Goal: Task Accomplishment & Management: Manage account settings

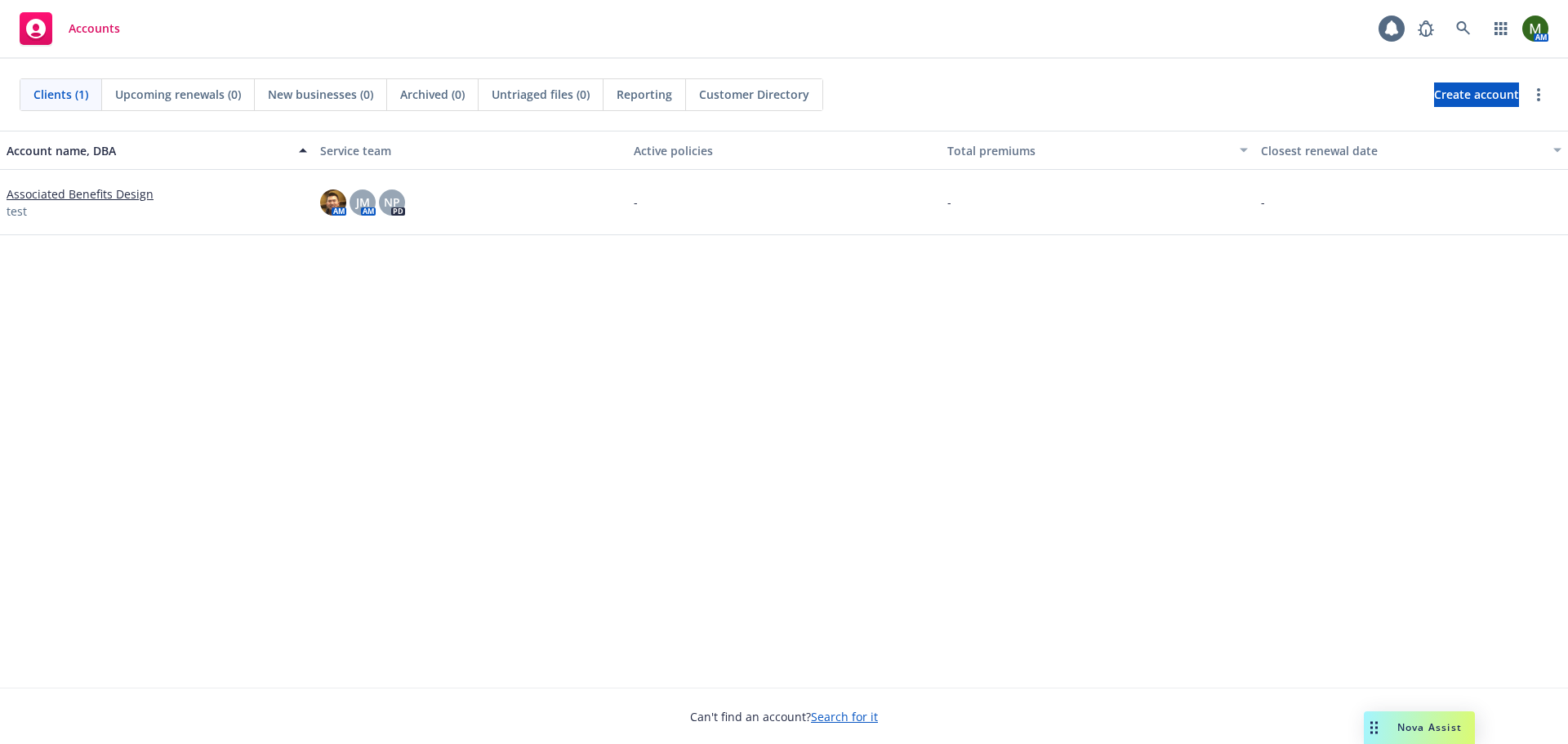
click at [305, 20] on div "Accounts 1 AM" at bounding box center [784, 29] width 1568 height 59
click at [1452, 21] on link at bounding box center [1463, 29] width 33 height 33
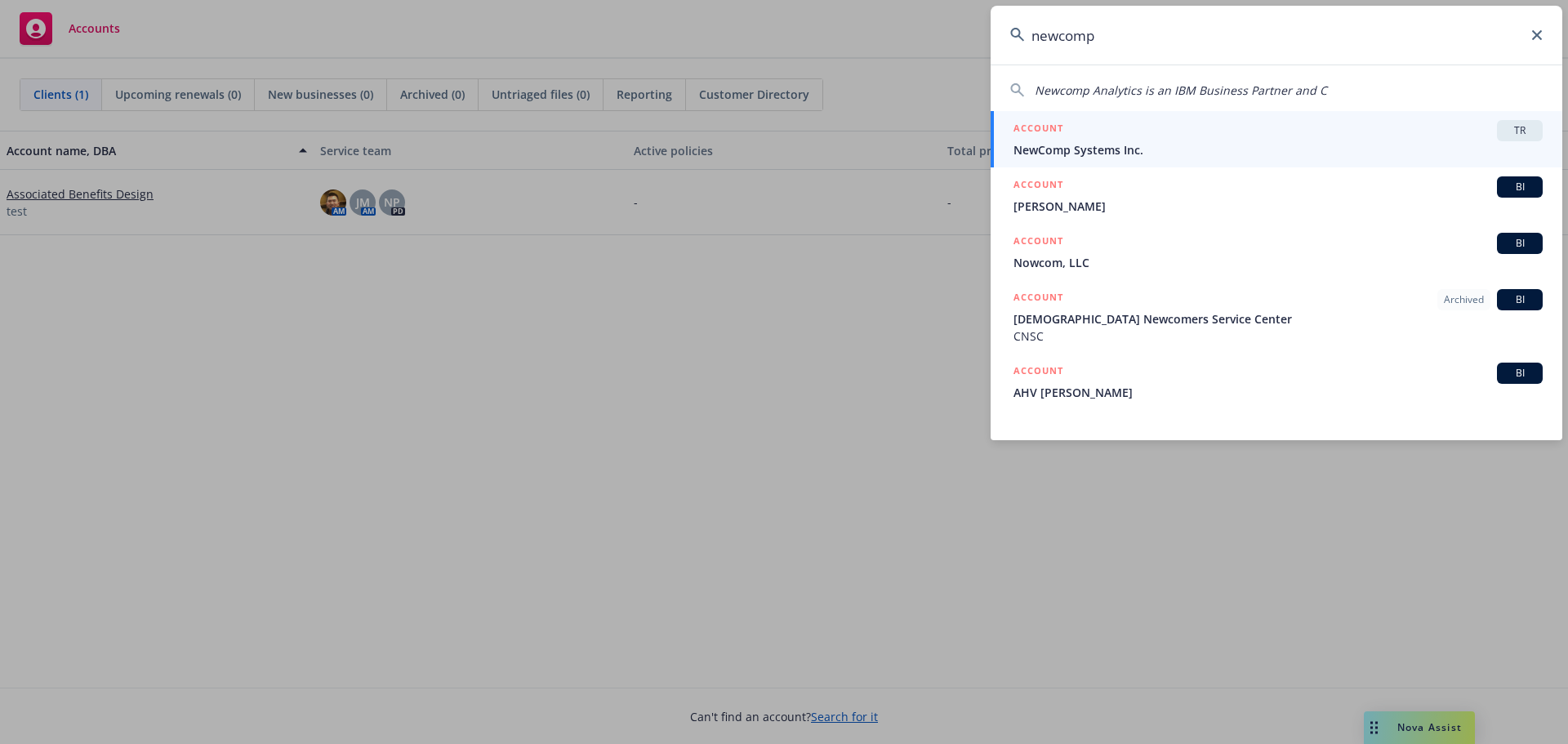
type input "newcomp"
click at [1097, 146] on span "NewComp Systems Inc." at bounding box center [1278, 150] width 529 height 17
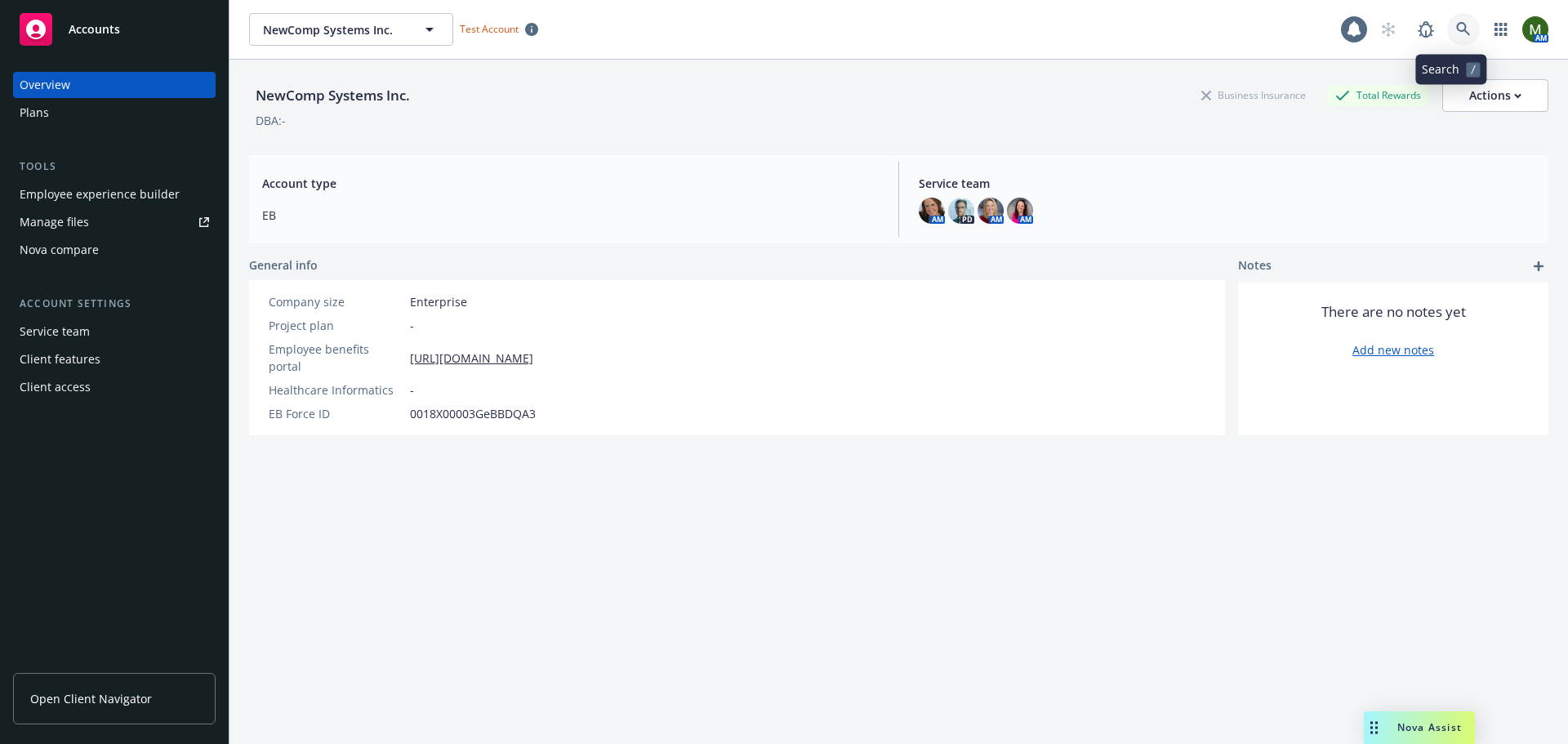
click at [1456, 30] on icon at bounding box center [1463, 29] width 14 height 14
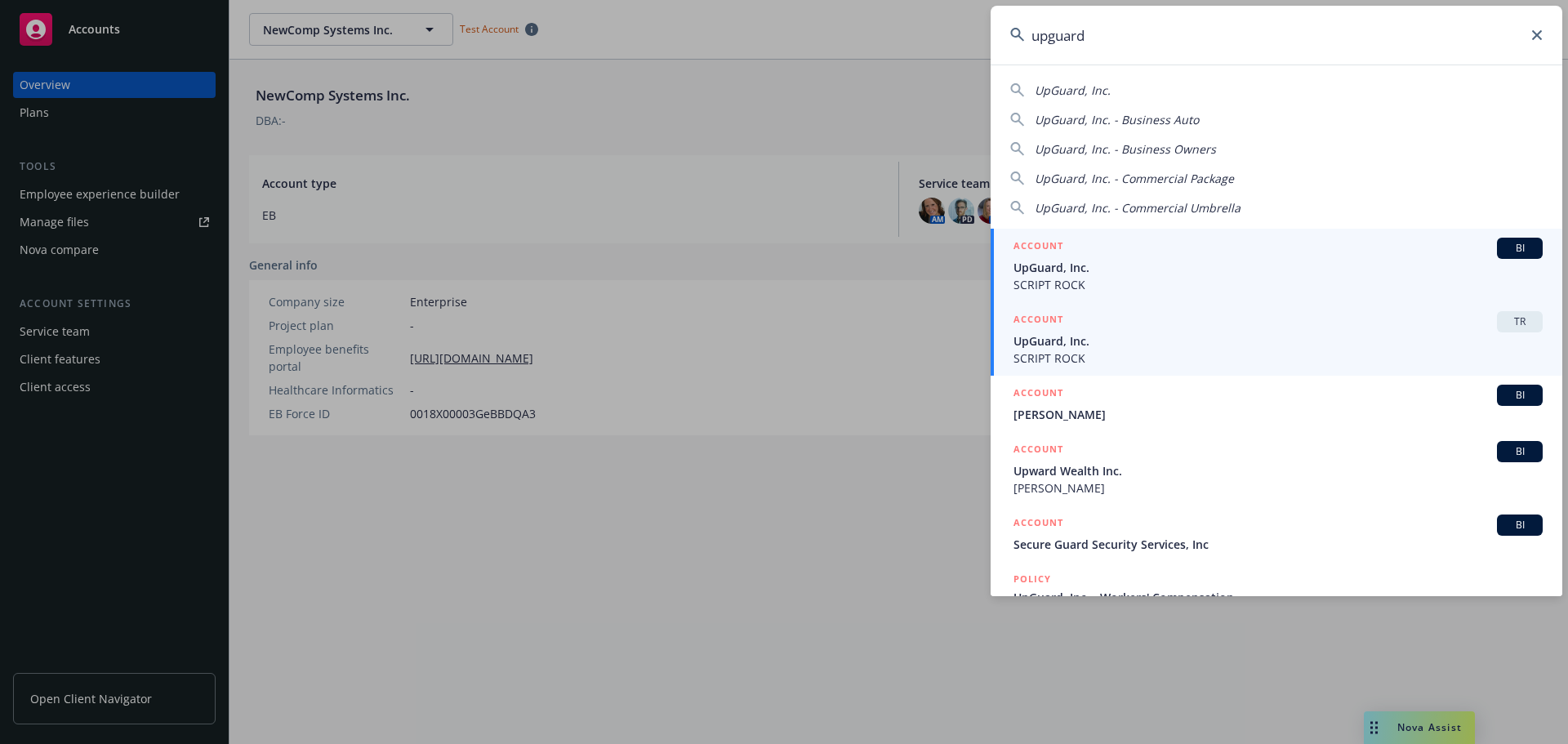
type input "upguard"
click at [1214, 356] on span "SCRIPT ROCK" at bounding box center [1278, 358] width 529 height 17
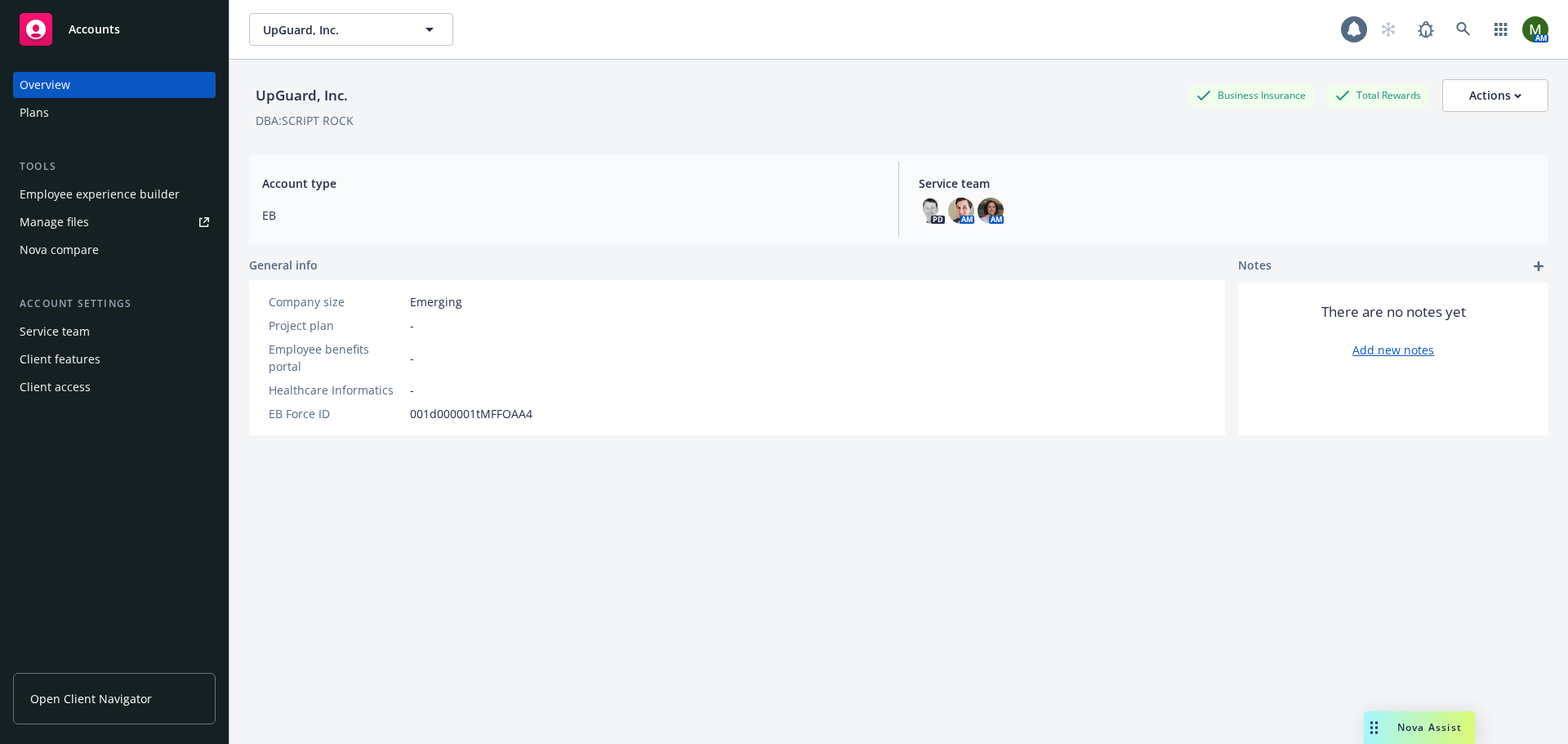
click at [131, 195] on div "Employee experience builder" at bounding box center [100, 195] width 160 height 26
click at [1456, 24] on icon at bounding box center [1463, 29] width 15 height 15
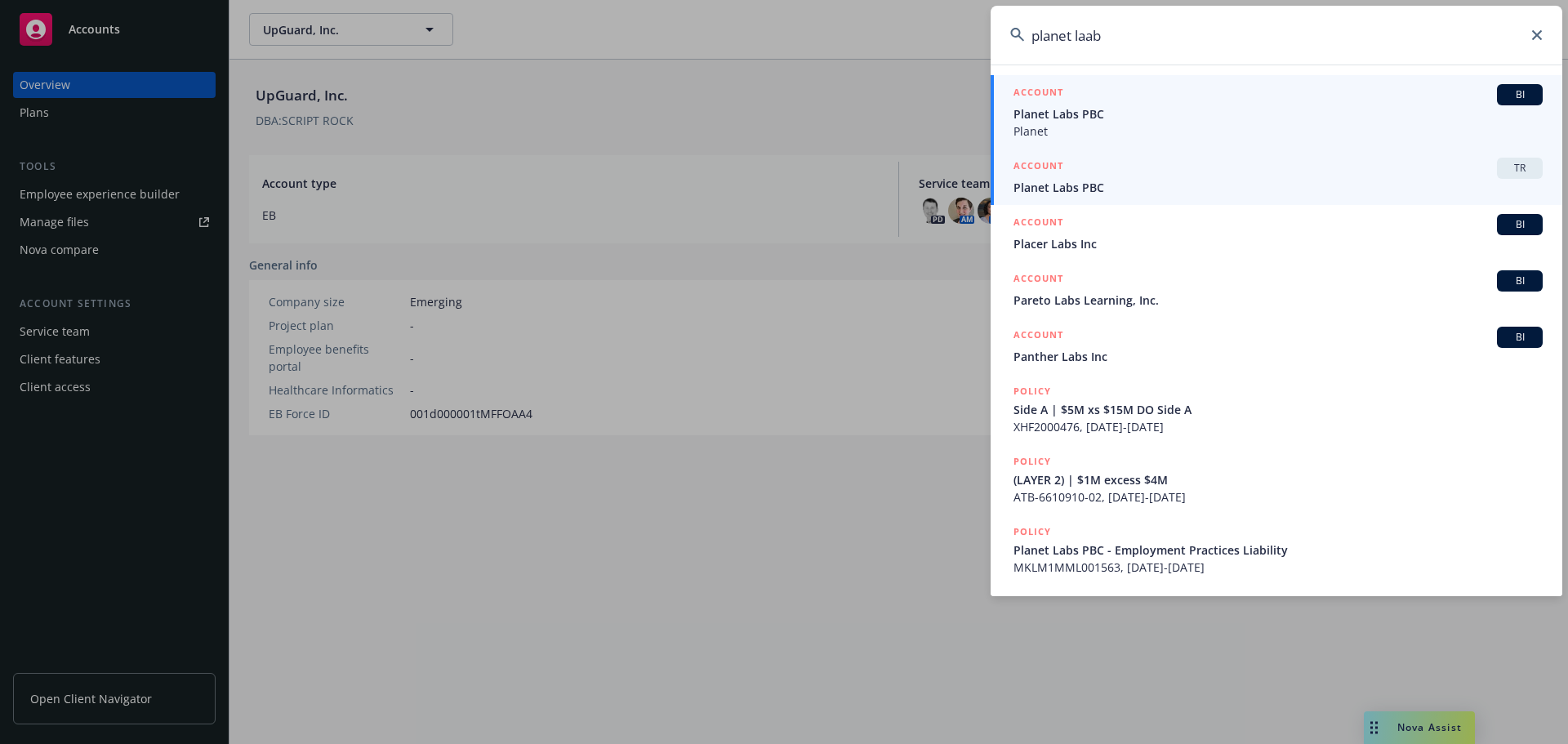
type input "planet laab"
click at [1114, 173] on div "ACCOUNT TR" at bounding box center [1278, 168] width 529 height 21
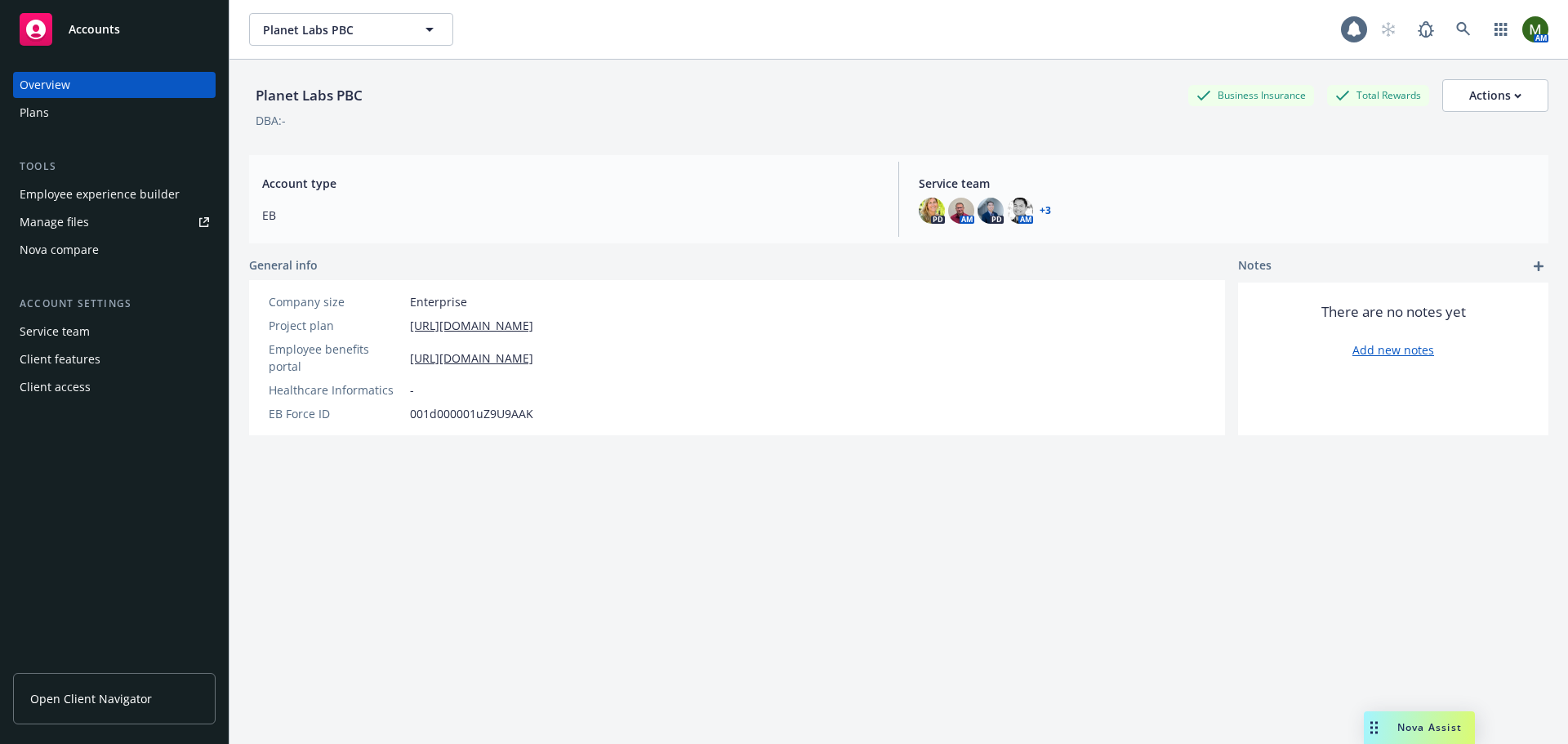
click at [137, 113] on div "Plans" at bounding box center [114, 113] width 190 height 26
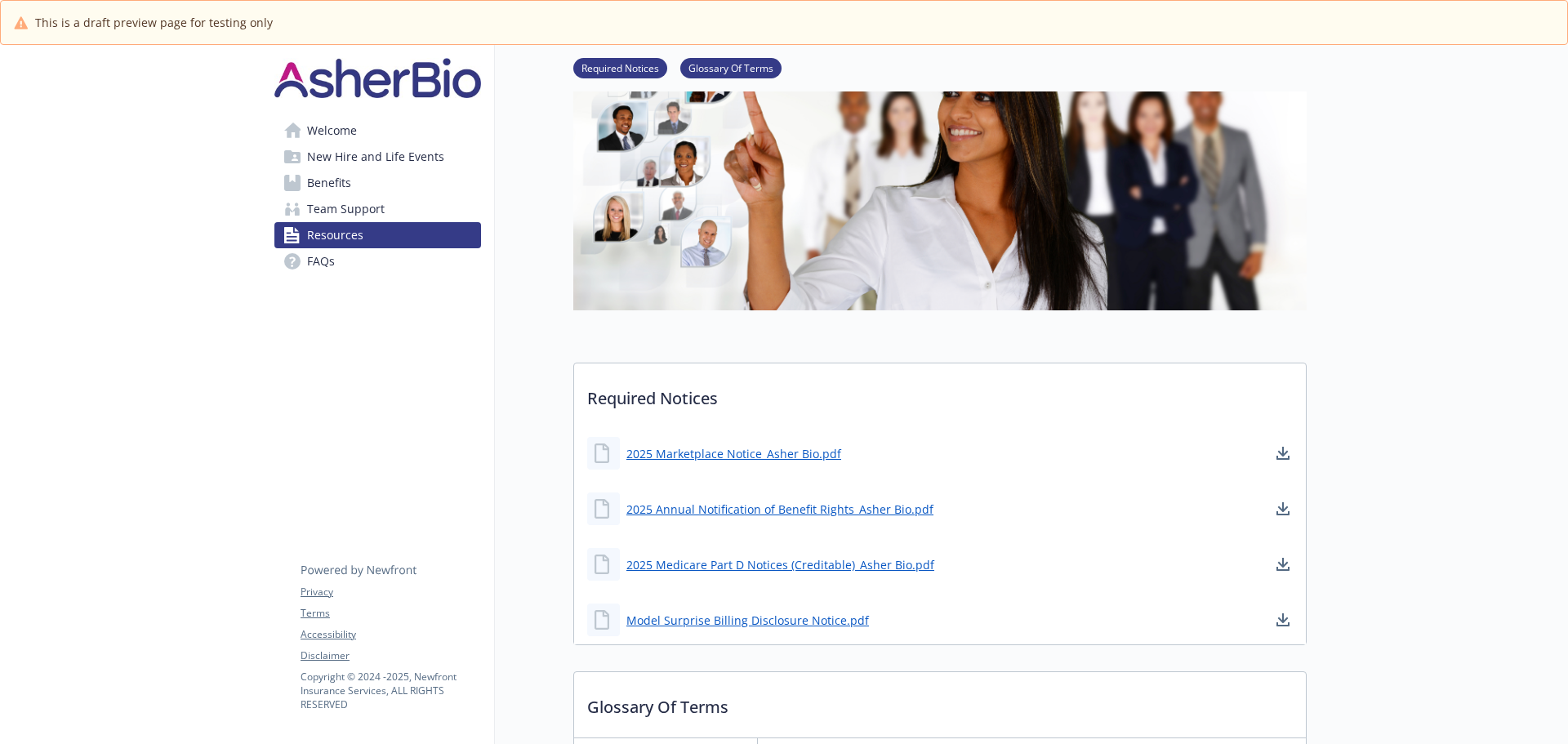
scroll to position [155, 0]
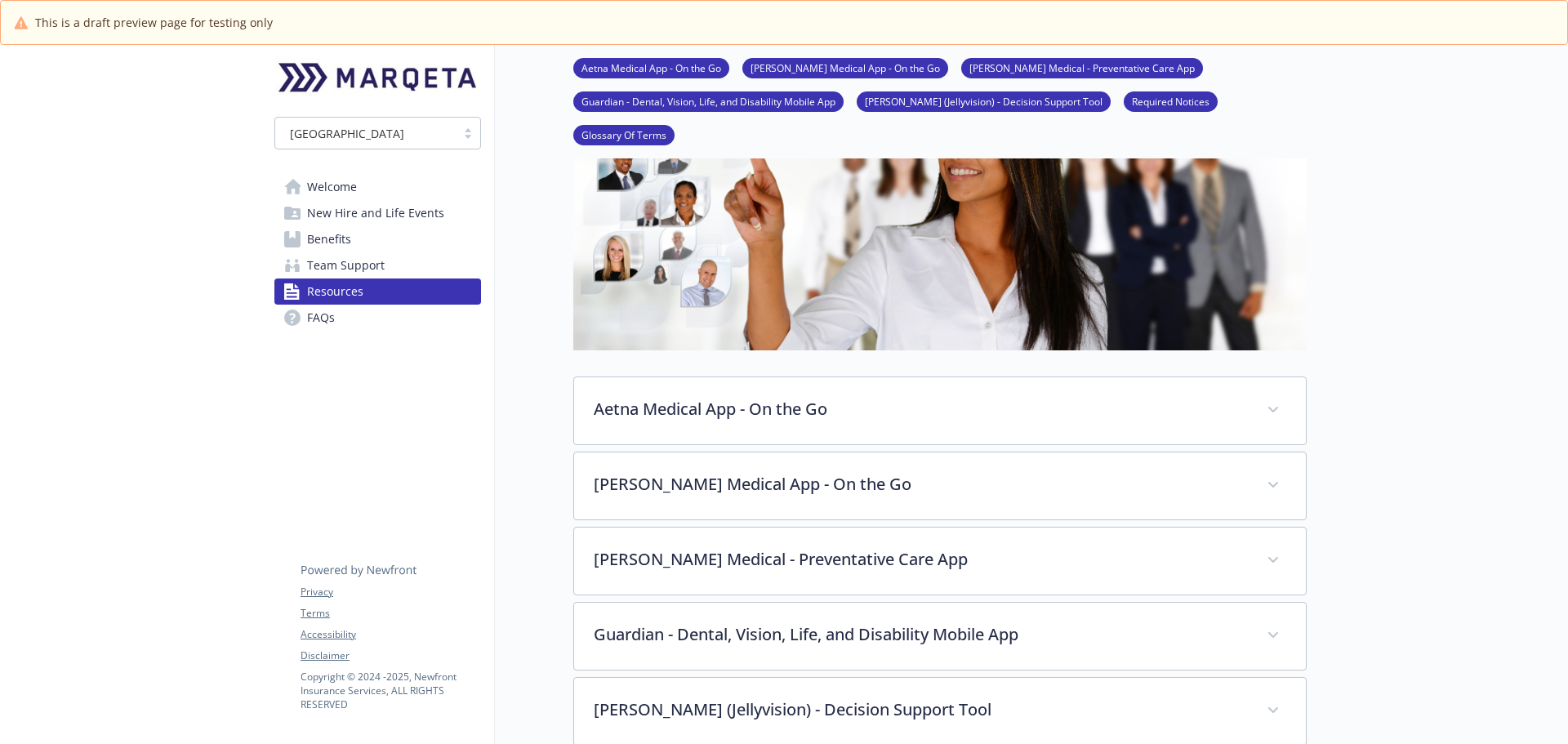
scroll to position [245, 0]
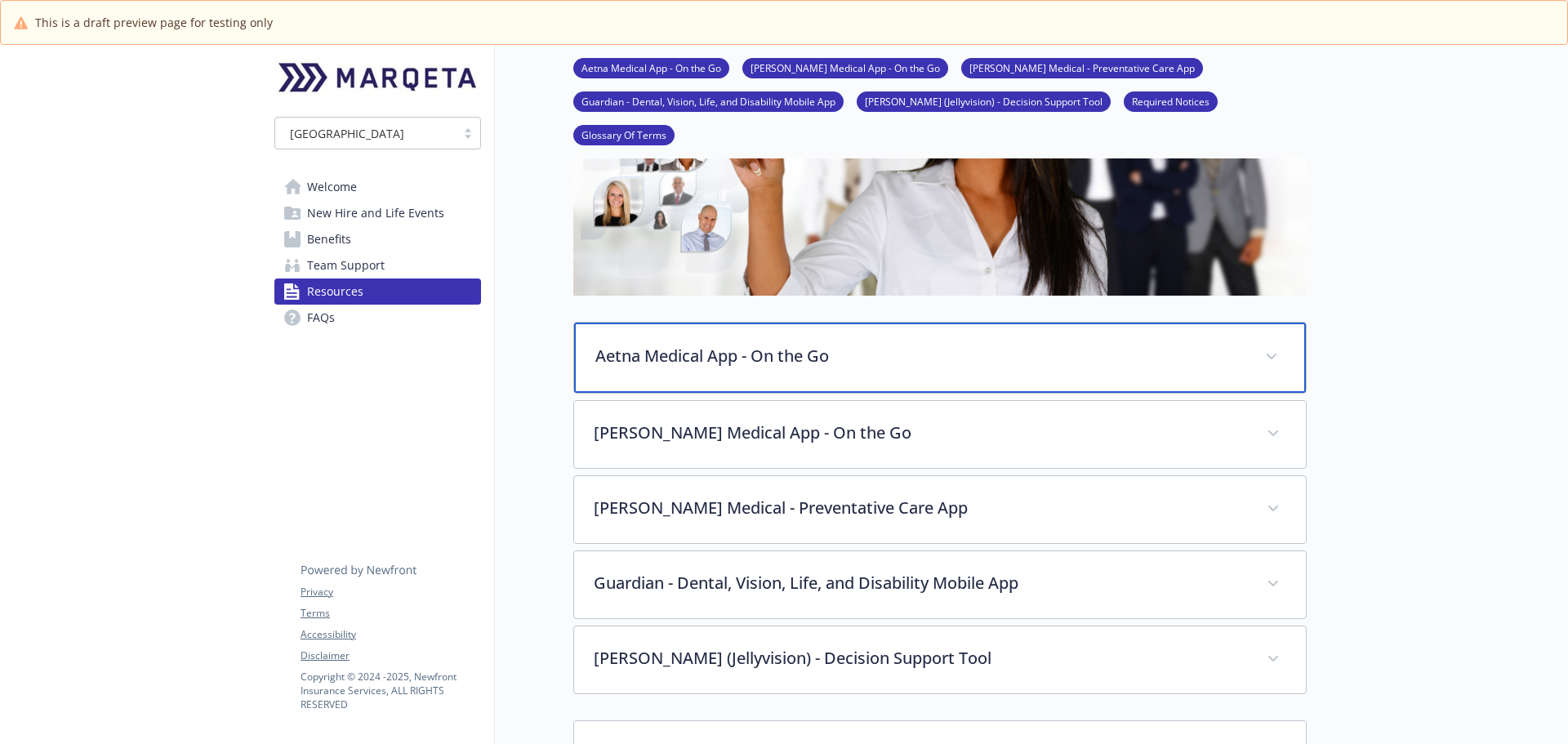
click at [906, 344] on p "Aetna Medical App - On the Go" at bounding box center [920, 356] width 650 height 25
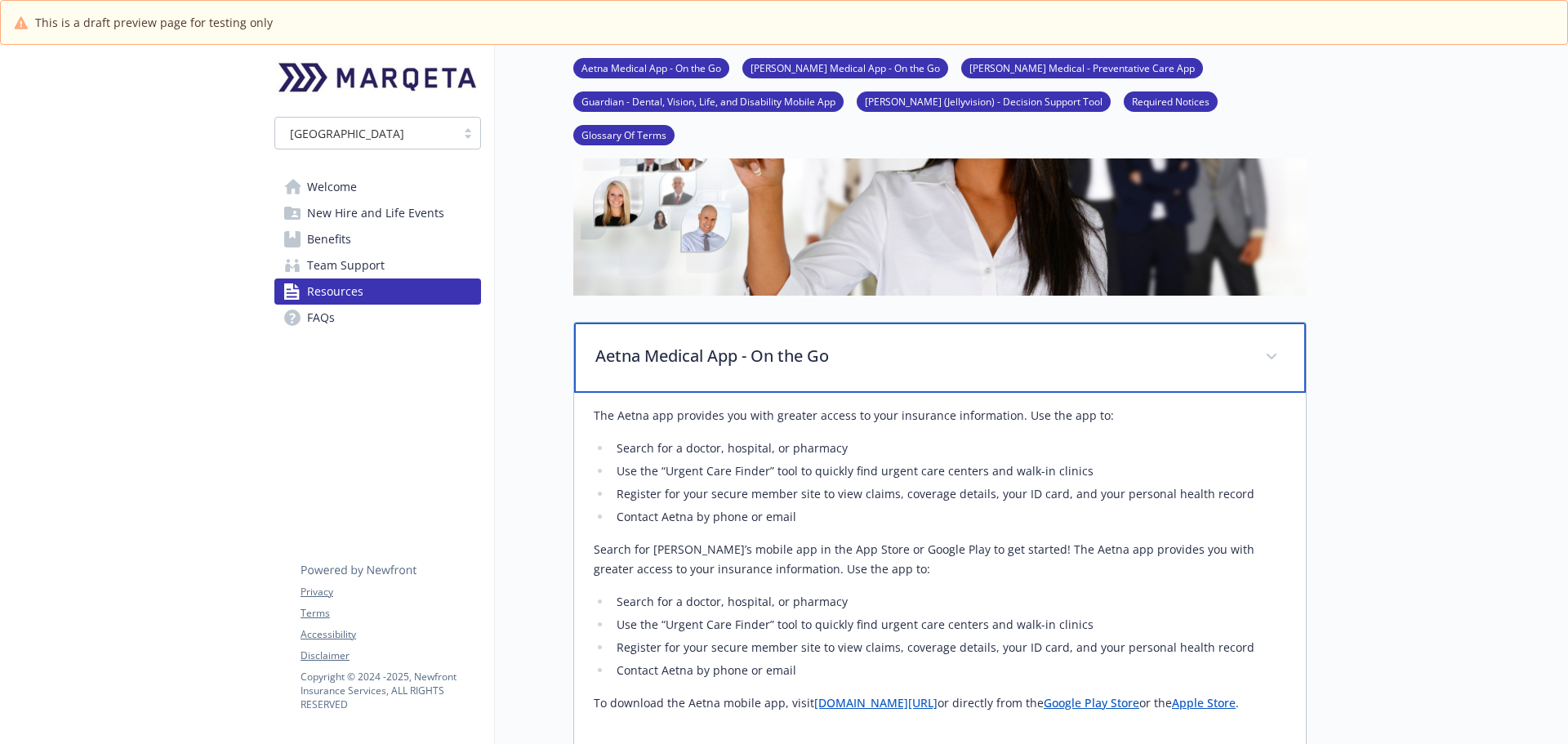
click at [906, 344] on p "Aetna Medical App - On the Go" at bounding box center [920, 356] width 650 height 25
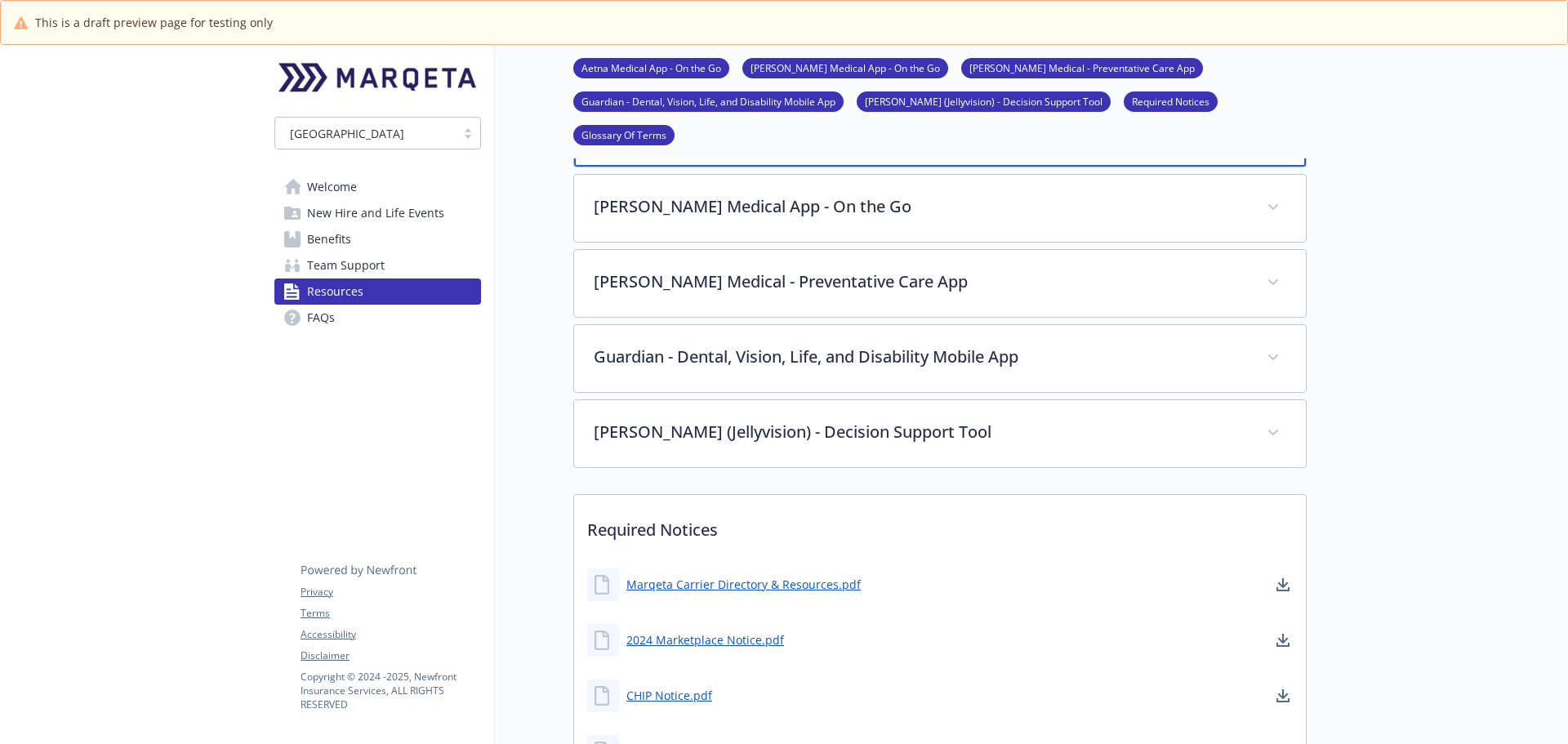
scroll to position [490, 0]
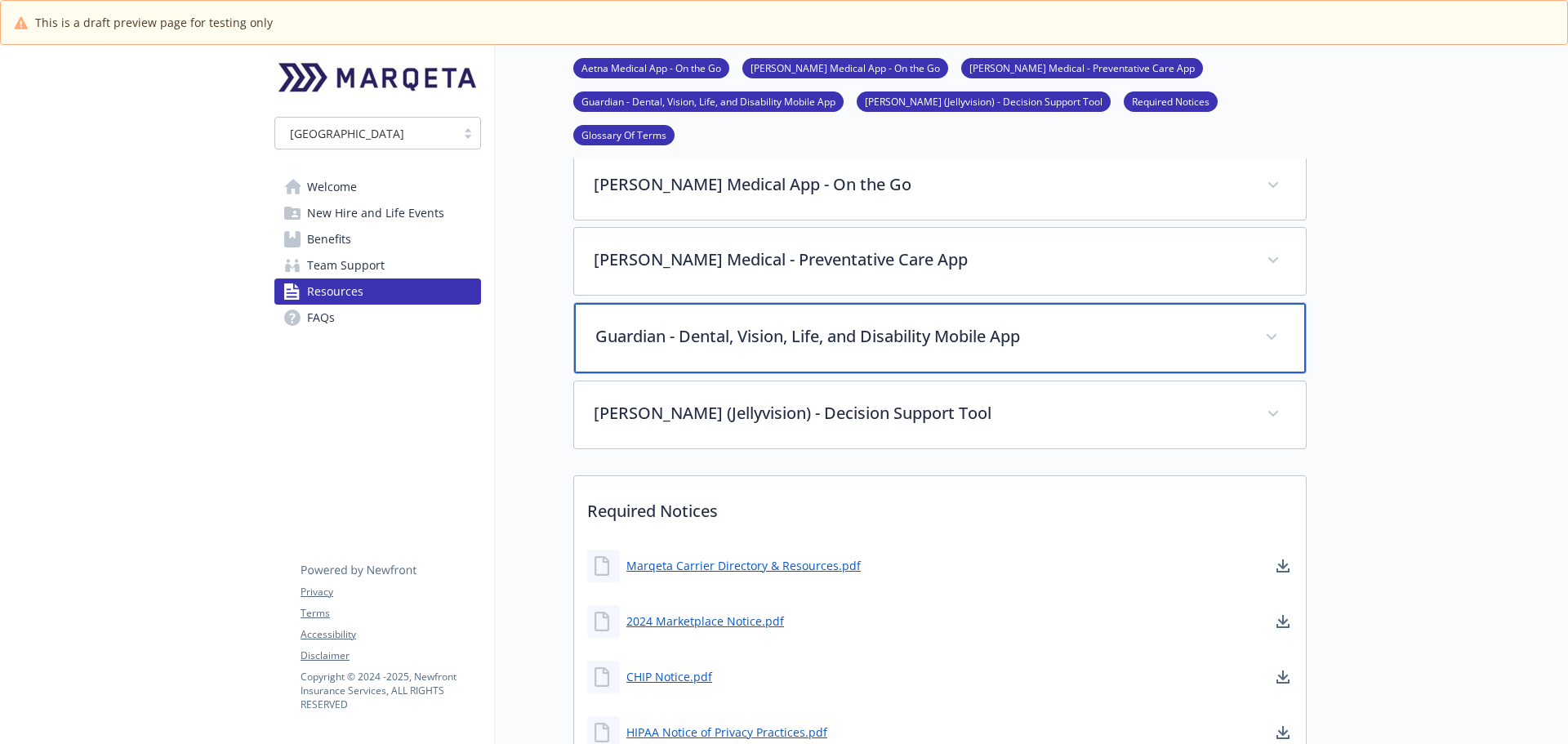
click at [907, 325] on div "Guardian - Dental, Vision, Life, and Disability Mobile App" at bounding box center [939, 338] width 732 height 70
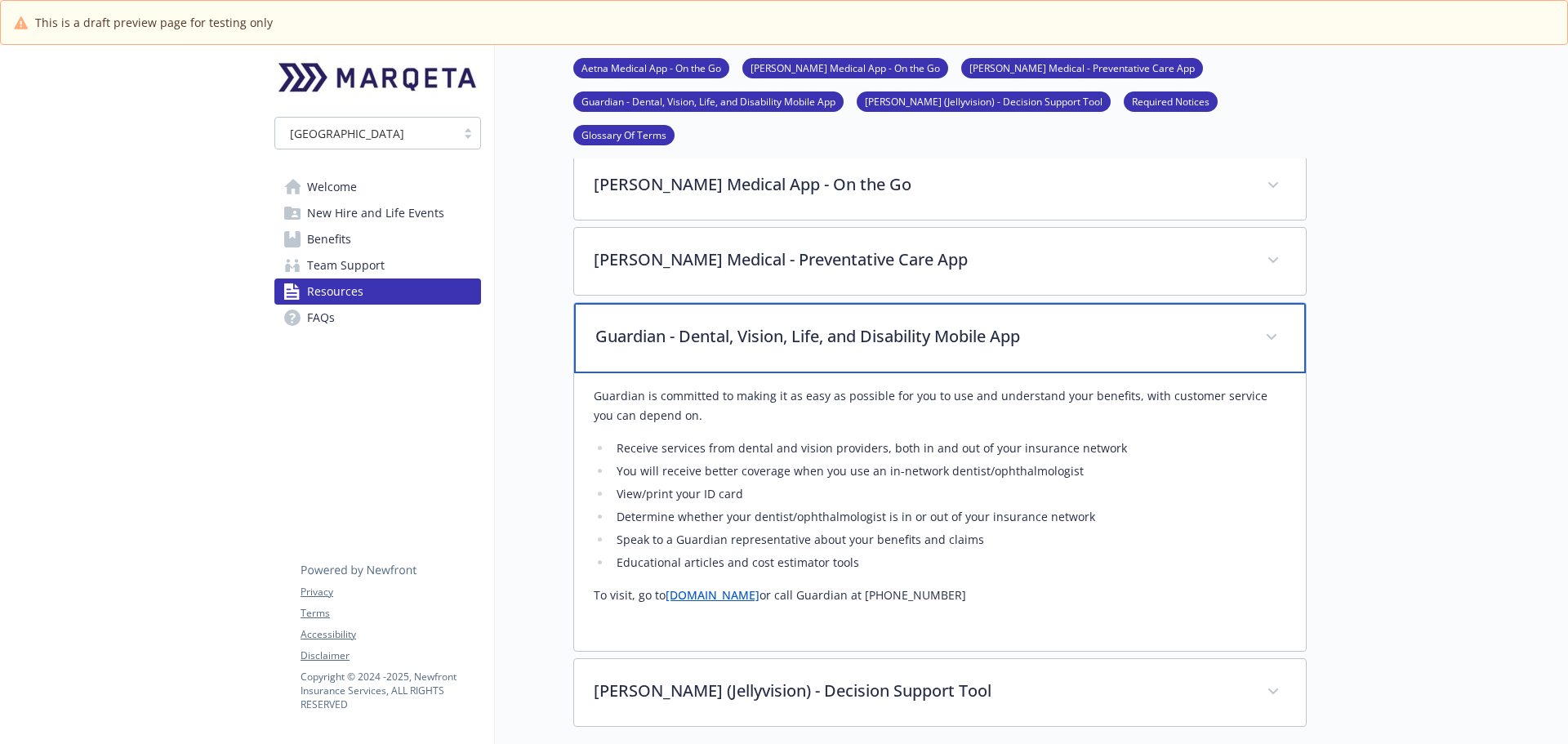
click at [907, 325] on div "Guardian - Dental, Vision, Life, and Disability Mobile App" at bounding box center [939, 338] width 732 height 70
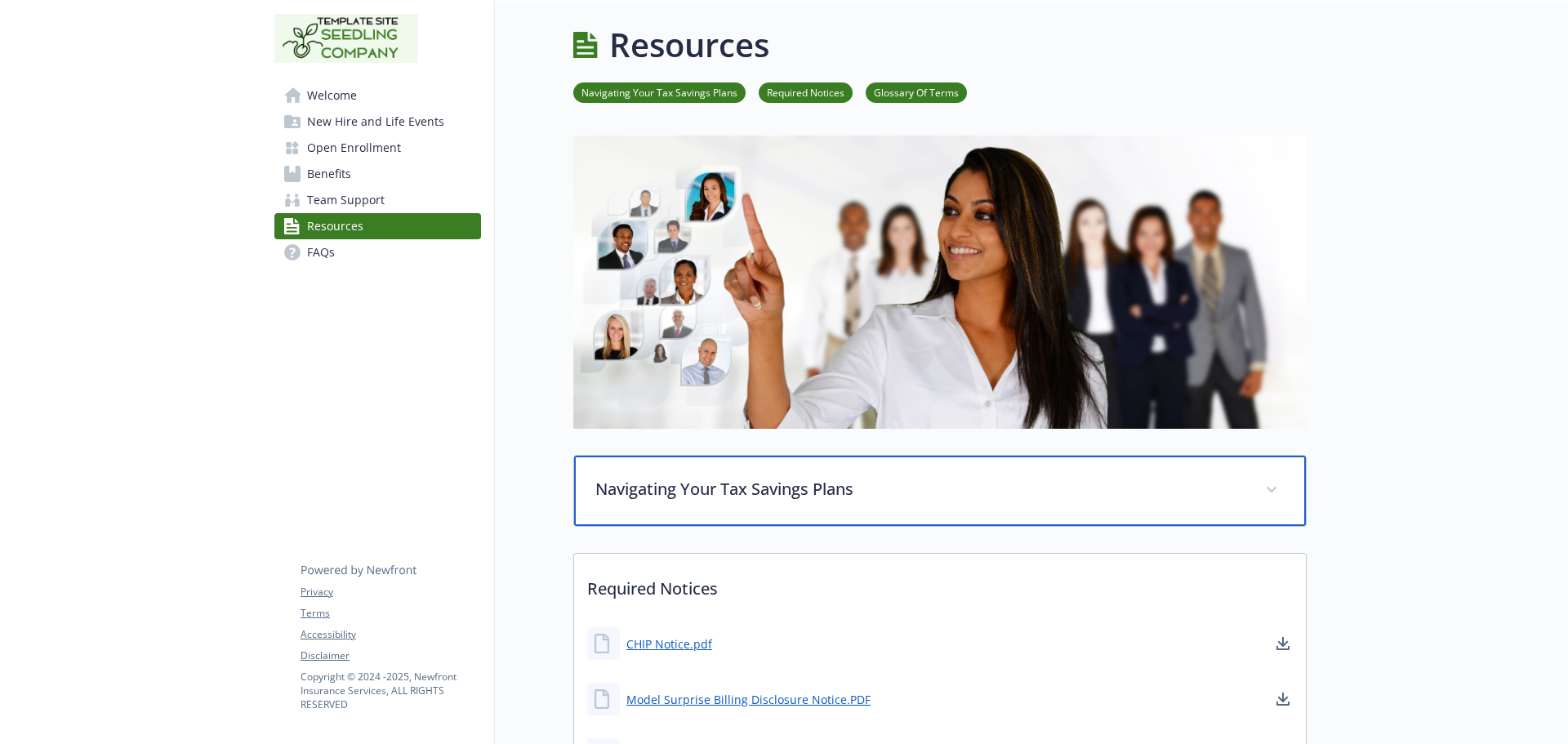
click at [719, 484] on p "Navigating Your Tax Savings Plans" at bounding box center [920, 489] width 650 height 25
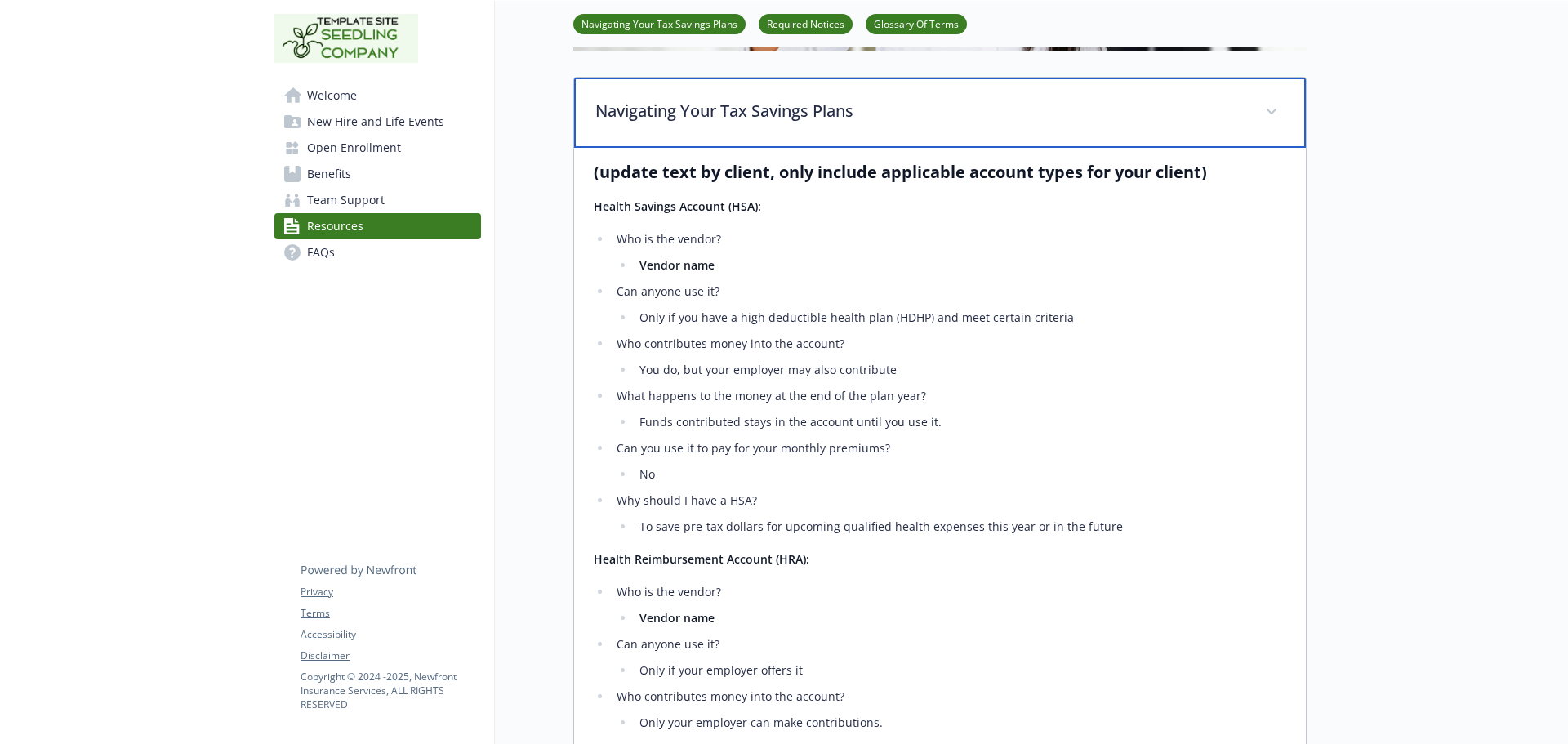
scroll to position [245, 0]
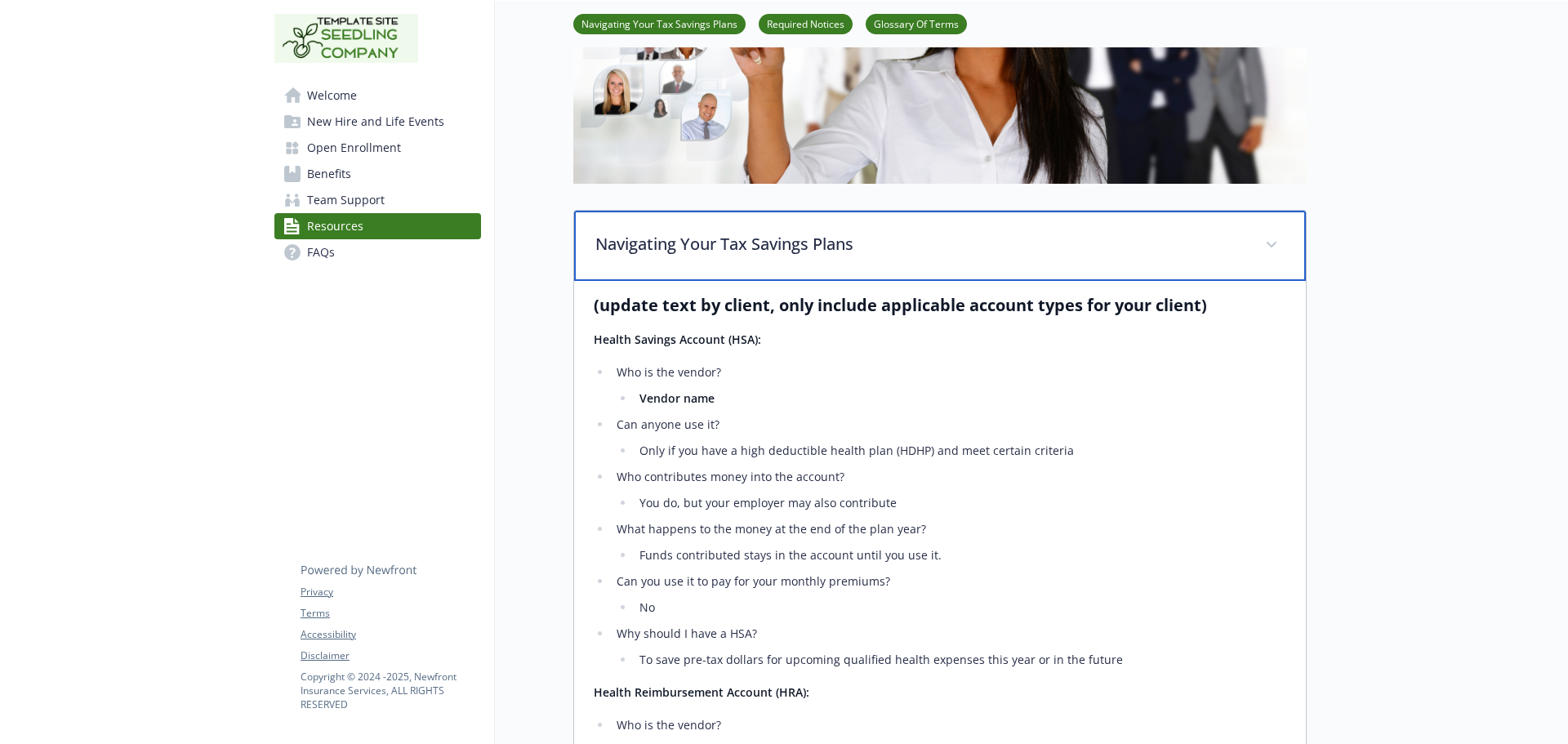
click at [745, 238] on p "Navigating Your Tax Savings Plans" at bounding box center [920, 244] width 650 height 25
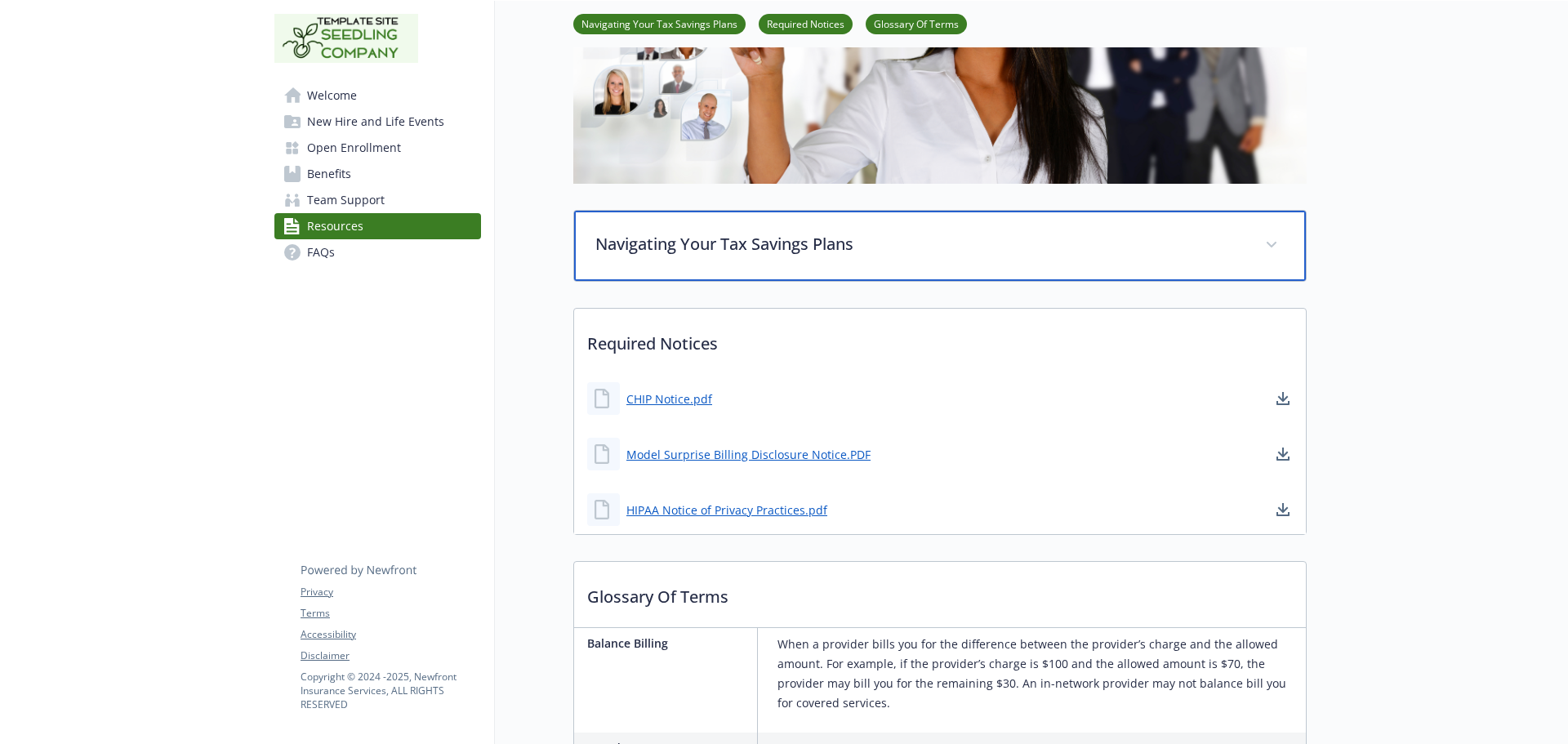
click at [696, 268] on div "Navigating Your Tax Savings Plans" at bounding box center [939, 246] width 732 height 70
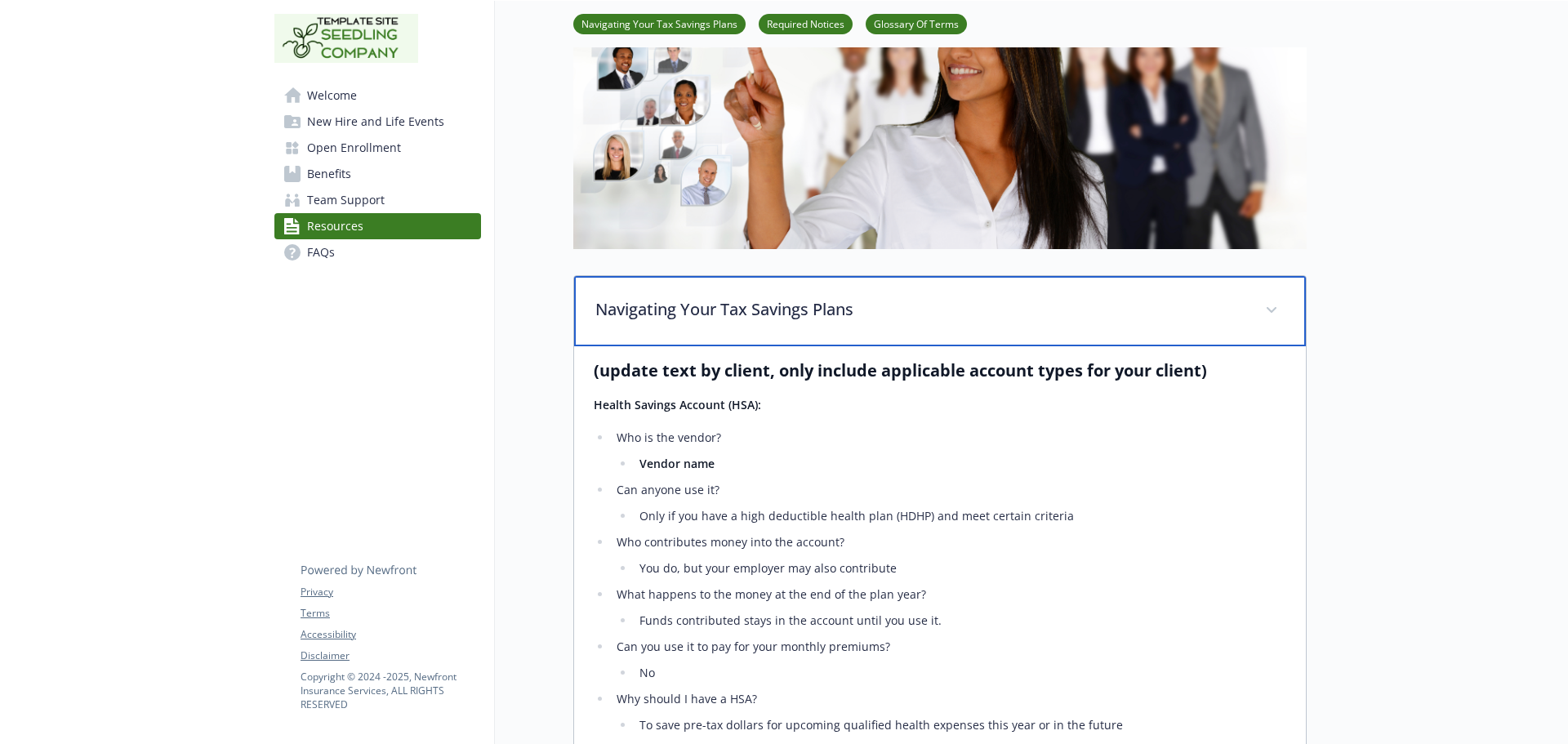
scroll to position [164, 0]
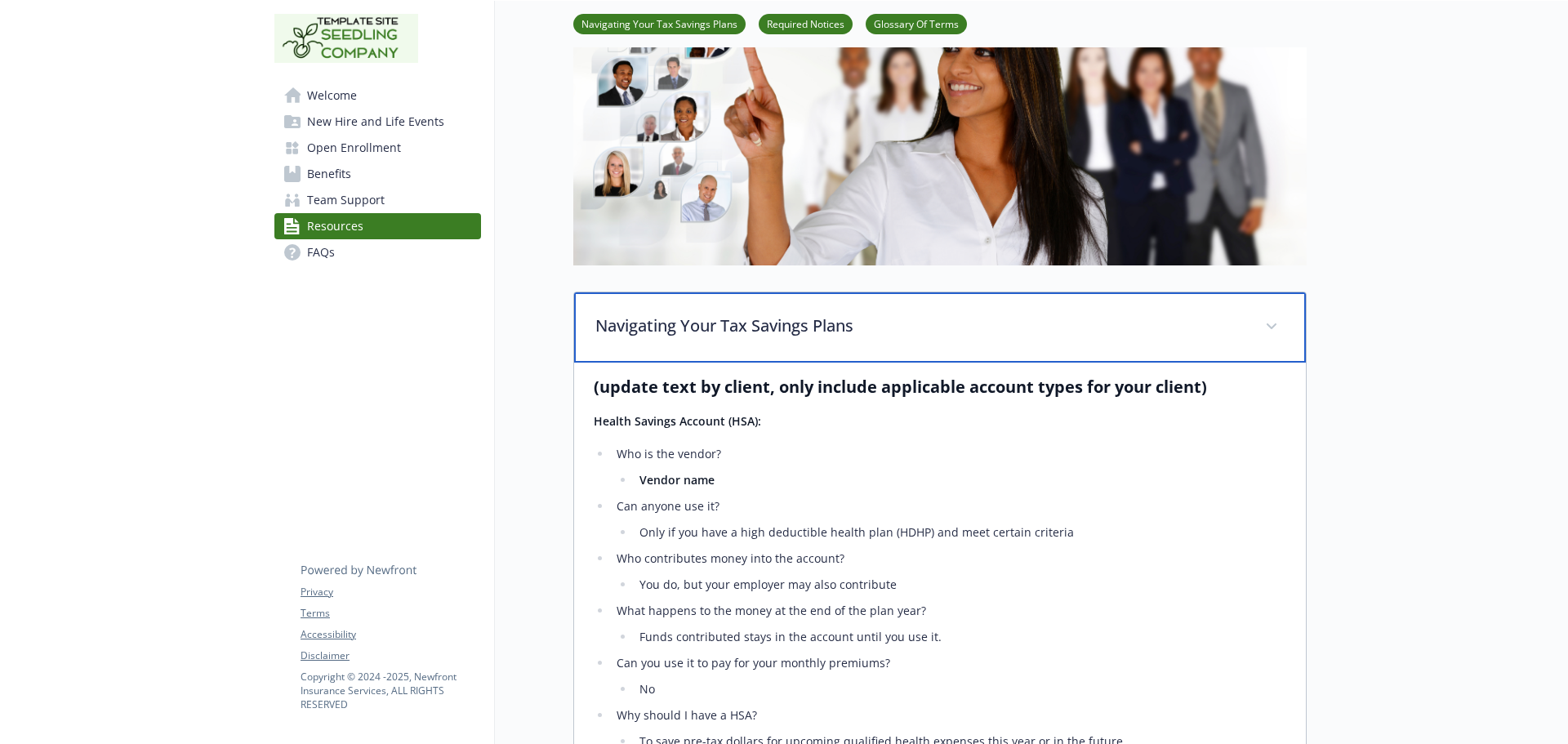
click at [699, 311] on div "Navigating Your Tax Savings Plans" at bounding box center [939, 328] width 732 height 70
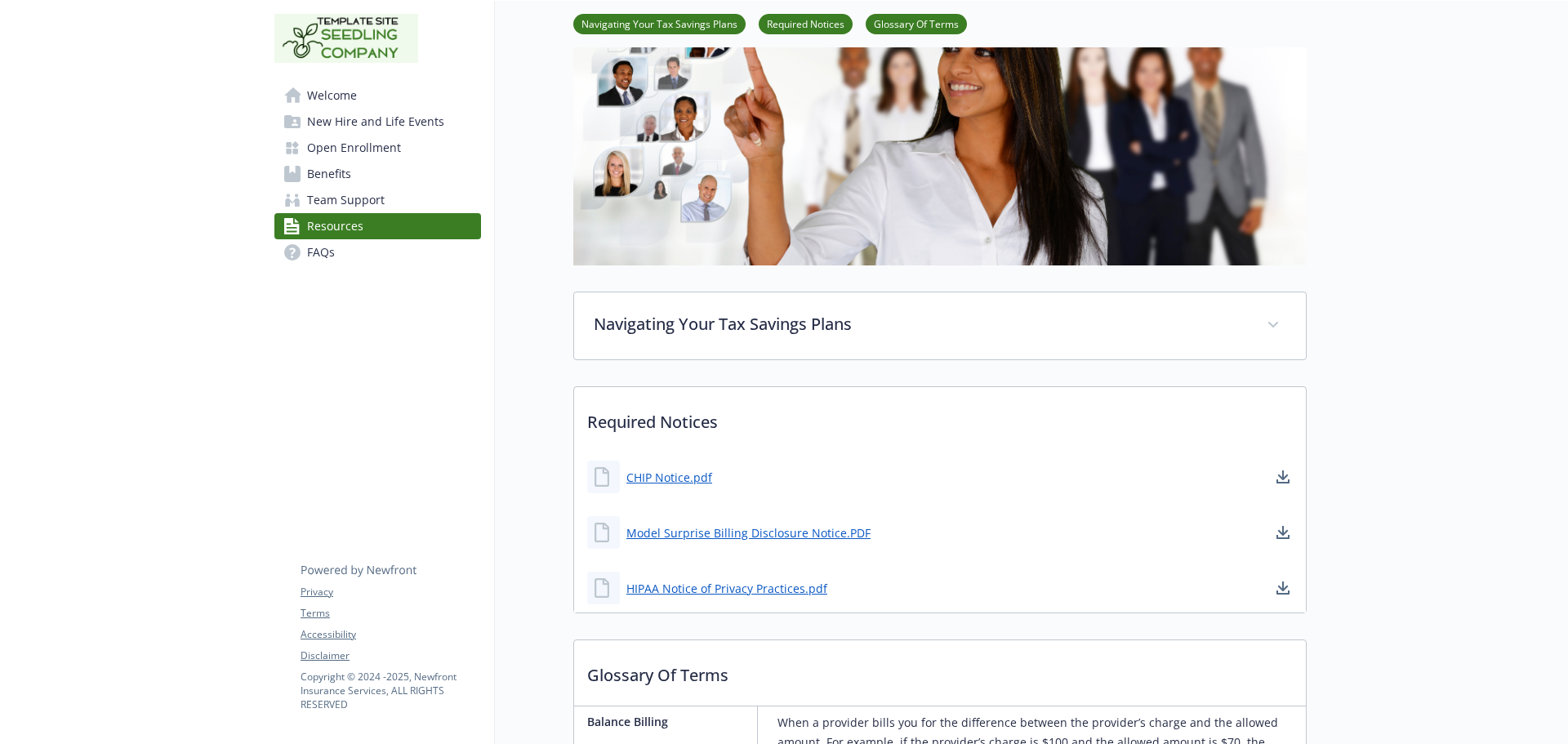
click at [370, 248] on link "FAQs" at bounding box center [378, 253] width 207 height 26
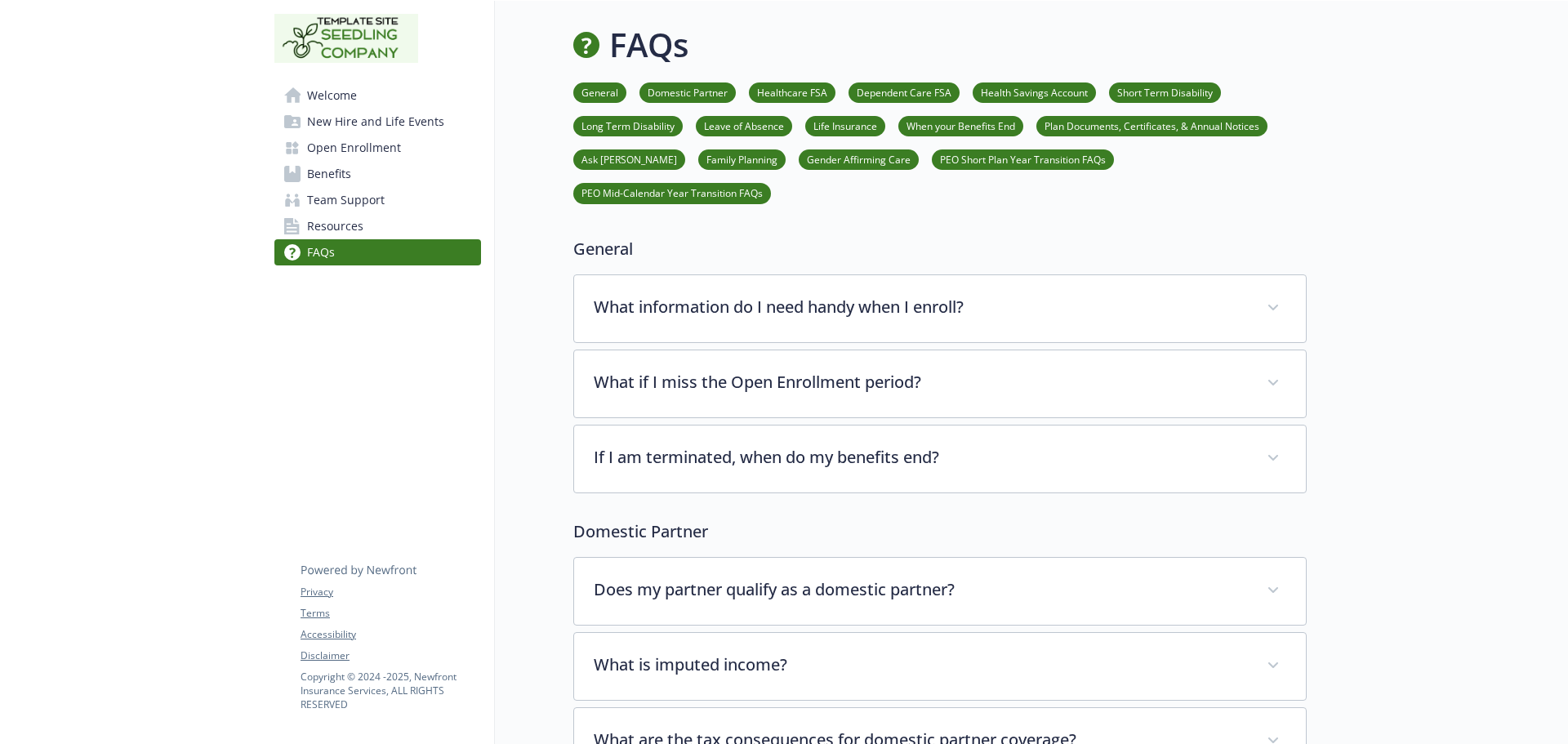
click at [333, 182] on span "Benefits" at bounding box center [329, 174] width 44 height 26
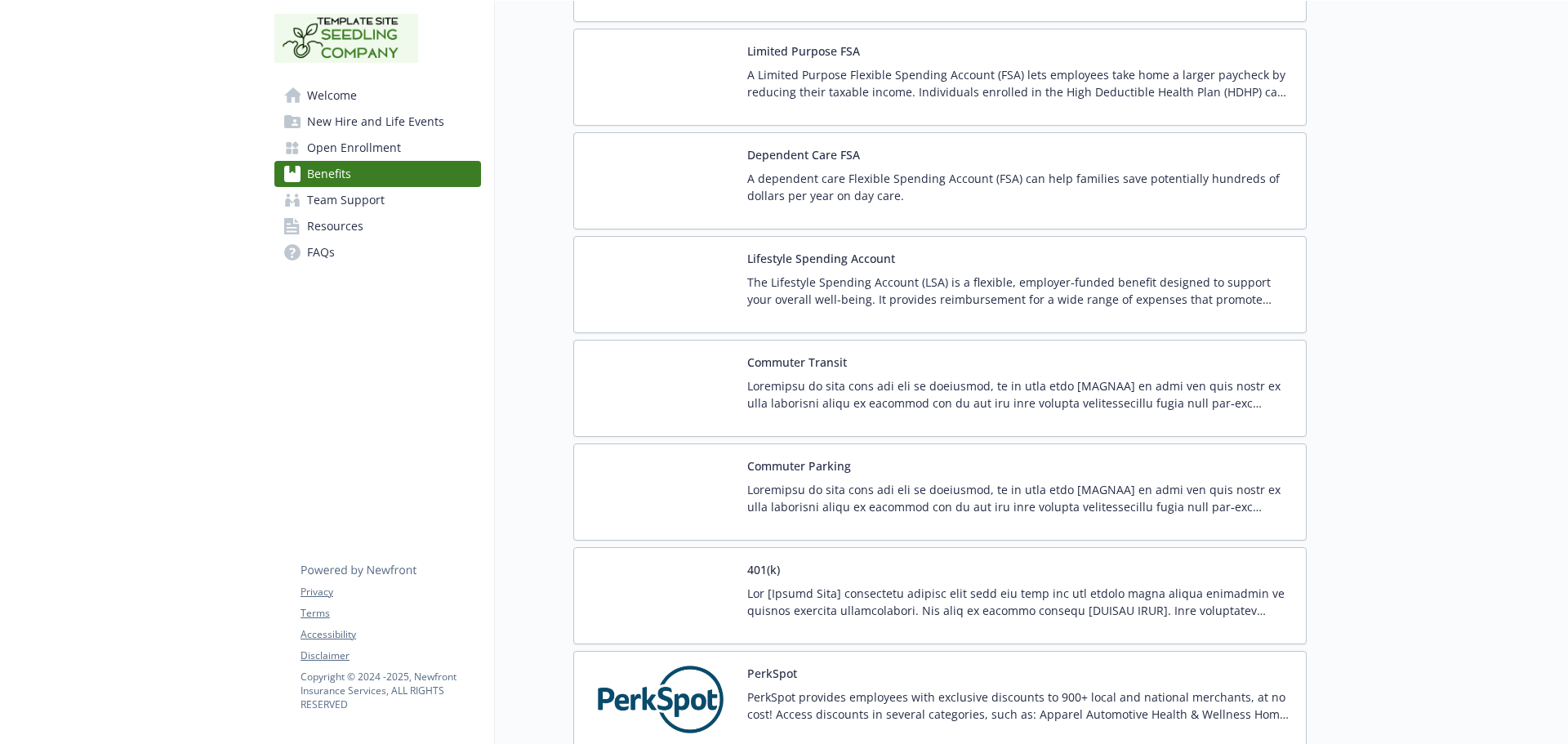
scroll to position [3104, 0]
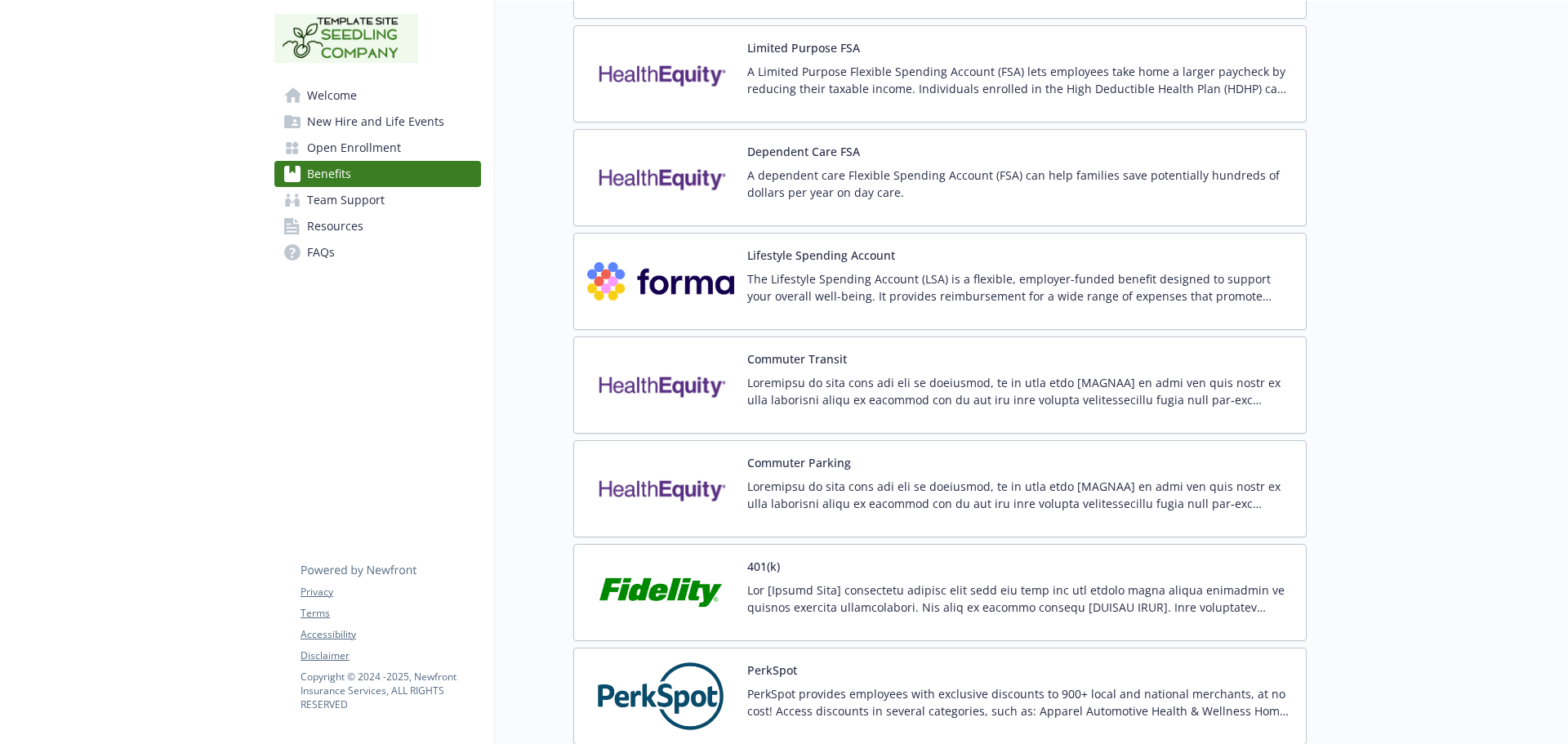
click at [379, 258] on link "FAQs" at bounding box center [378, 253] width 207 height 26
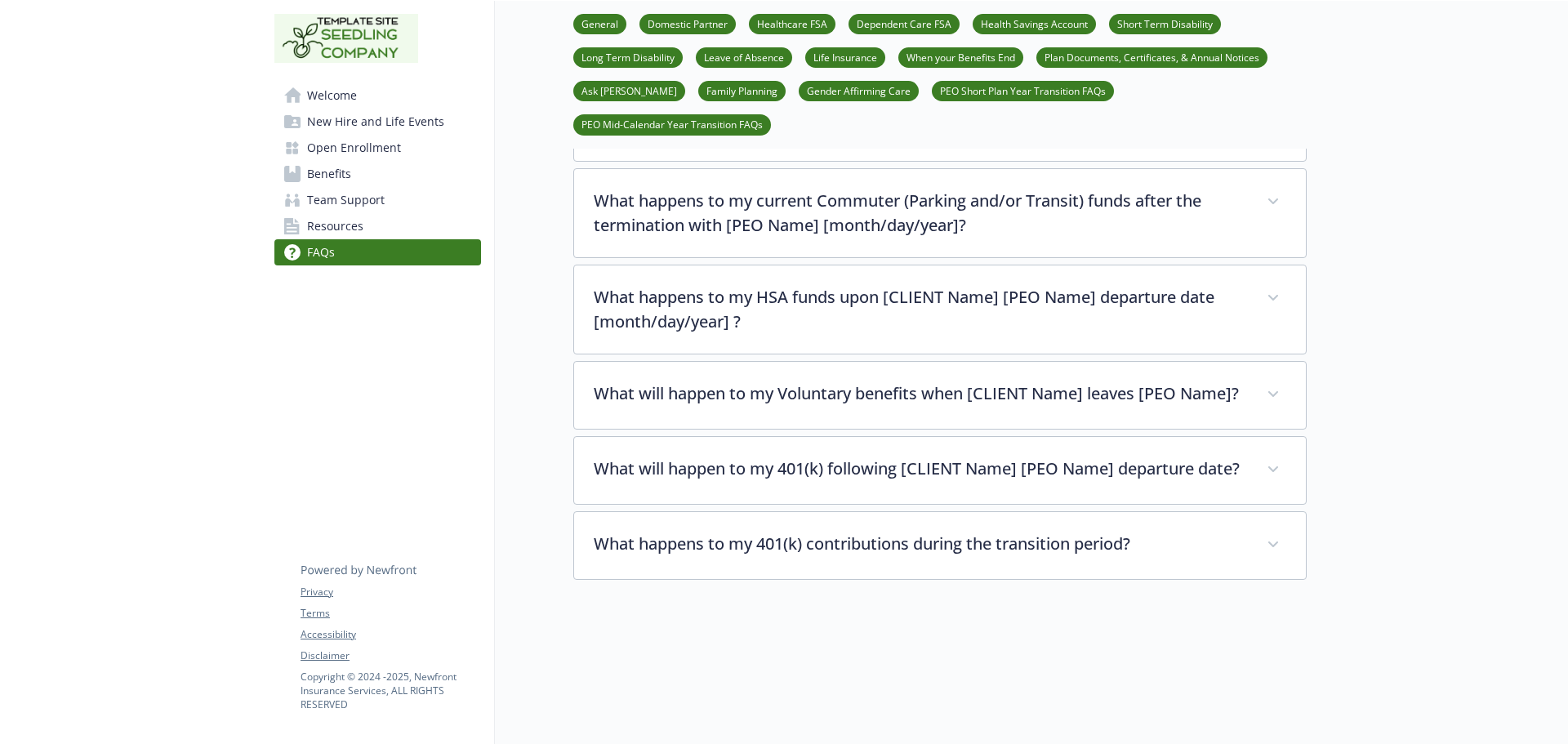
scroll to position [7755, 0]
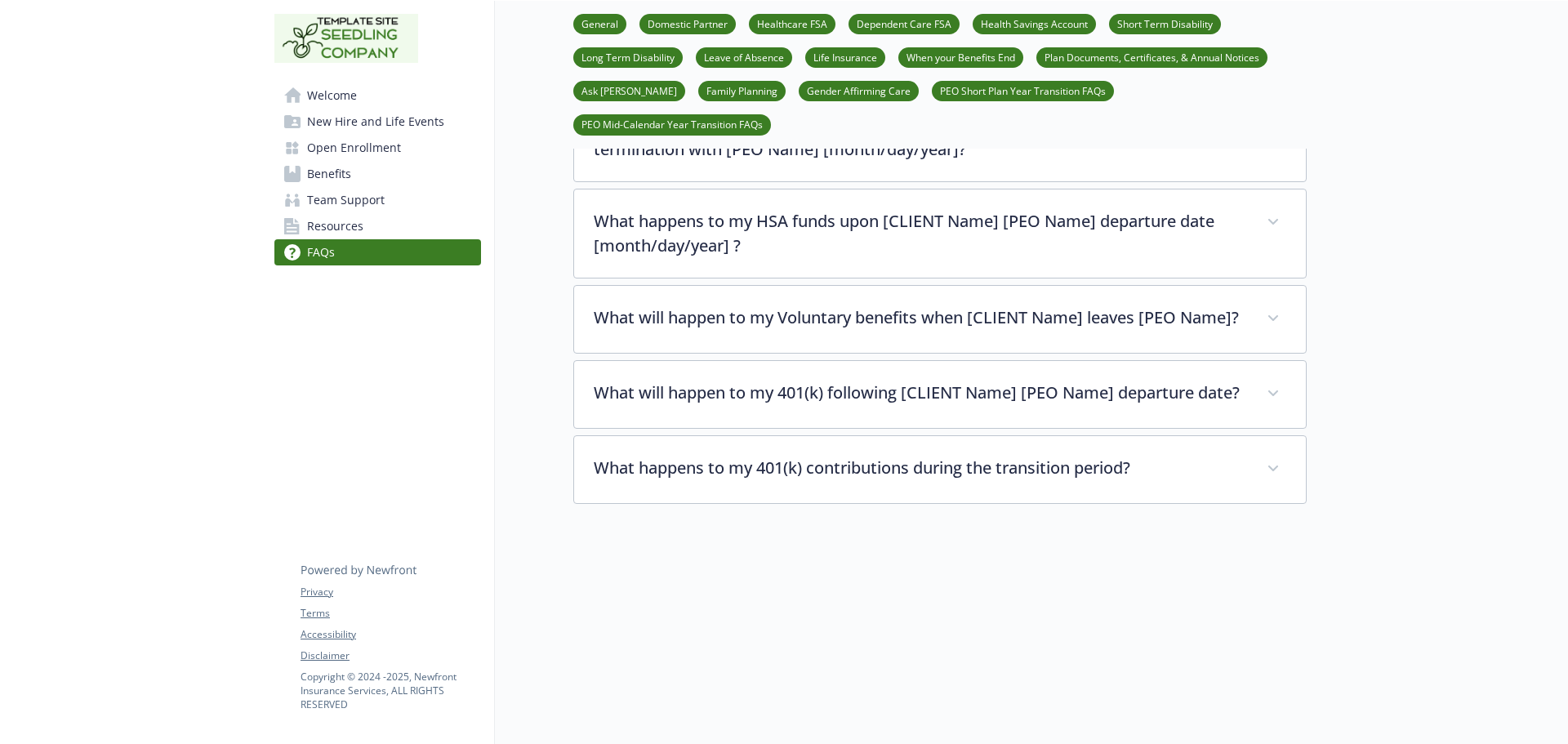
click at [411, 234] on link "Resources" at bounding box center [378, 226] width 207 height 26
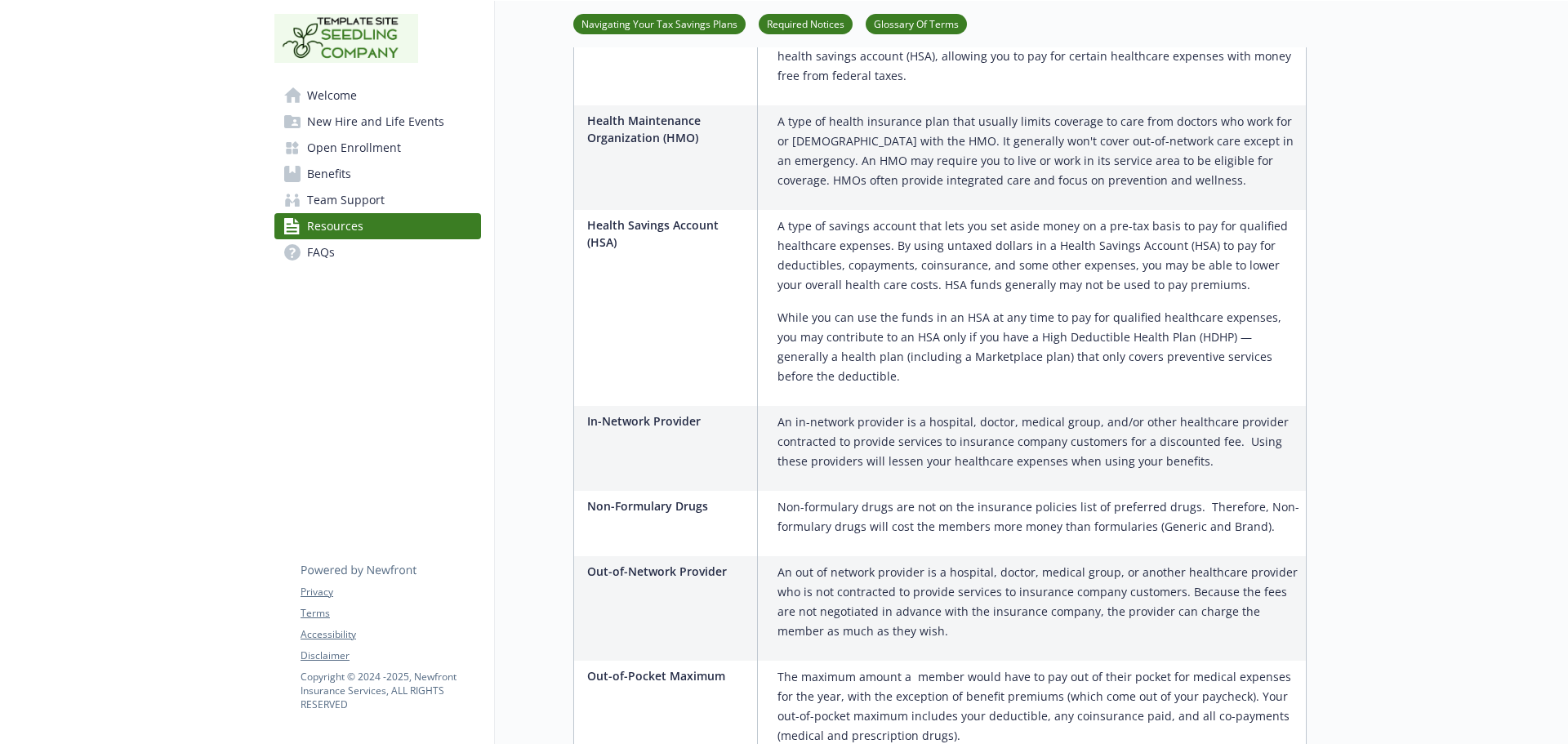
scroll to position [1686, 0]
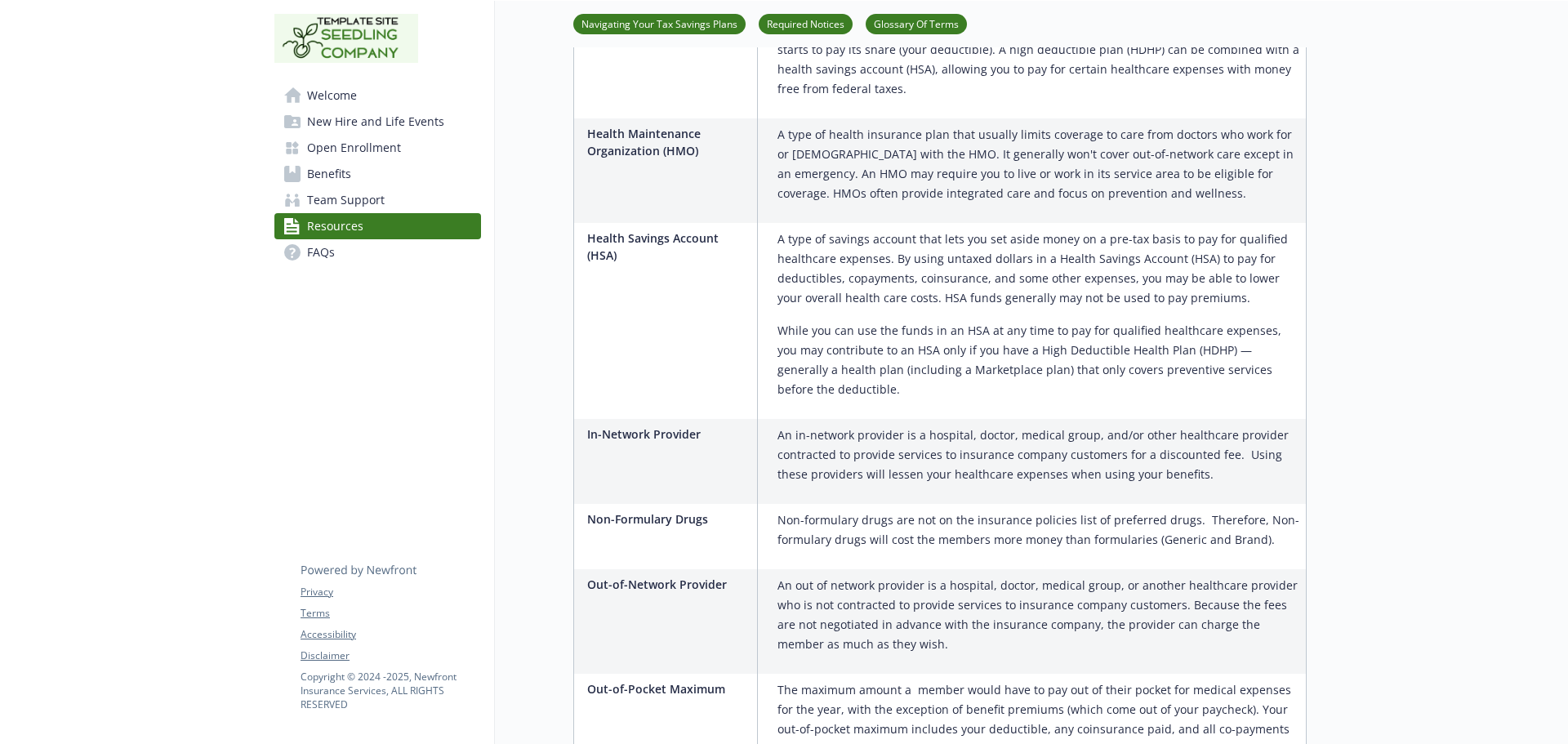
click at [379, 258] on link "FAQs" at bounding box center [378, 253] width 207 height 26
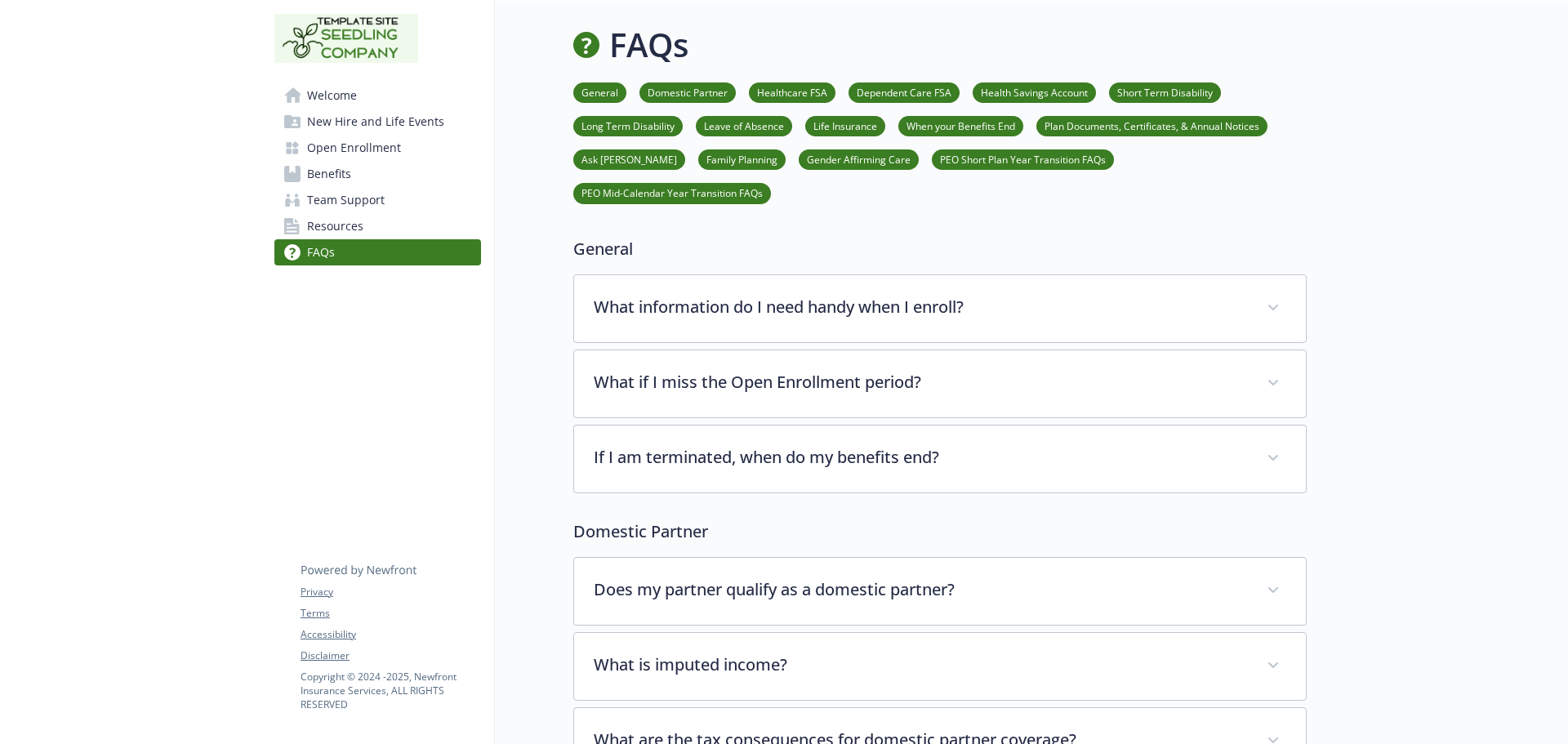
click at [374, 173] on link "Benefits" at bounding box center [378, 174] width 207 height 26
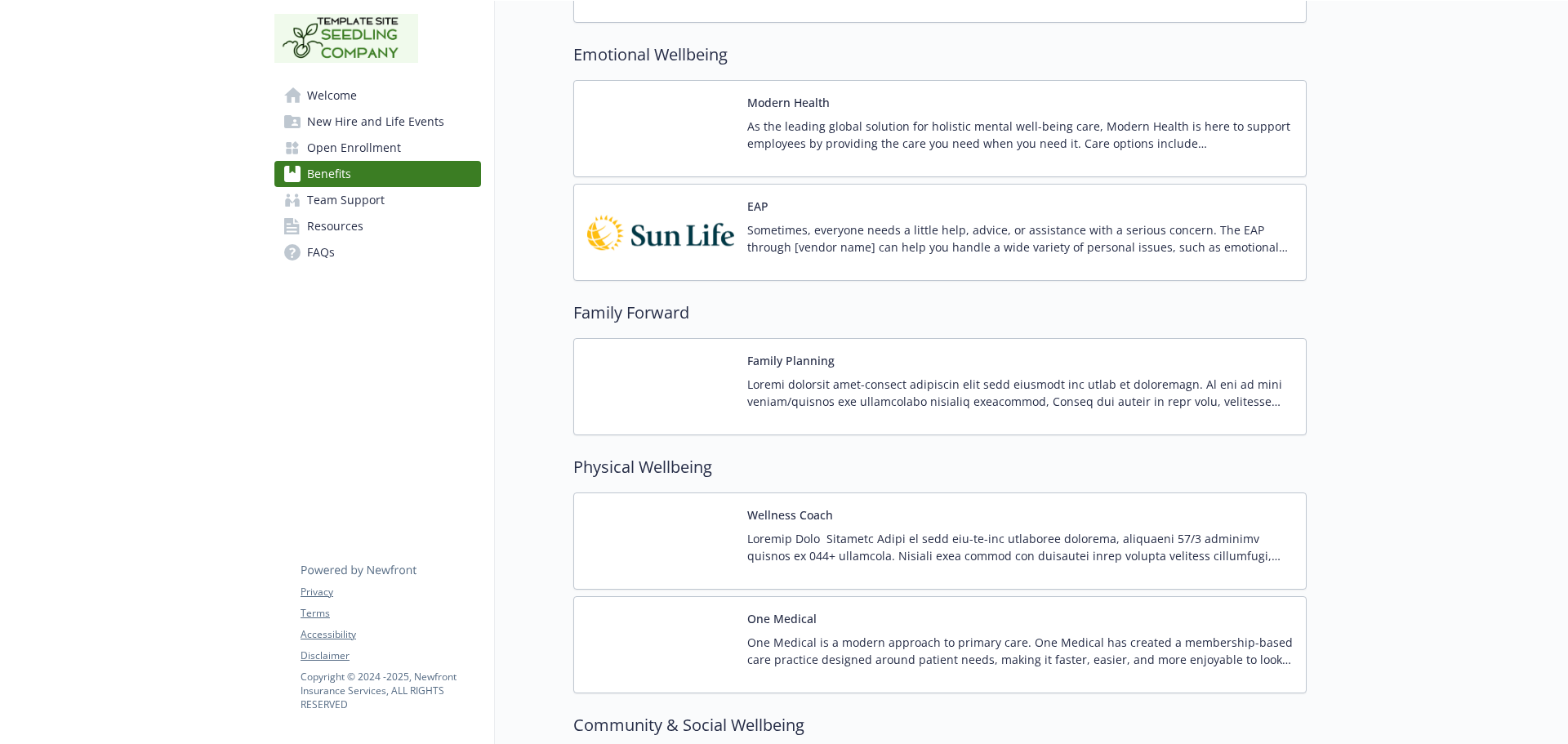
scroll to position [4033, 0]
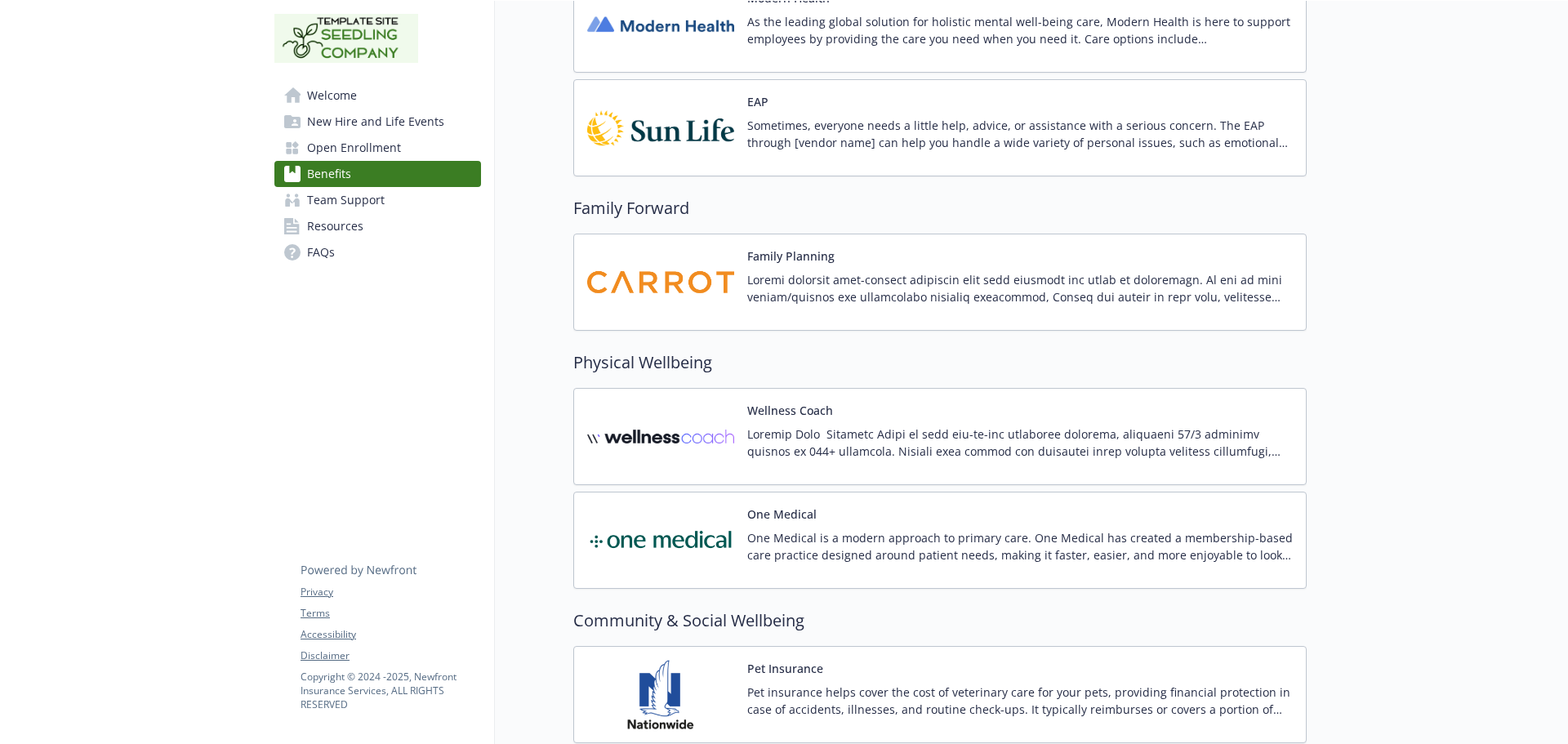
click at [389, 233] on link "Resources" at bounding box center [378, 226] width 207 height 26
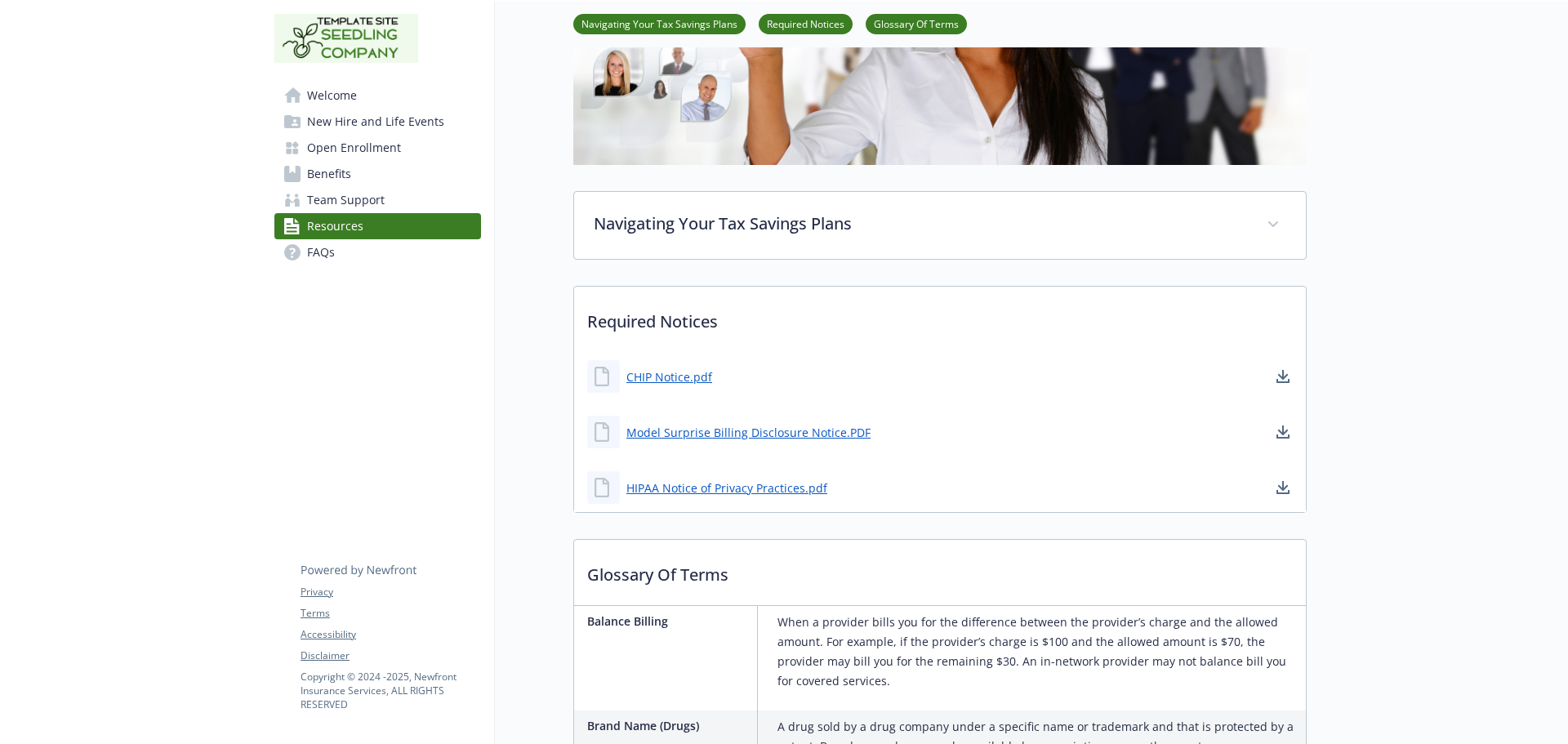
scroll to position [216, 0]
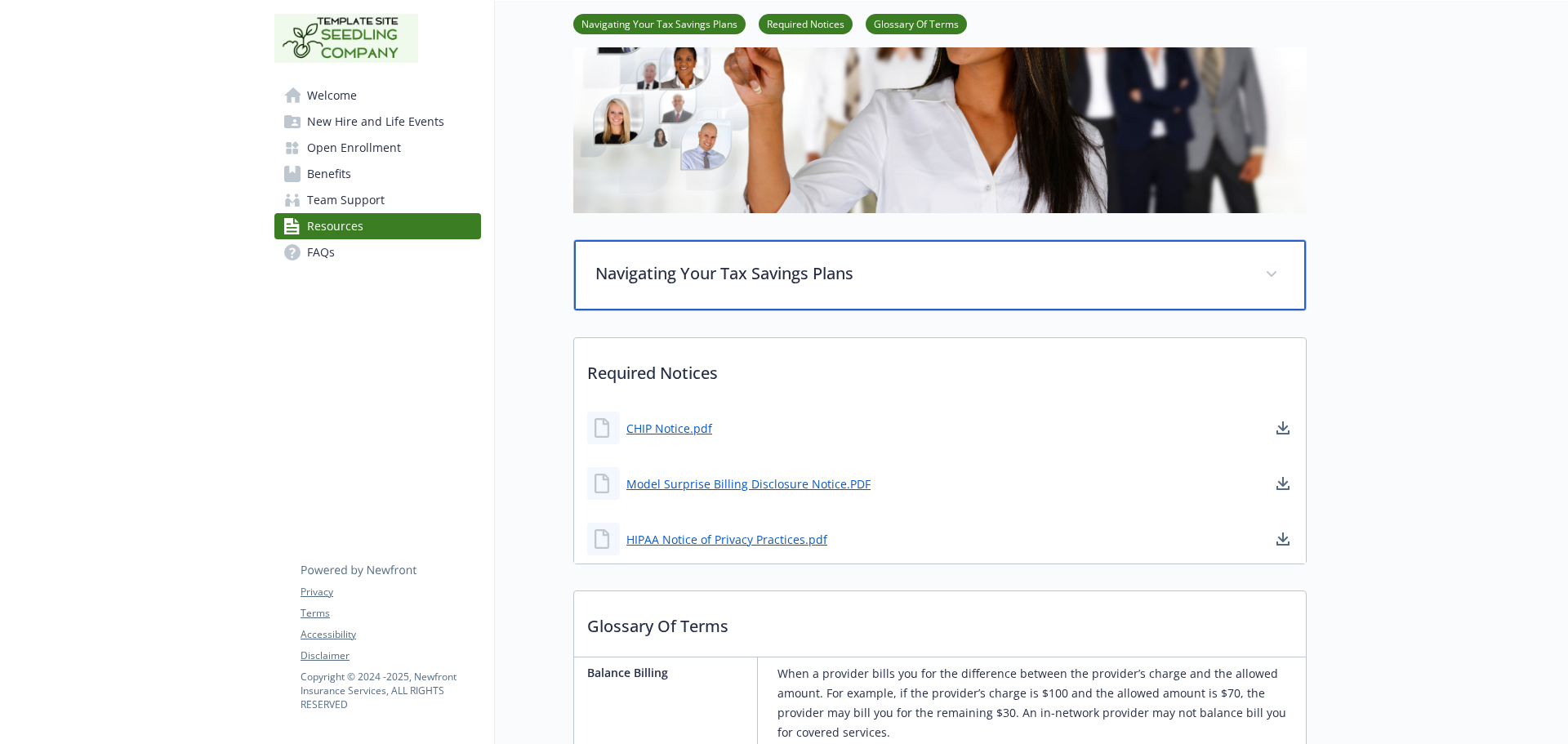
click at [784, 281] on p "Navigating Your Tax Savings Plans" at bounding box center [920, 274] width 650 height 25
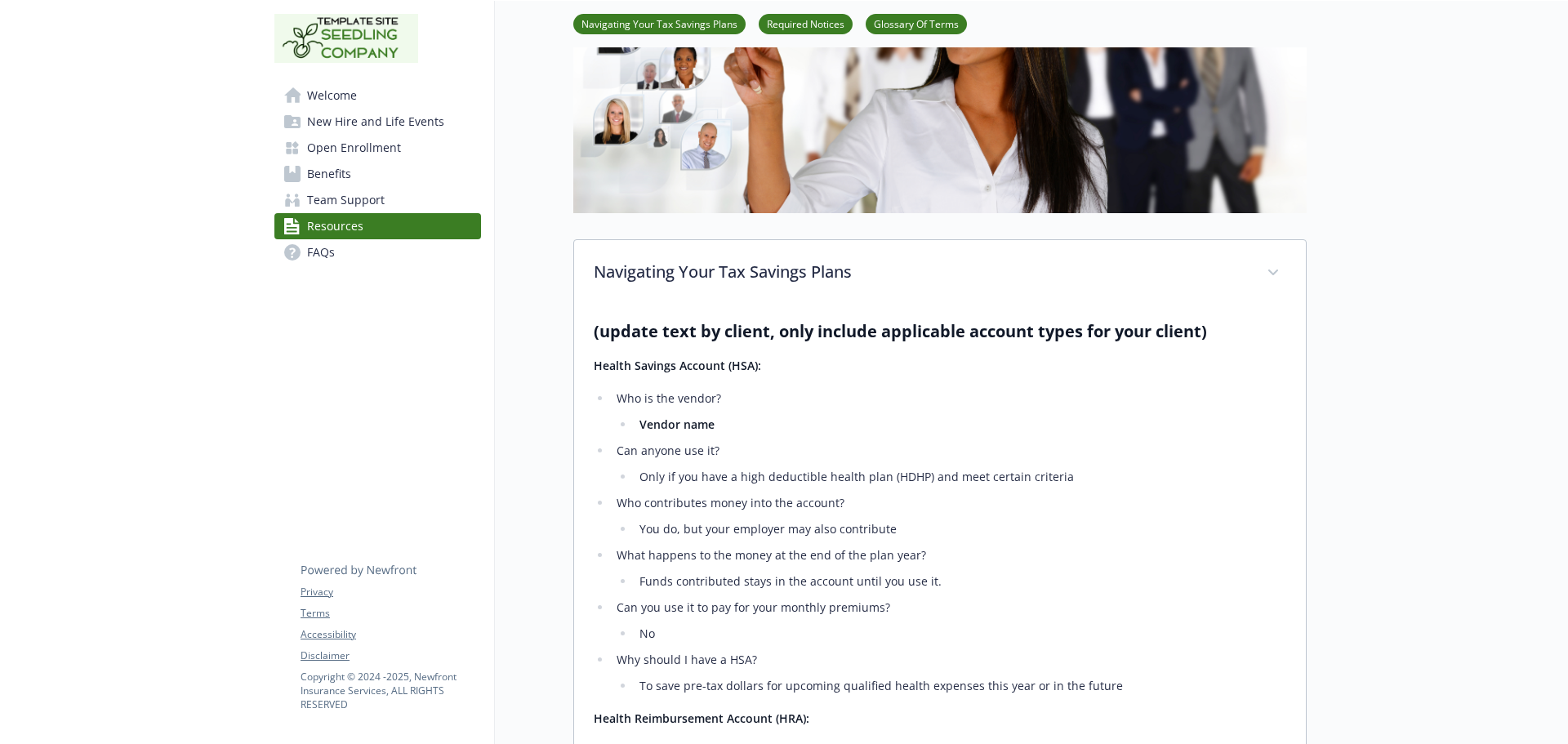
click at [378, 253] on link "FAQs" at bounding box center [378, 253] width 207 height 26
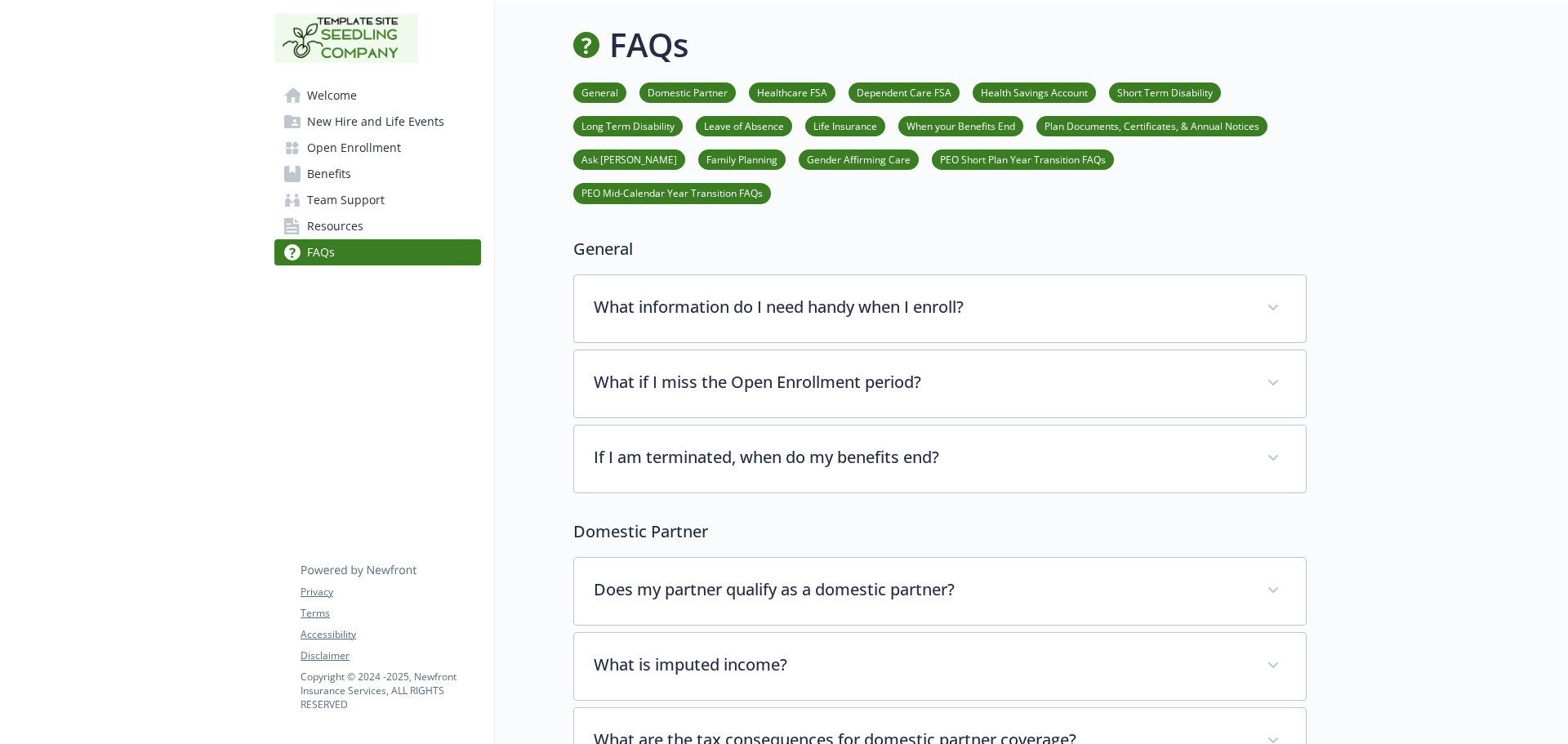
click at [369, 229] on link "Resources" at bounding box center [378, 226] width 207 height 26
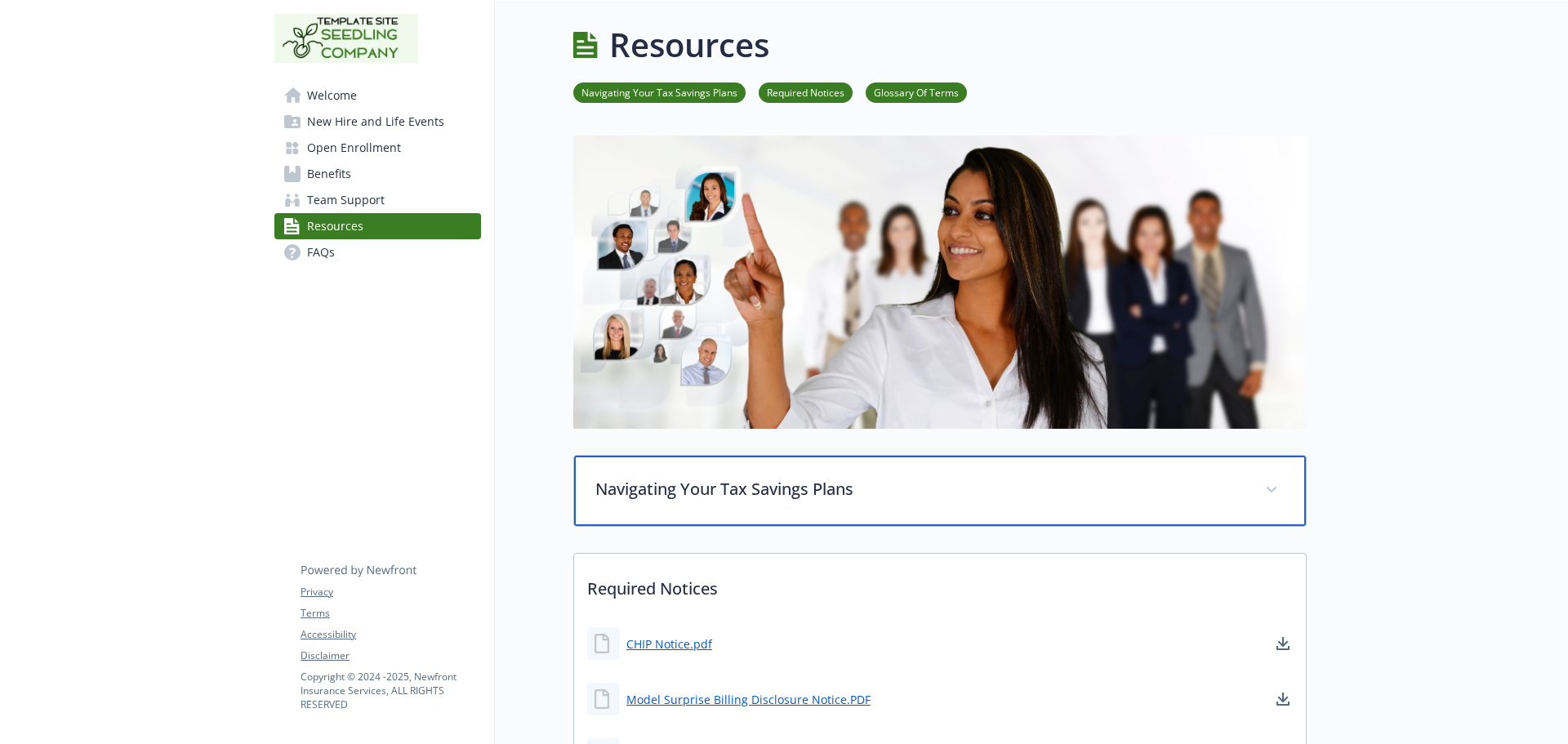
click at [712, 473] on div "Navigating Your Tax Savings Plans" at bounding box center [939, 491] width 732 height 70
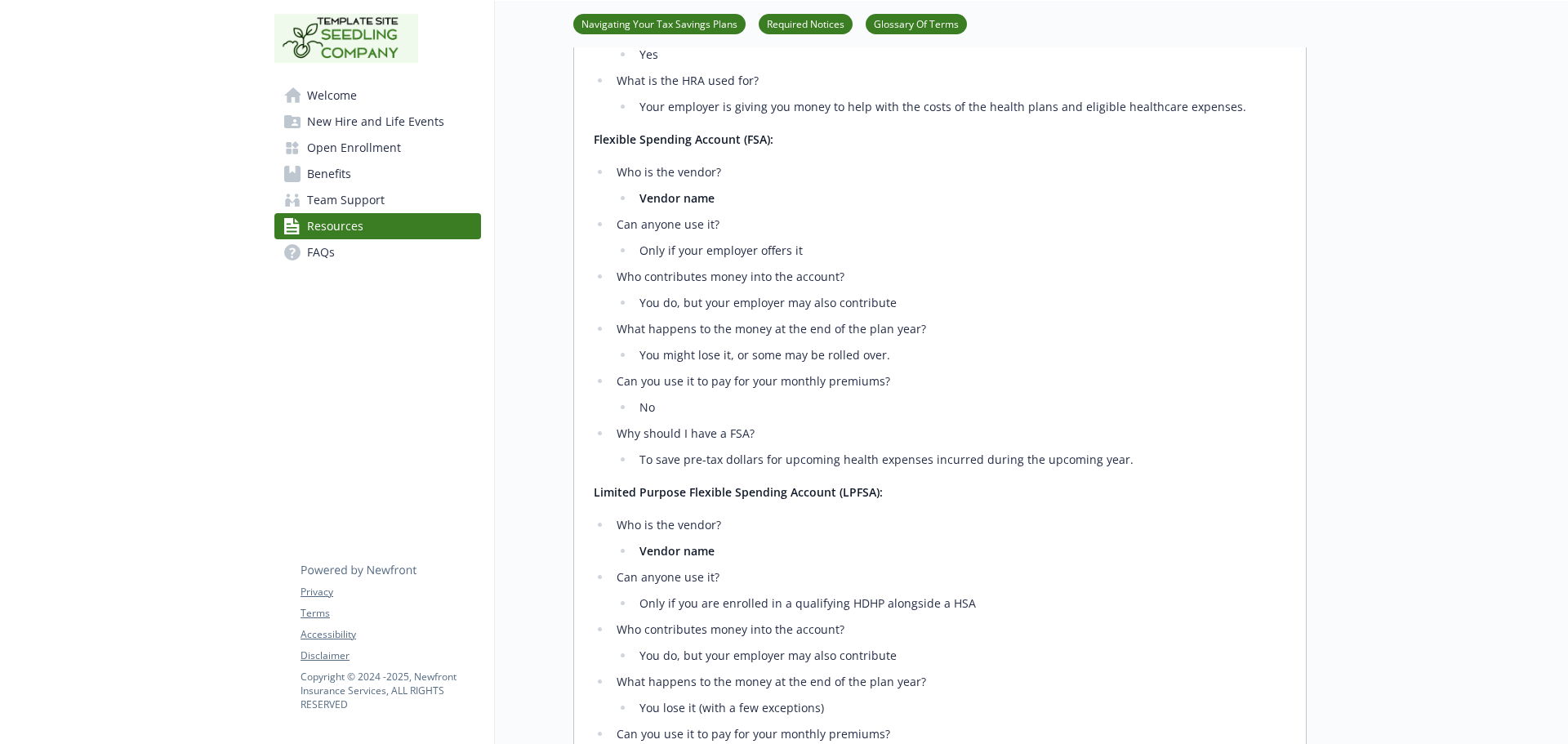
scroll to position [1143, 0]
click at [351, 260] on link "FAQs" at bounding box center [378, 253] width 207 height 26
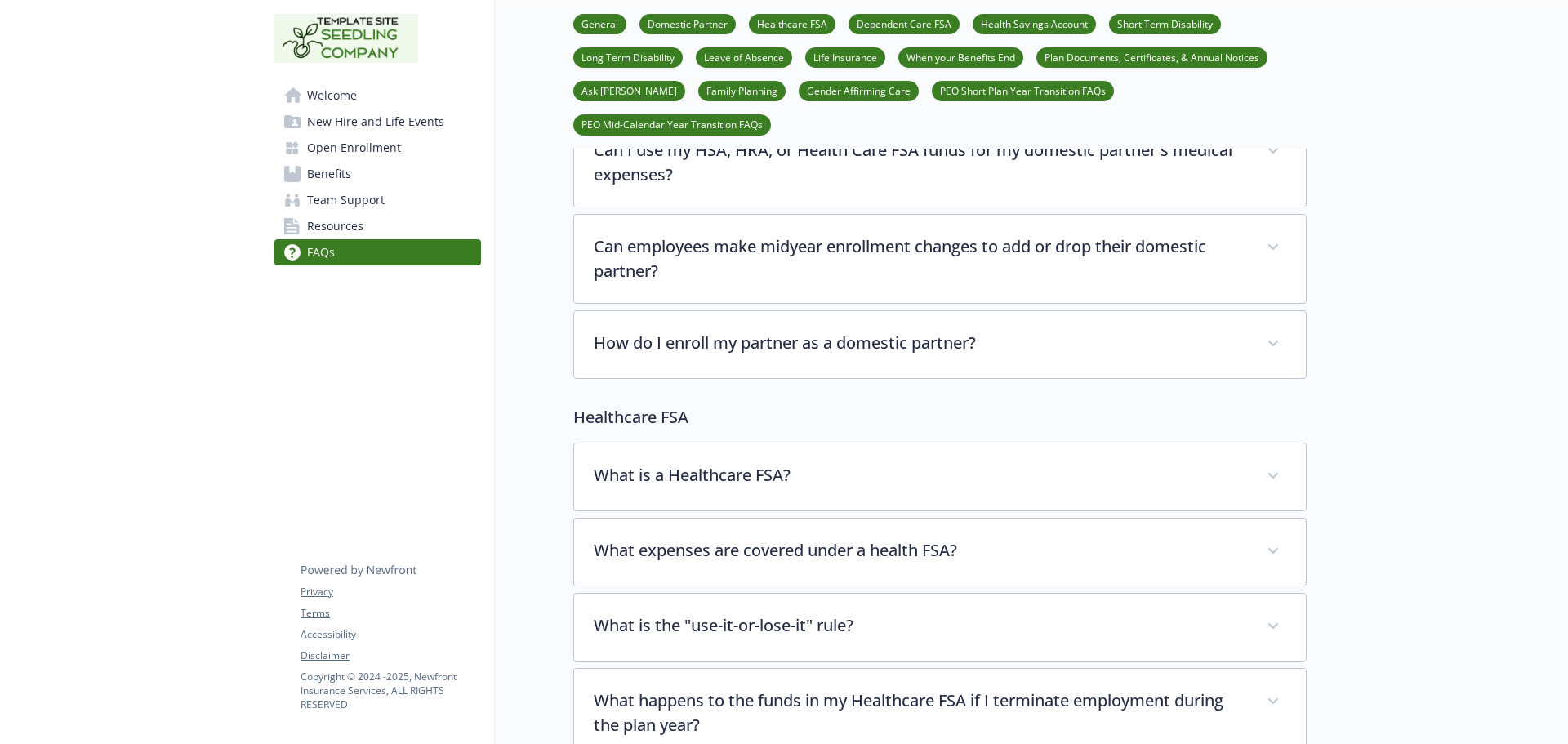
scroll to position [408, 0]
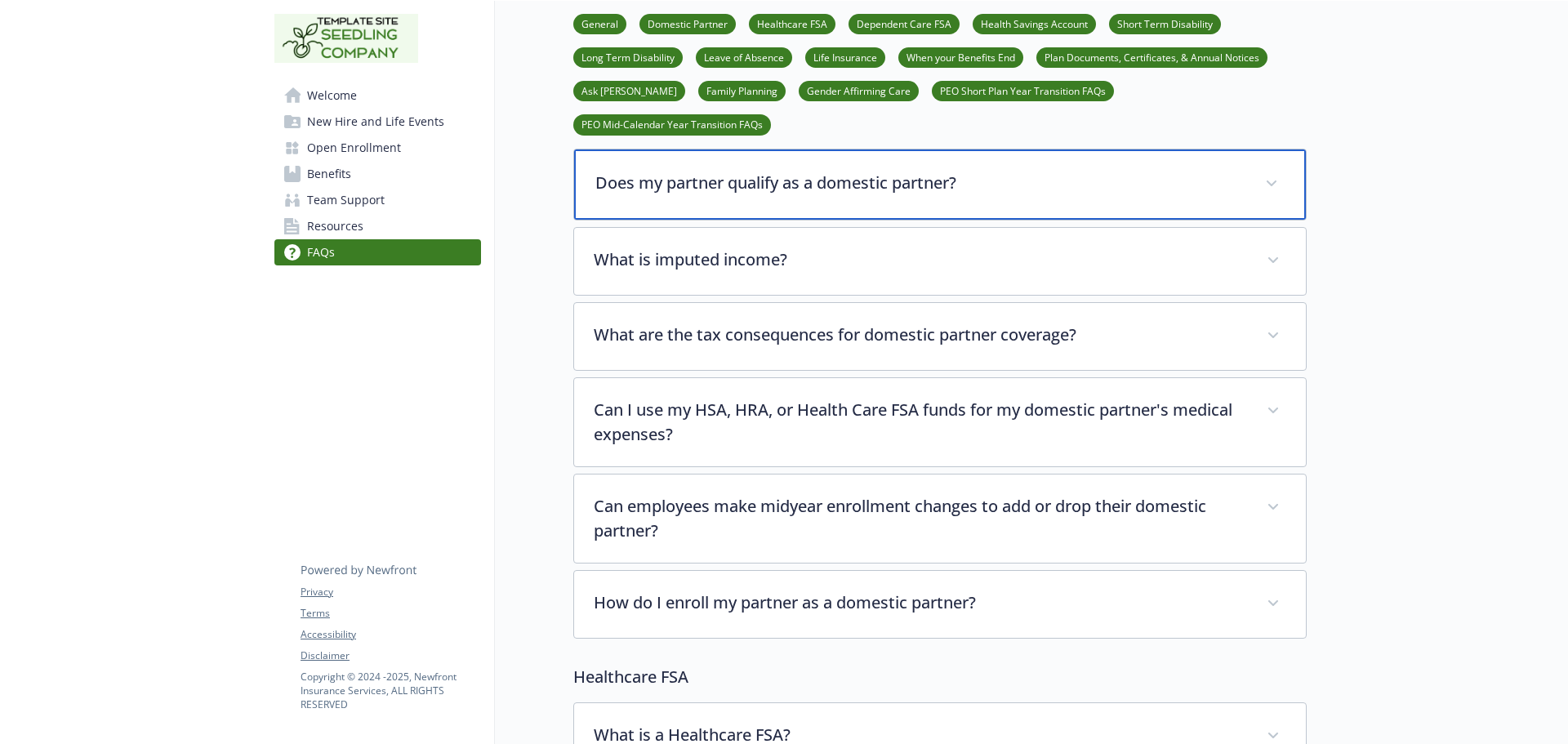
click at [737, 162] on div "Does my partner qualify as a domestic partner?" at bounding box center [939, 185] width 732 height 70
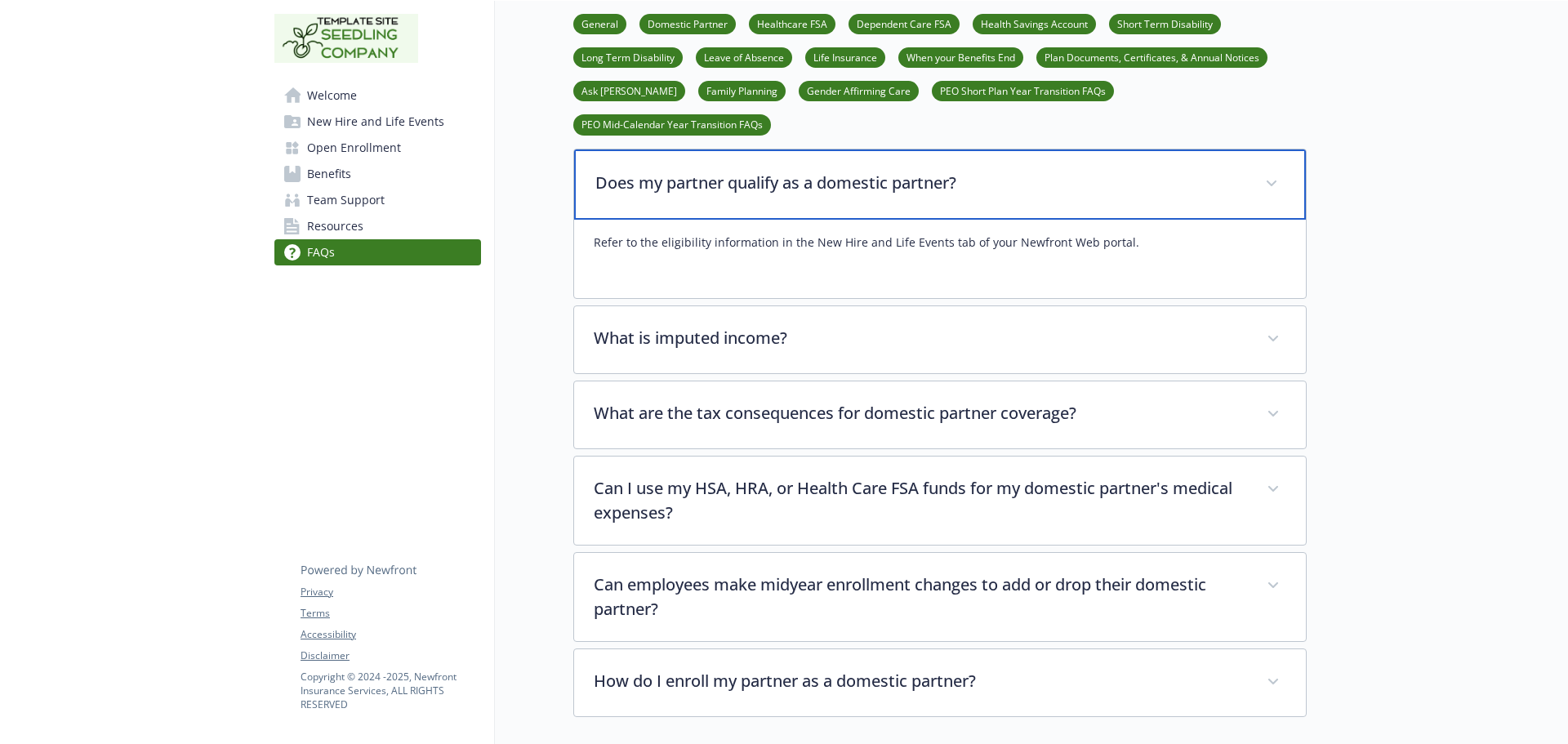
click at [737, 162] on div "Does my partner qualify as a domestic partner?" at bounding box center [939, 185] width 732 height 70
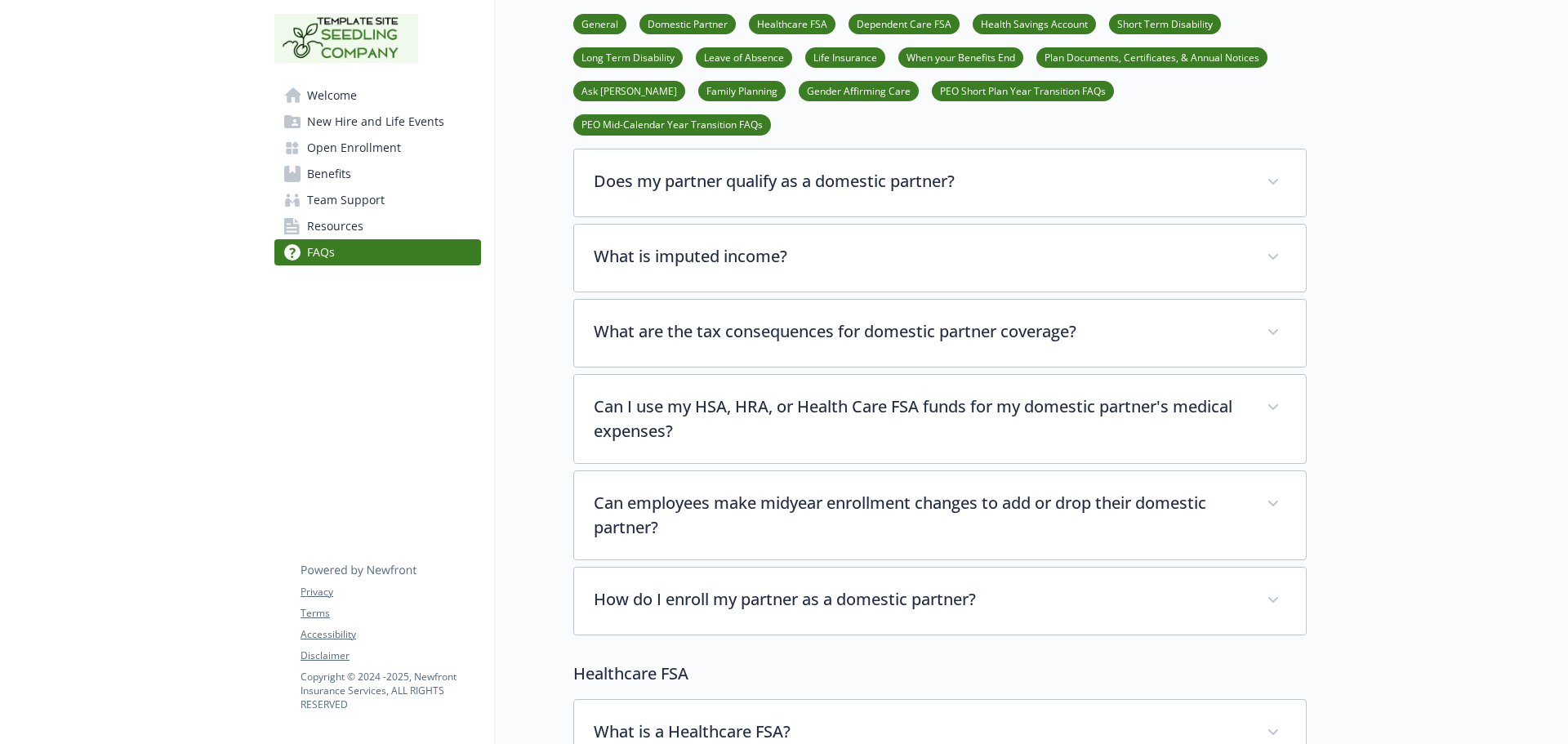
click at [332, 230] on span "Resources" at bounding box center [335, 226] width 56 height 26
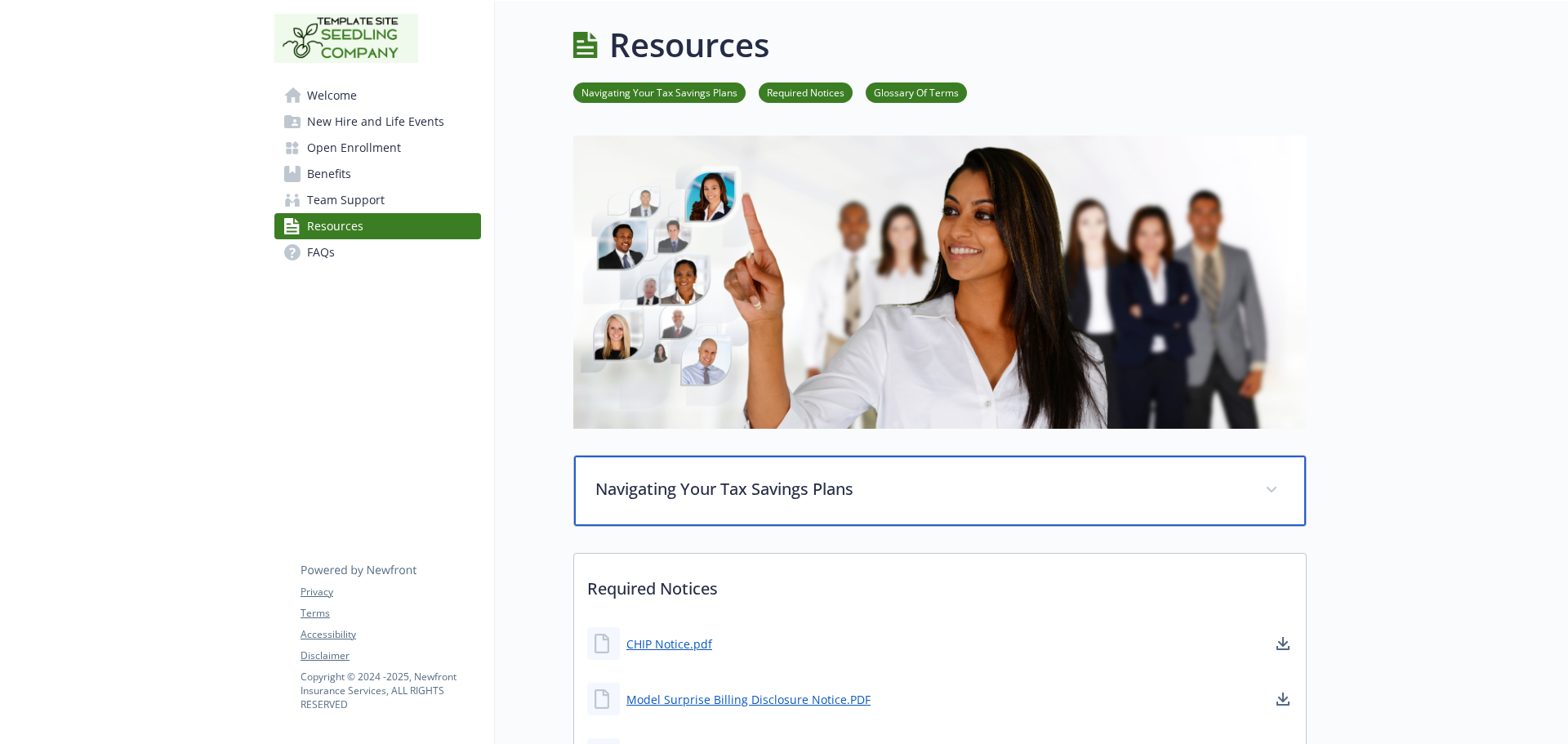
click at [680, 519] on div "Navigating Your Tax Savings Plans" at bounding box center [939, 491] width 732 height 70
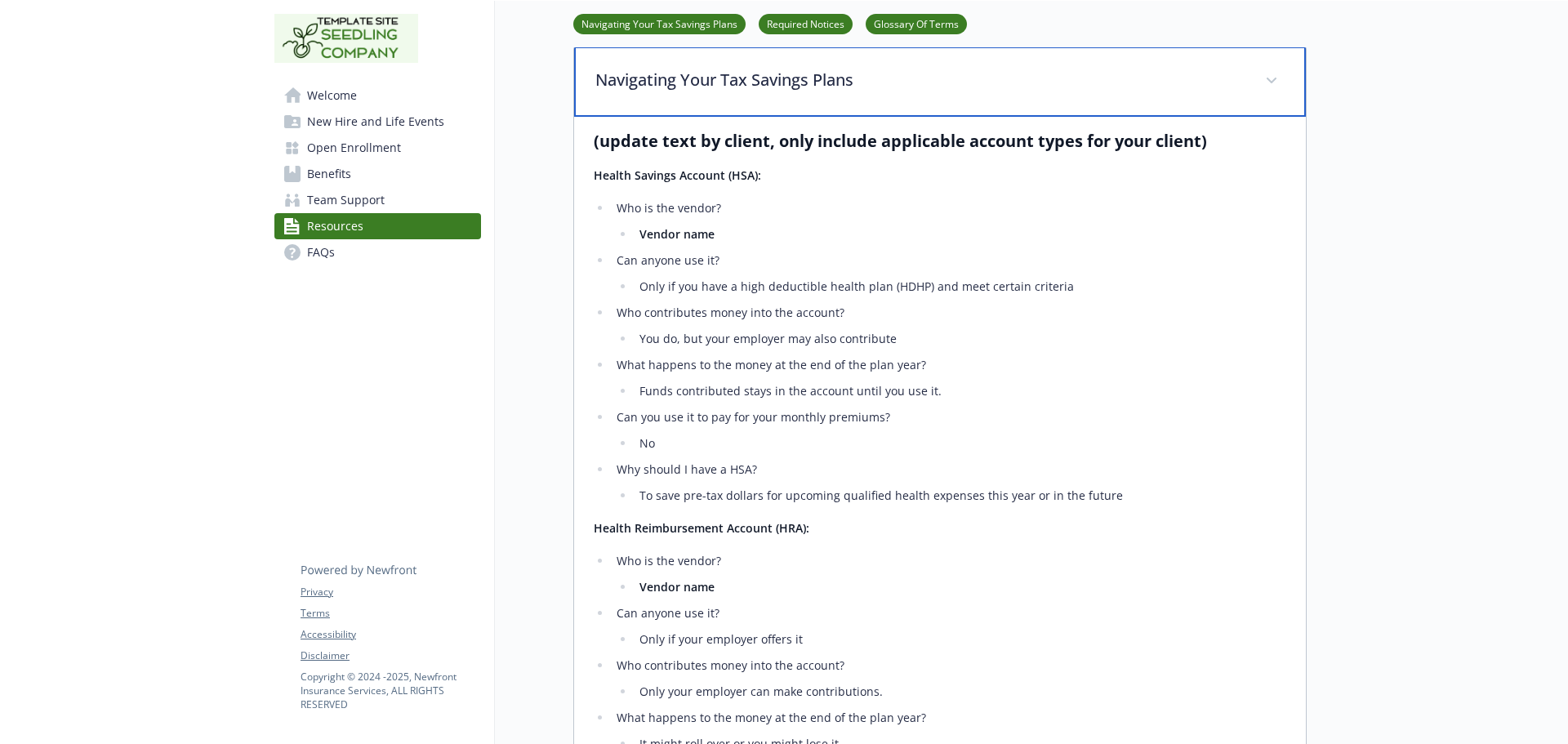
scroll to position [408, 0]
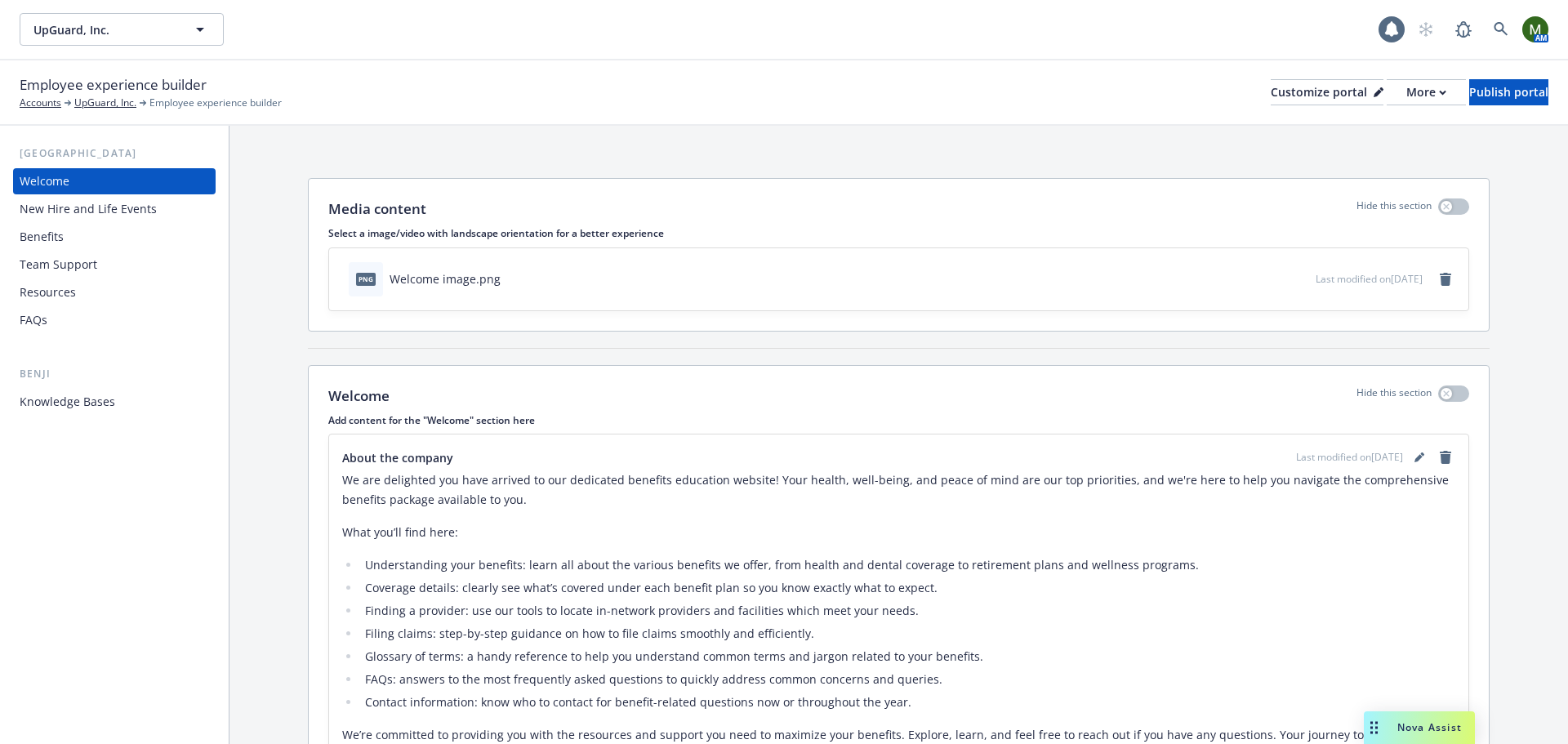
click at [112, 225] on div "Benefits" at bounding box center [114, 237] width 190 height 26
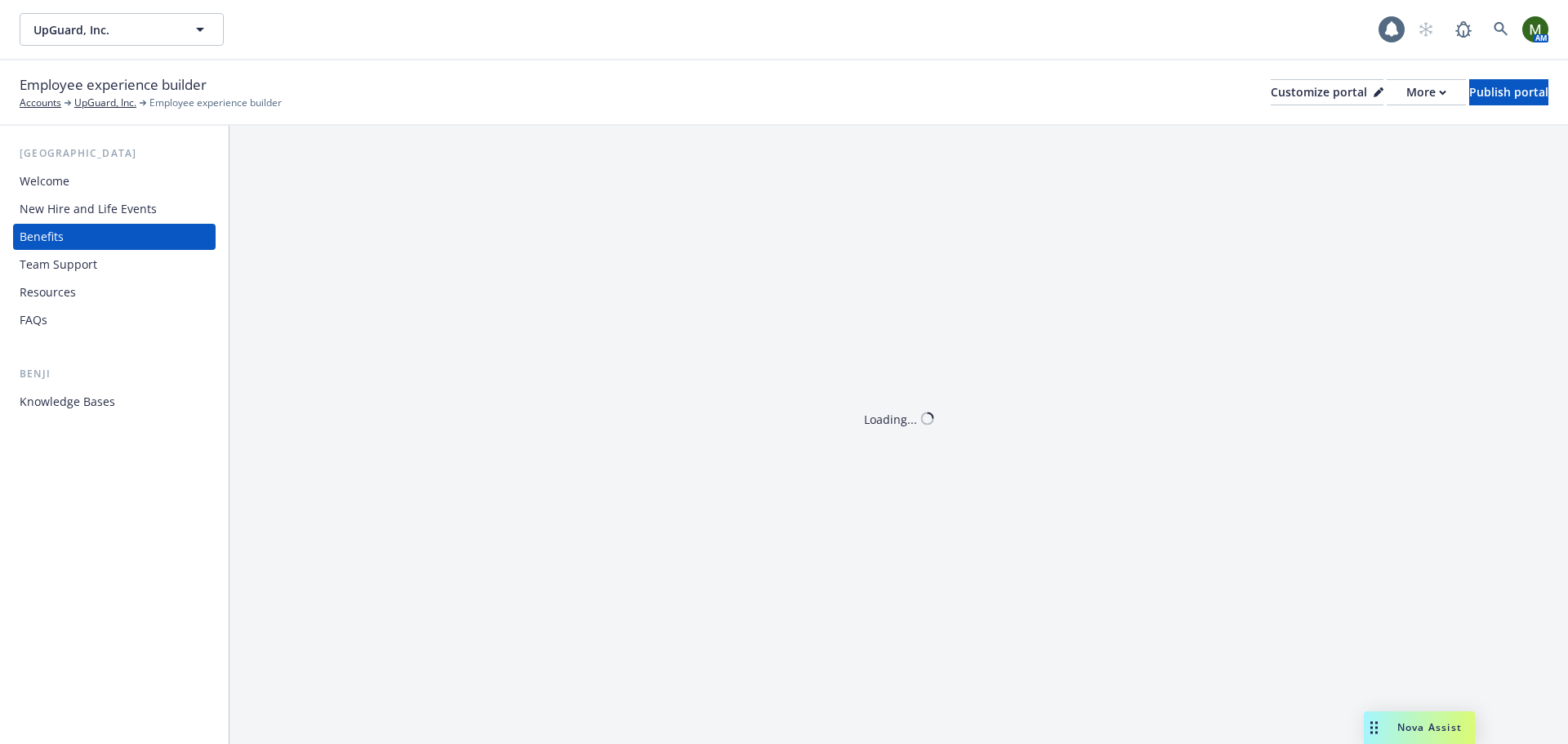
click at [131, 182] on div "Welcome" at bounding box center [114, 182] width 190 height 26
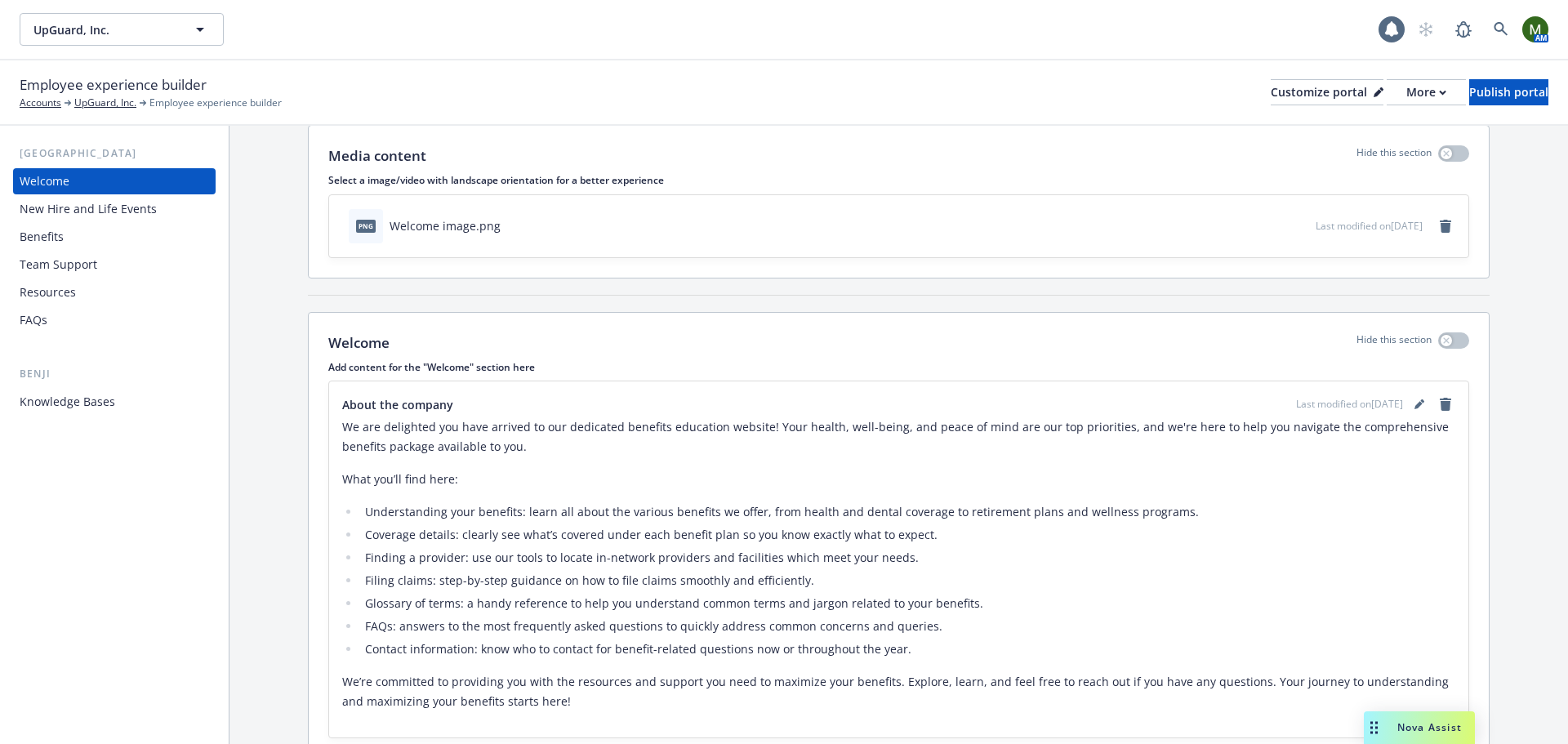
scroll to position [82, 0]
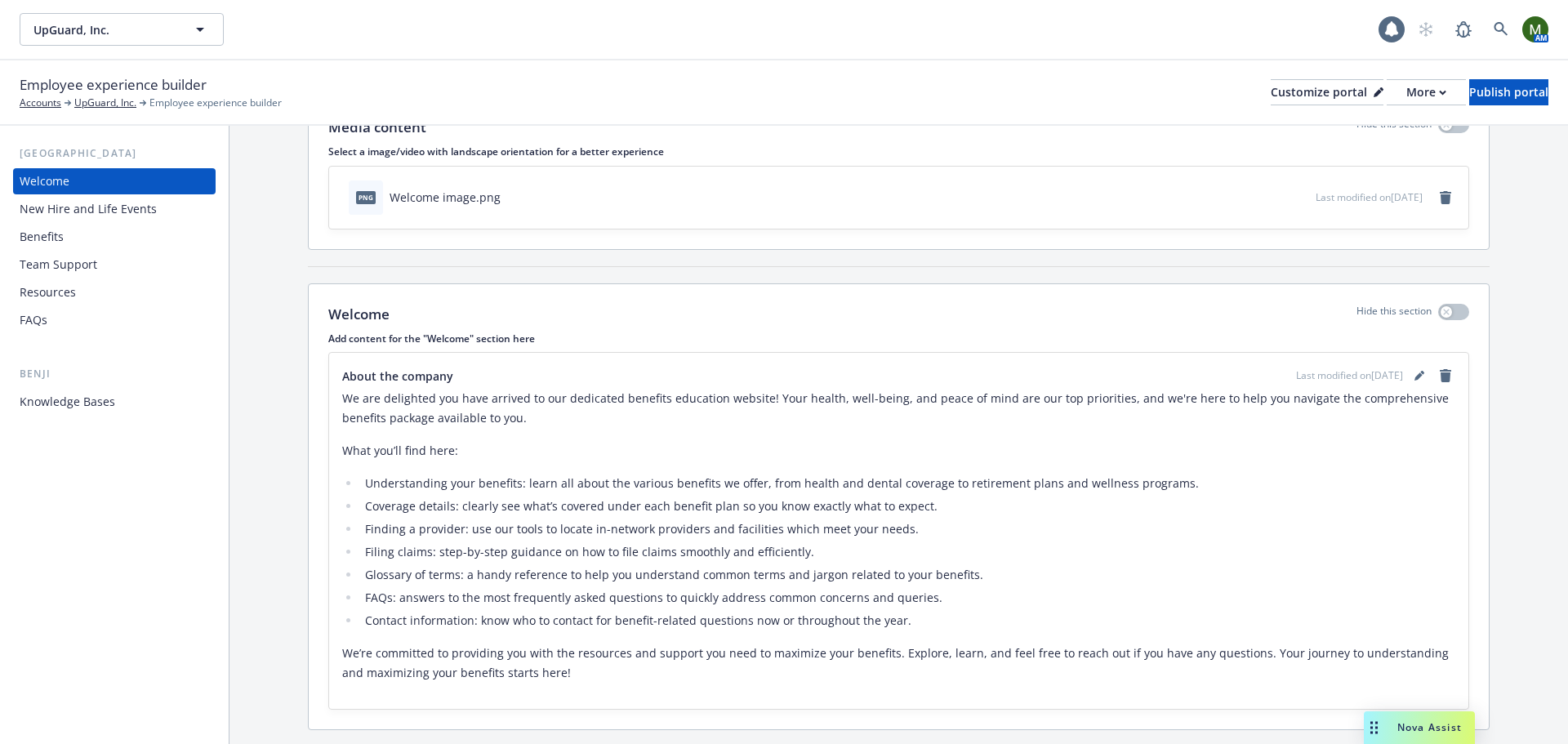
click at [124, 240] on div "Benefits" at bounding box center [114, 237] width 190 height 26
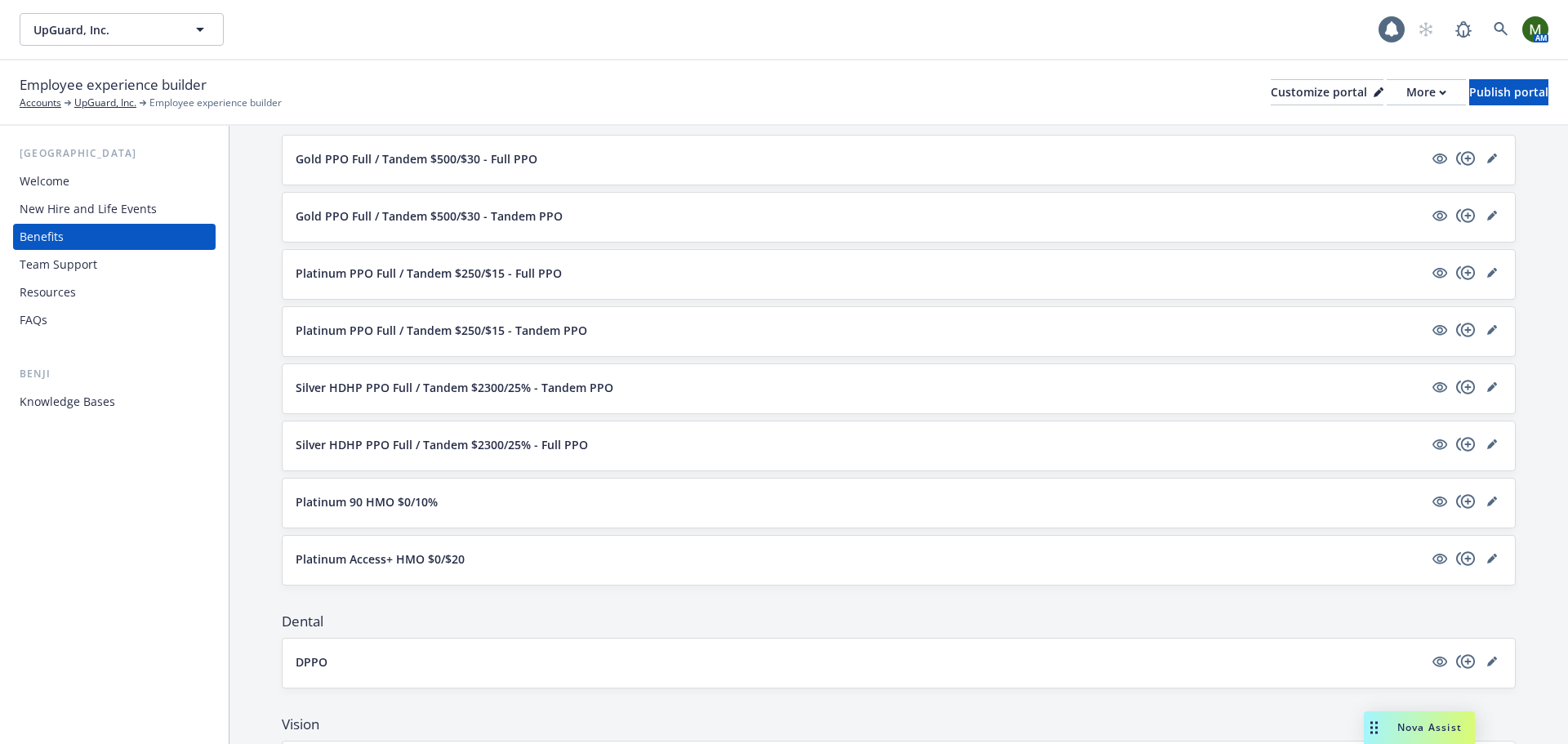
scroll to position [164, 0]
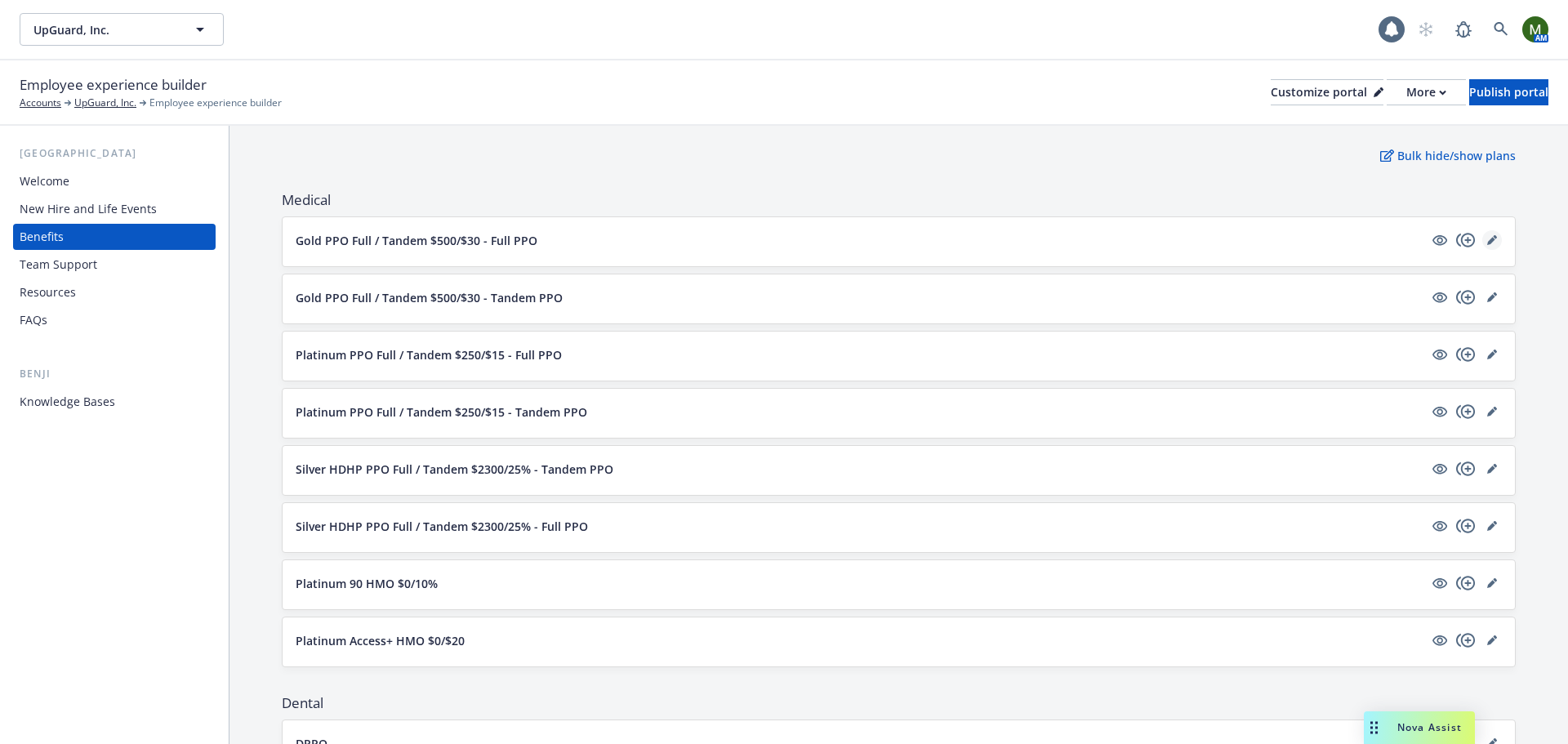
click at [1487, 240] on link "editPencil" at bounding box center [1492, 240] width 20 height 20
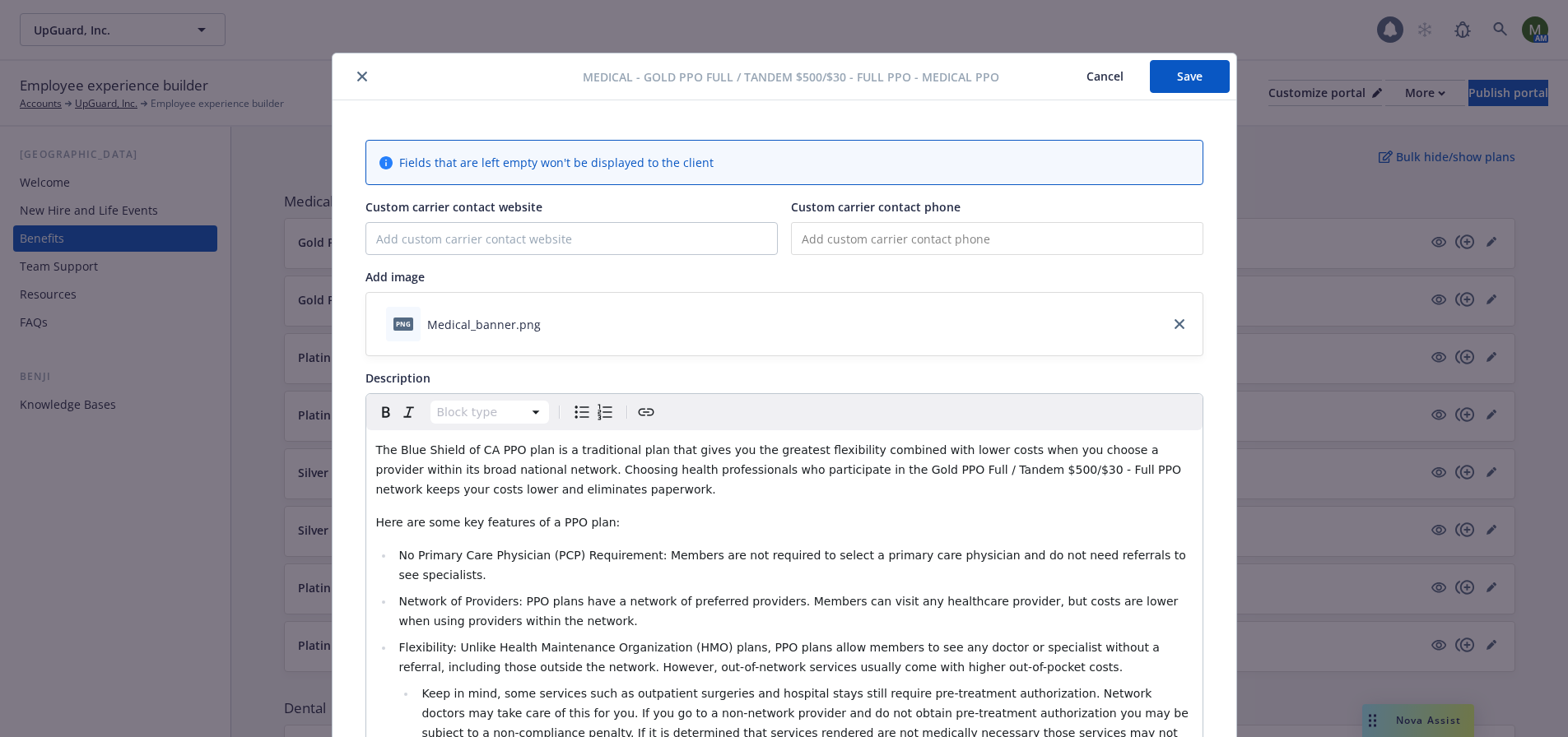
click at [358, 72] on icon "close" at bounding box center [363, 77] width 10 height 10
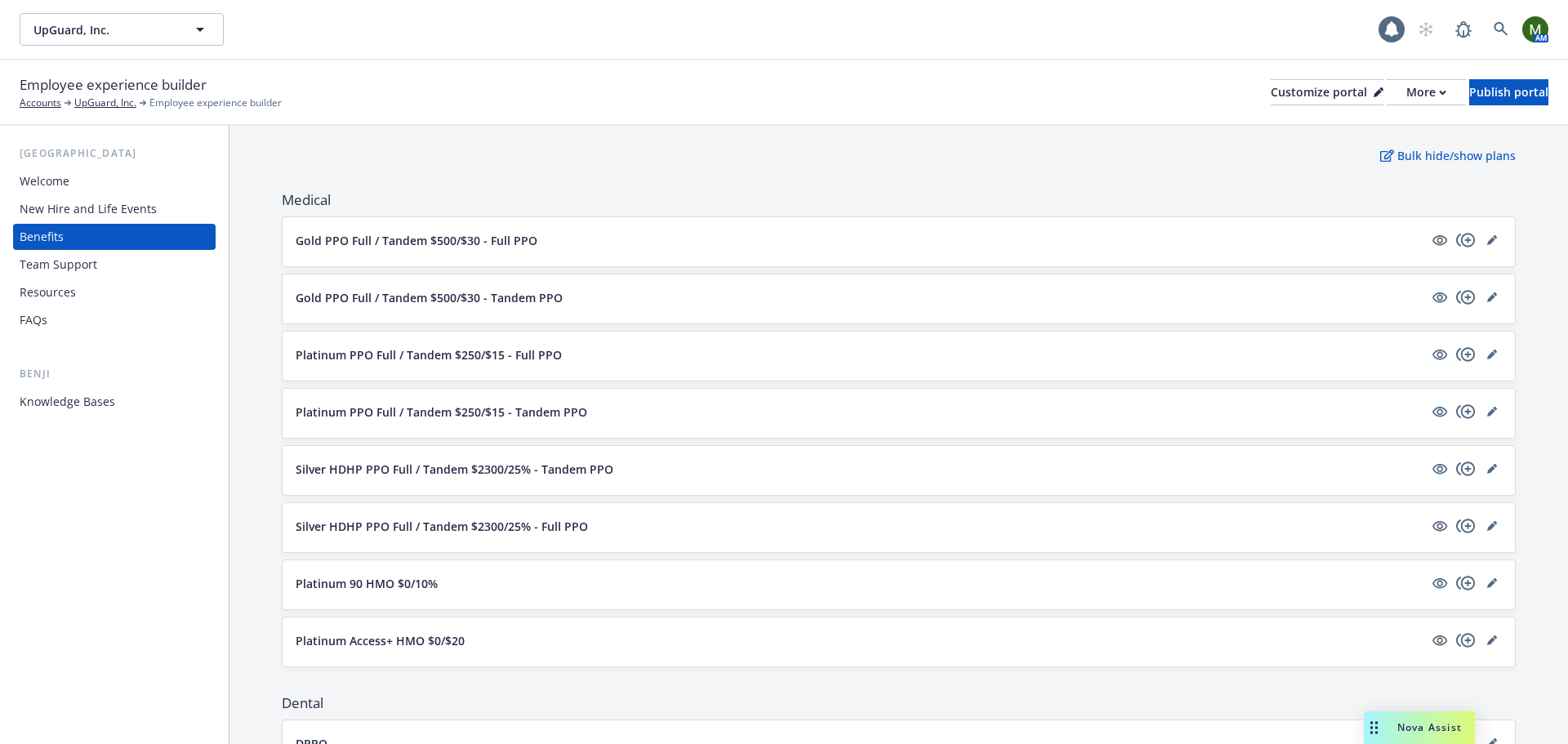
click at [476, 247] on p "Gold PPO Full / Tandem $500/$30 - Full PPO" at bounding box center [417, 240] width 242 height 17
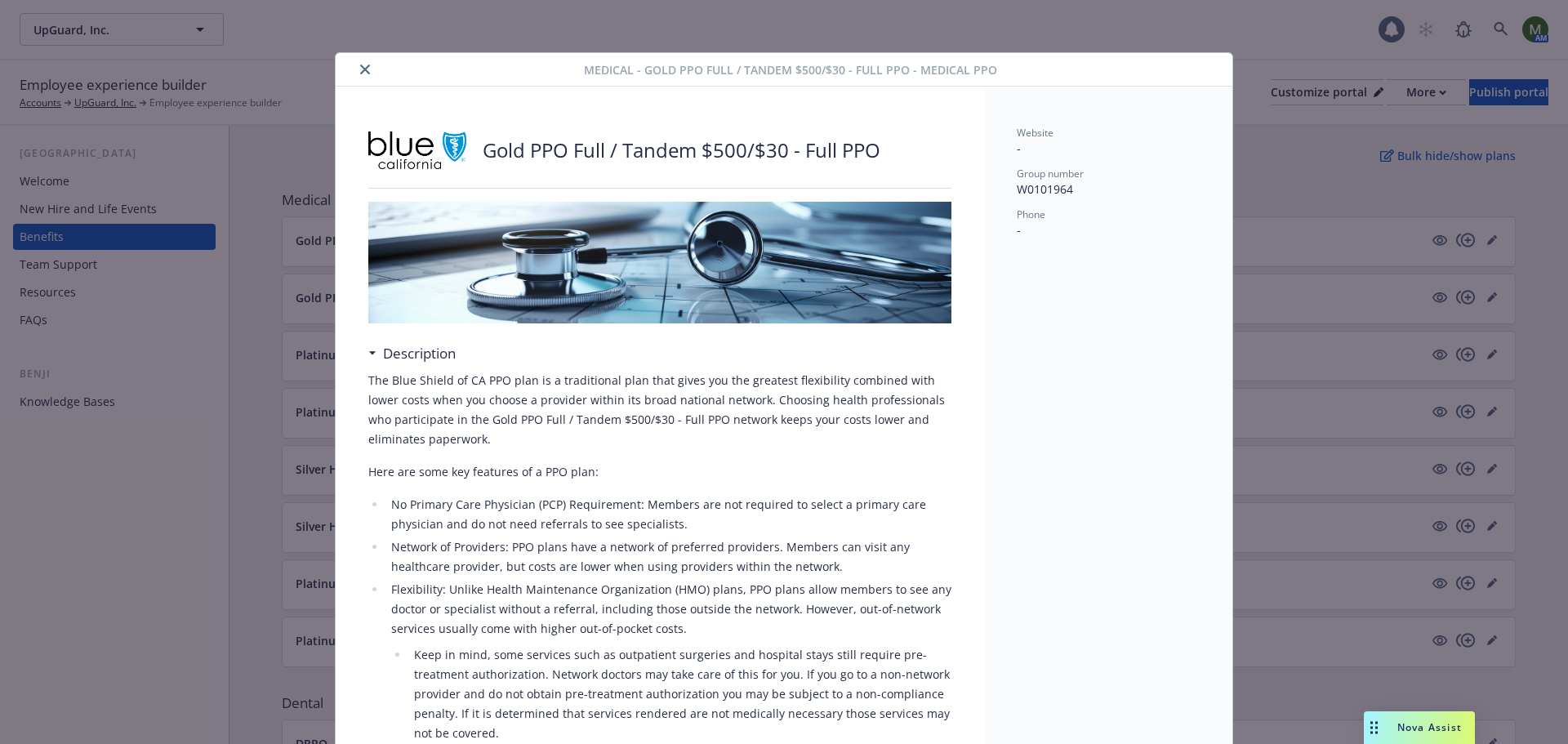
click at [361, 74] on icon "close" at bounding box center [365, 69] width 10 height 10
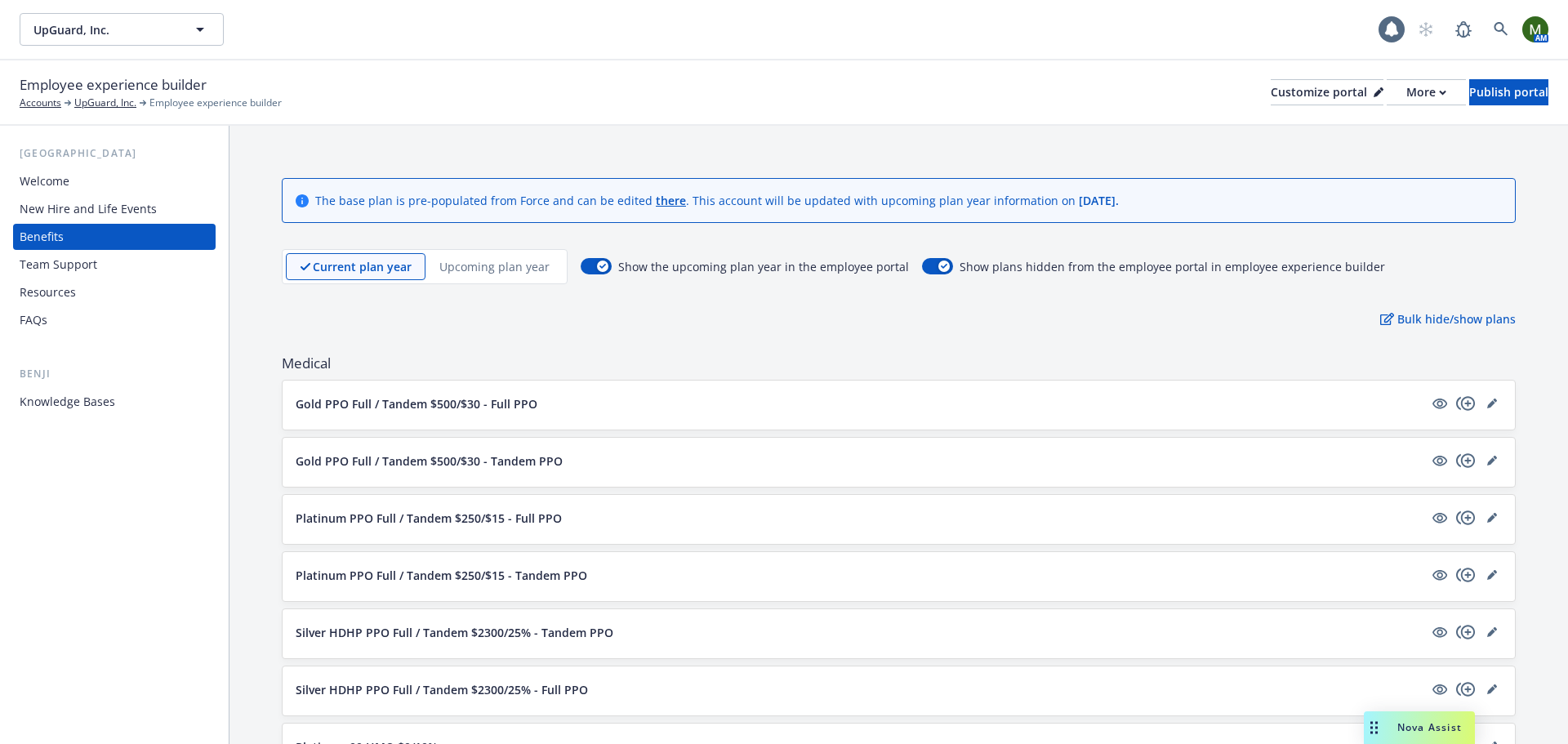
click at [486, 279] on div "Upcoming plan year" at bounding box center [494, 267] width 138 height 27
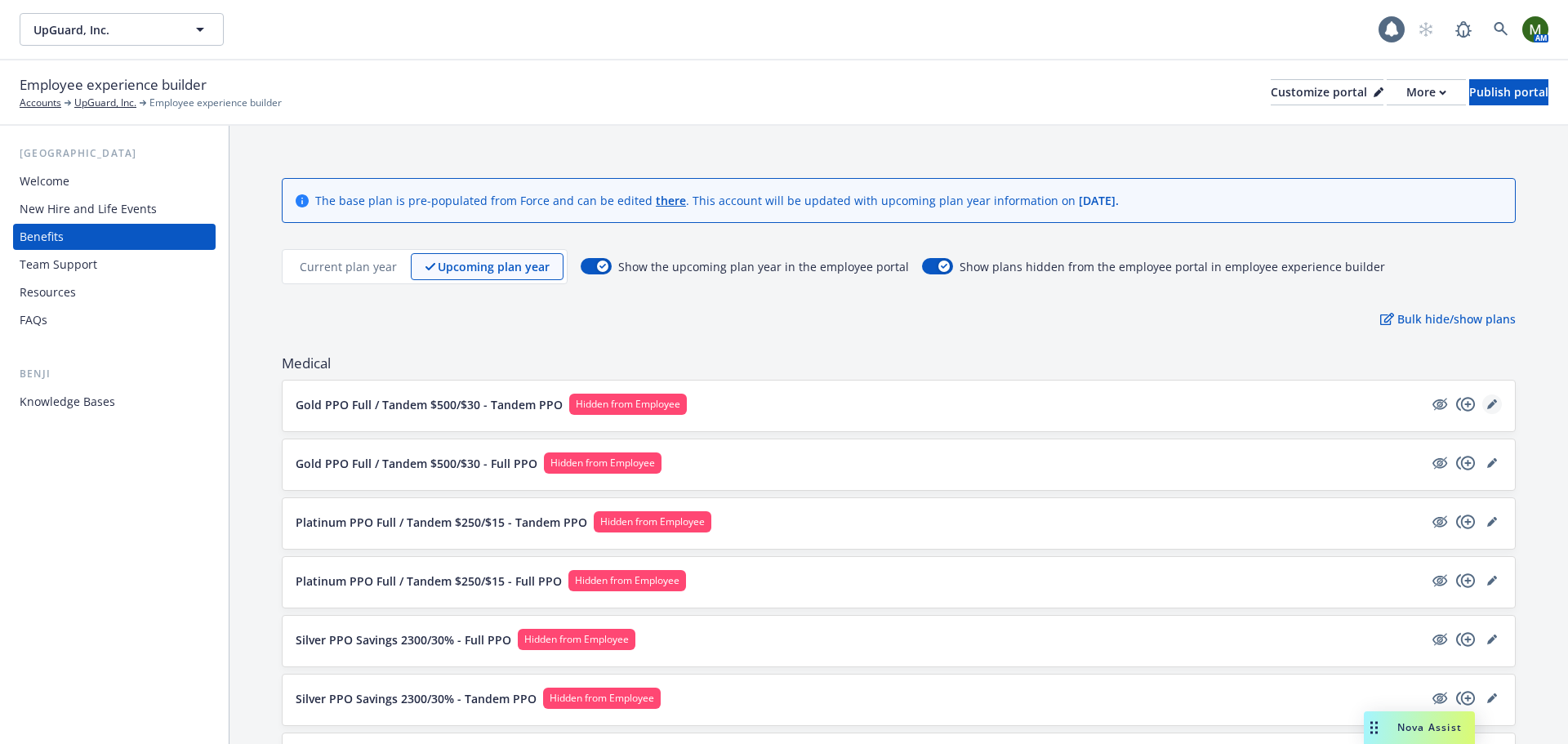
click at [1493, 402] on icon "editPencil" at bounding box center [1494, 401] width 4 height 4
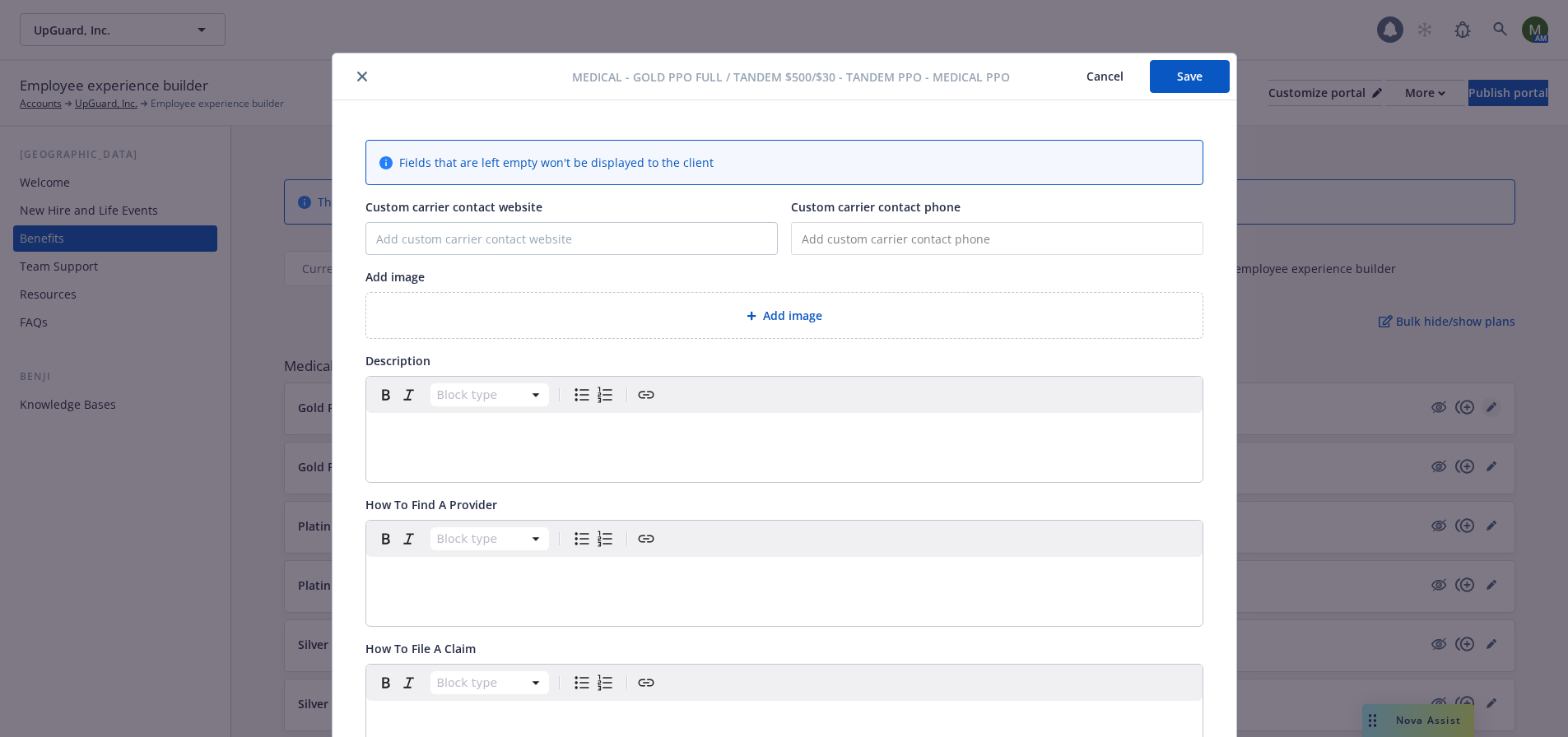
scroll to position [49, 0]
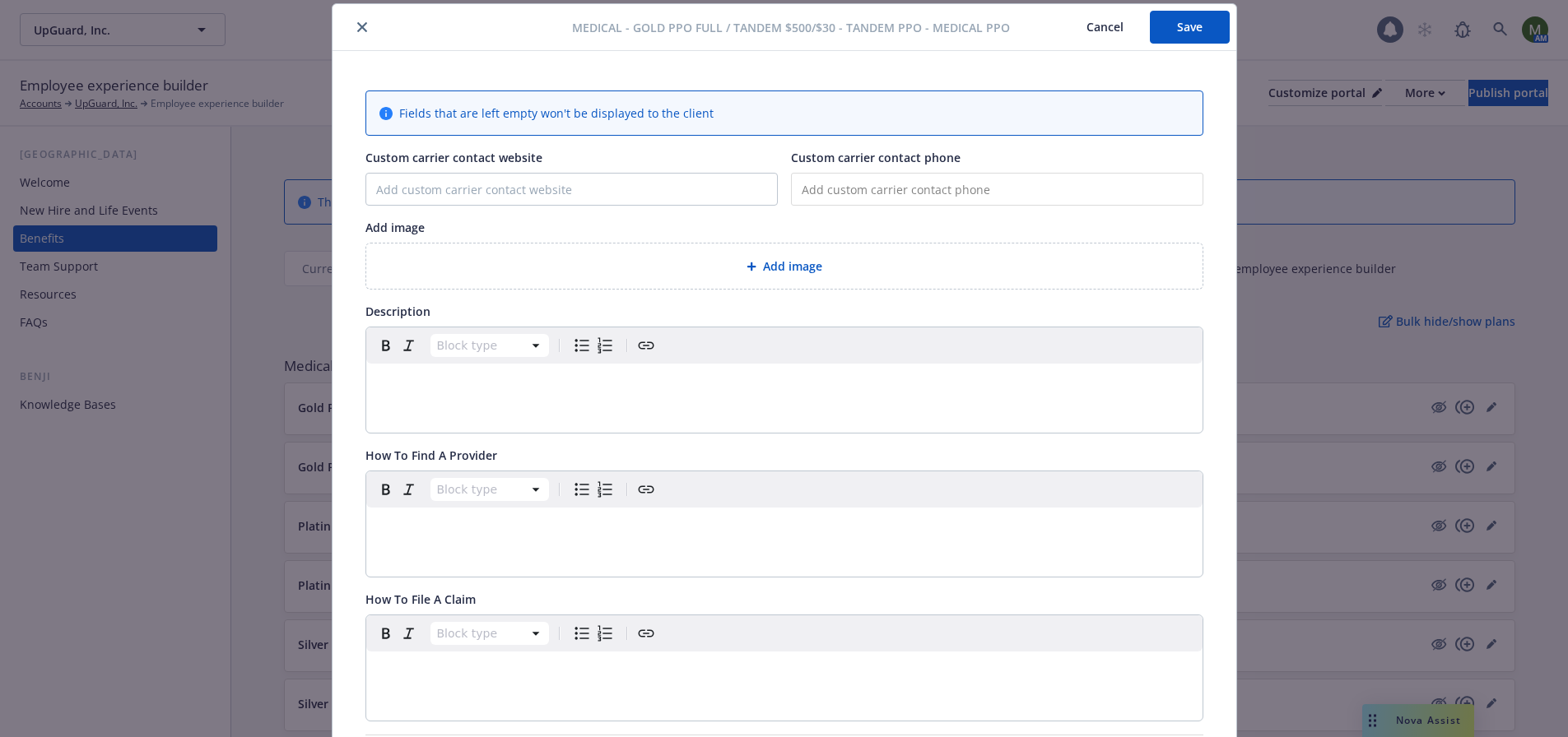
click at [356, 21] on button "close" at bounding box center [363, 27] width 20 height 20
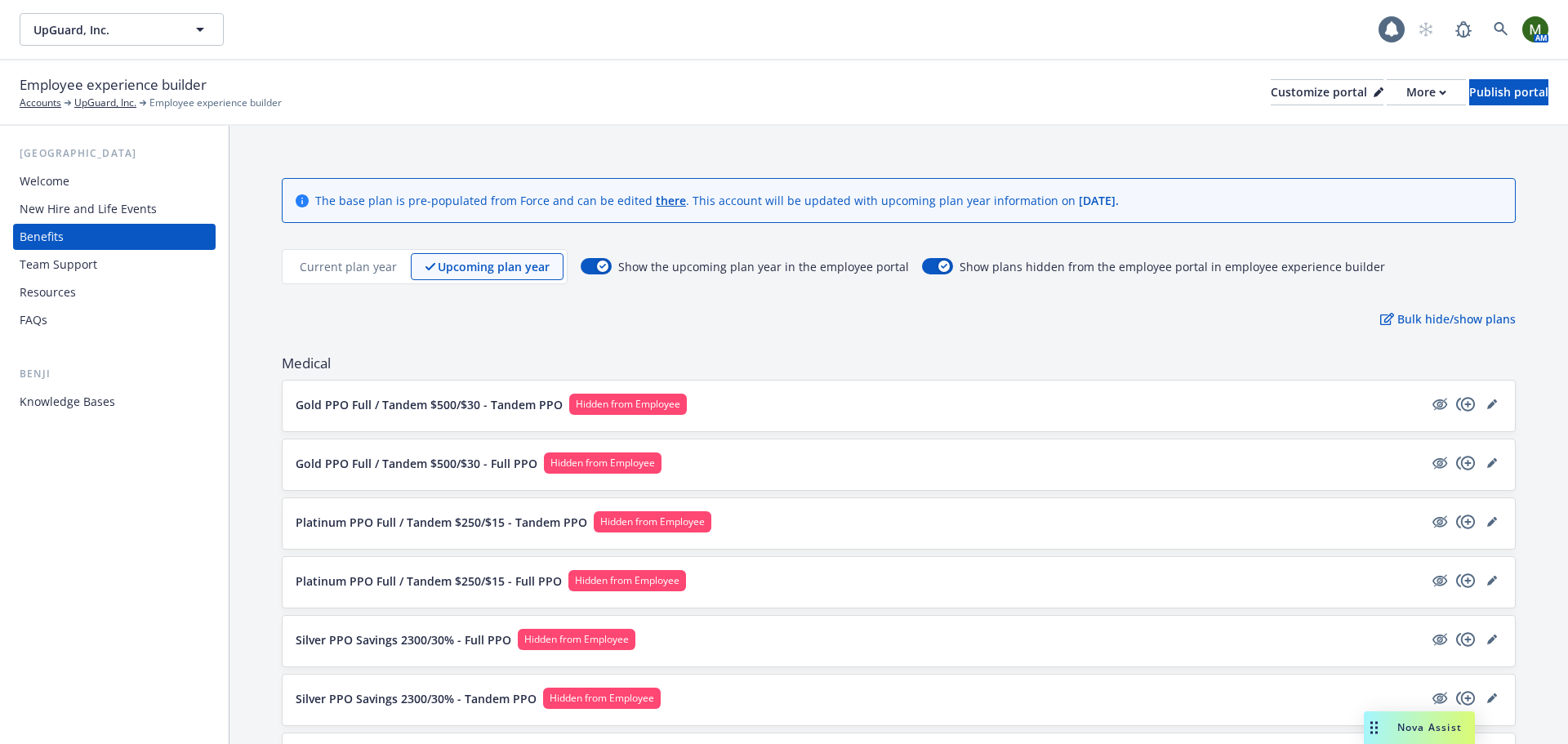
click at [374, 271] on p "Current plan year" at bounding box center [348, 267] width 97 height 17
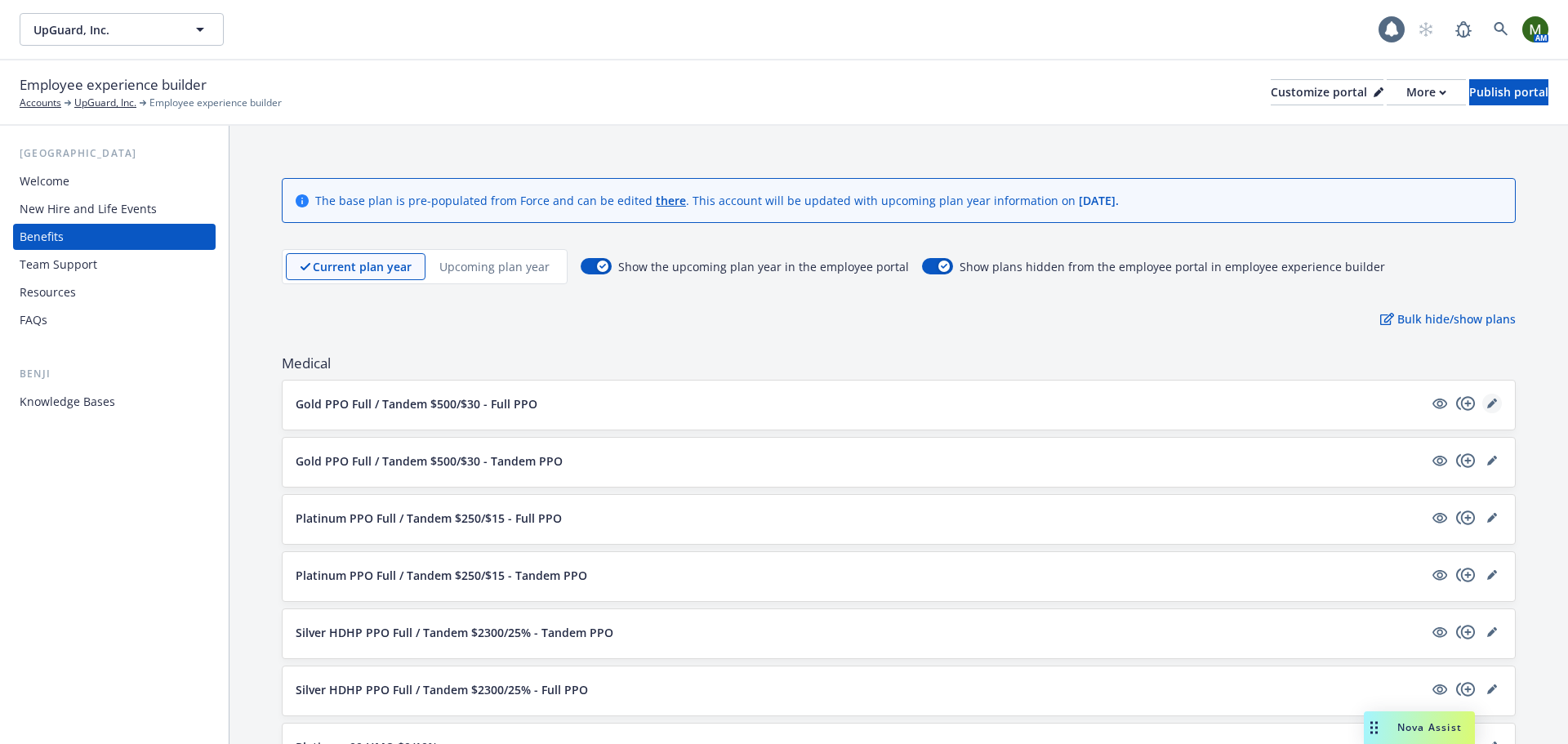
click at [1487, 399] on icon "editPencil" at bounding box center [1492, 403] width 10 height 10
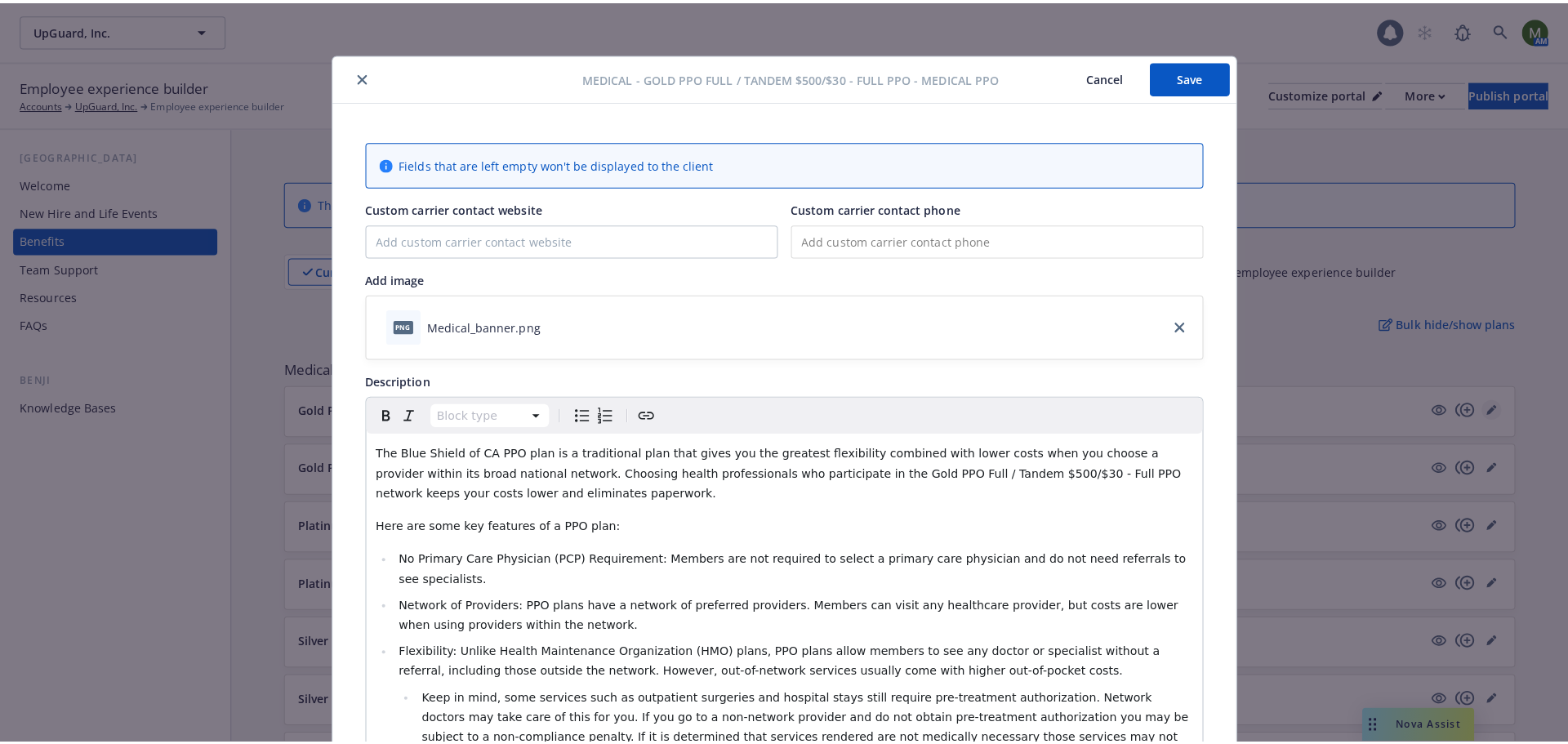
scroll to position [49, 0]
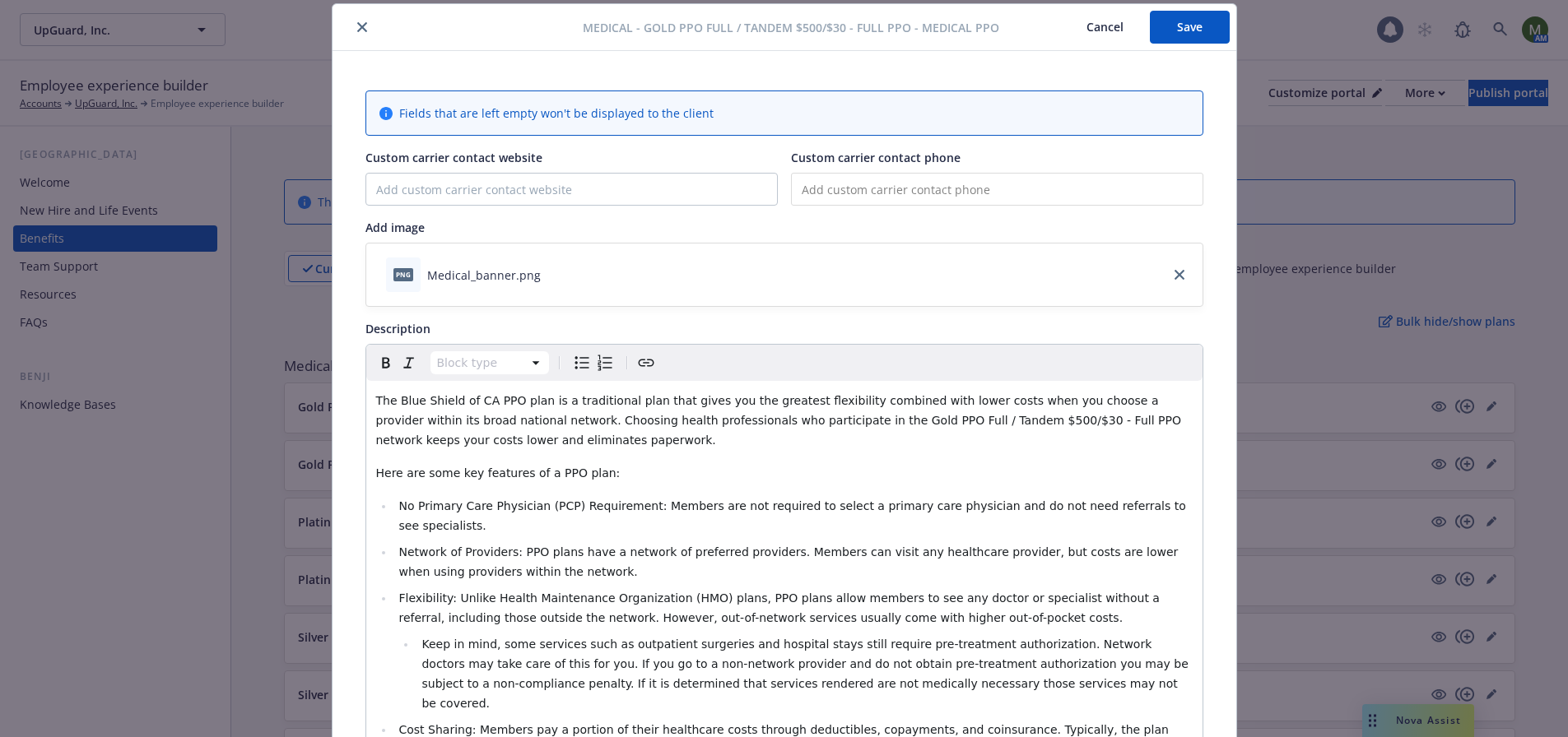
click at [358, 30] on icon "close" at bounding box center [363, 27] width 10 height 10
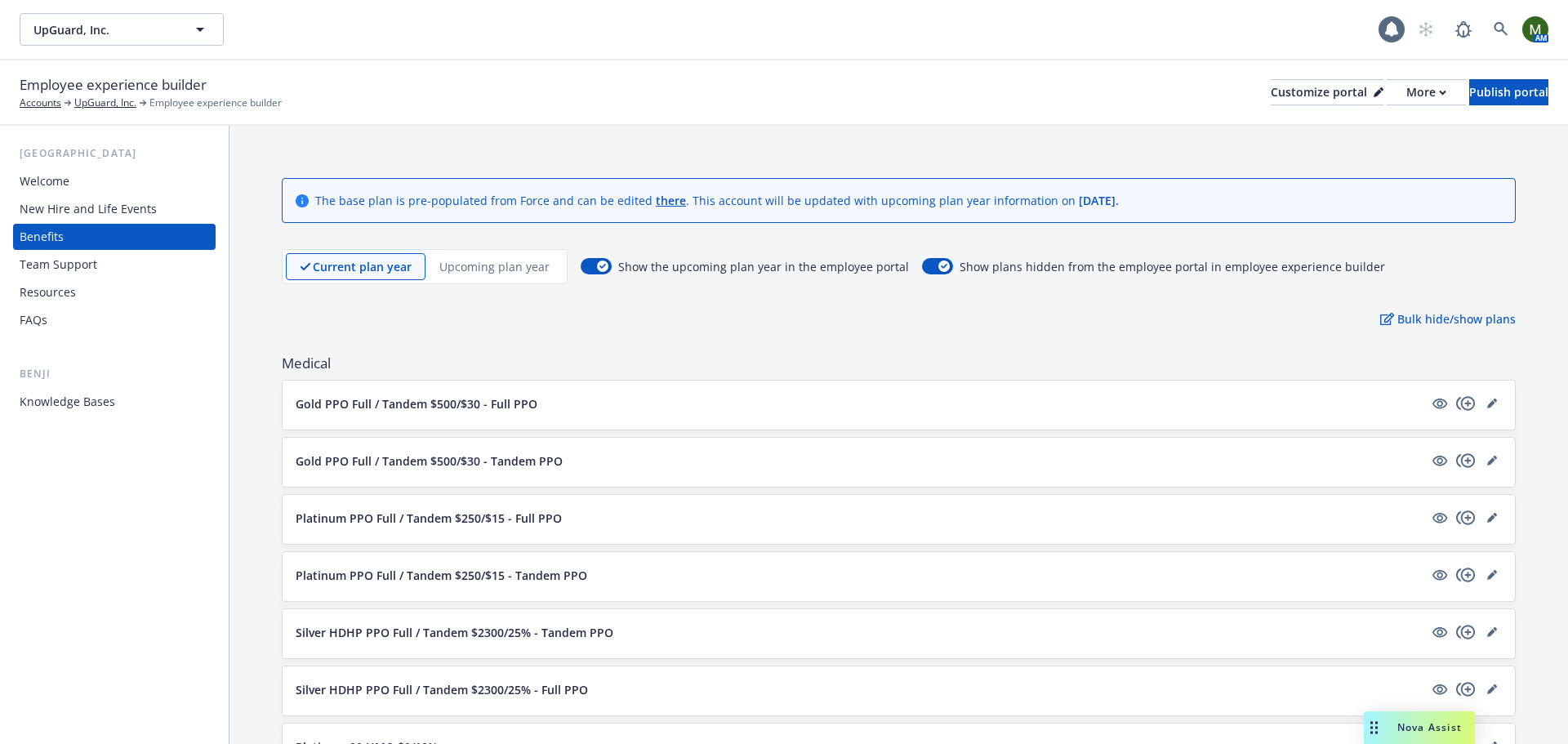
click at [455, 267] on p "Upcoming plan year" at bounding box center [494, 267] width 110 height 17
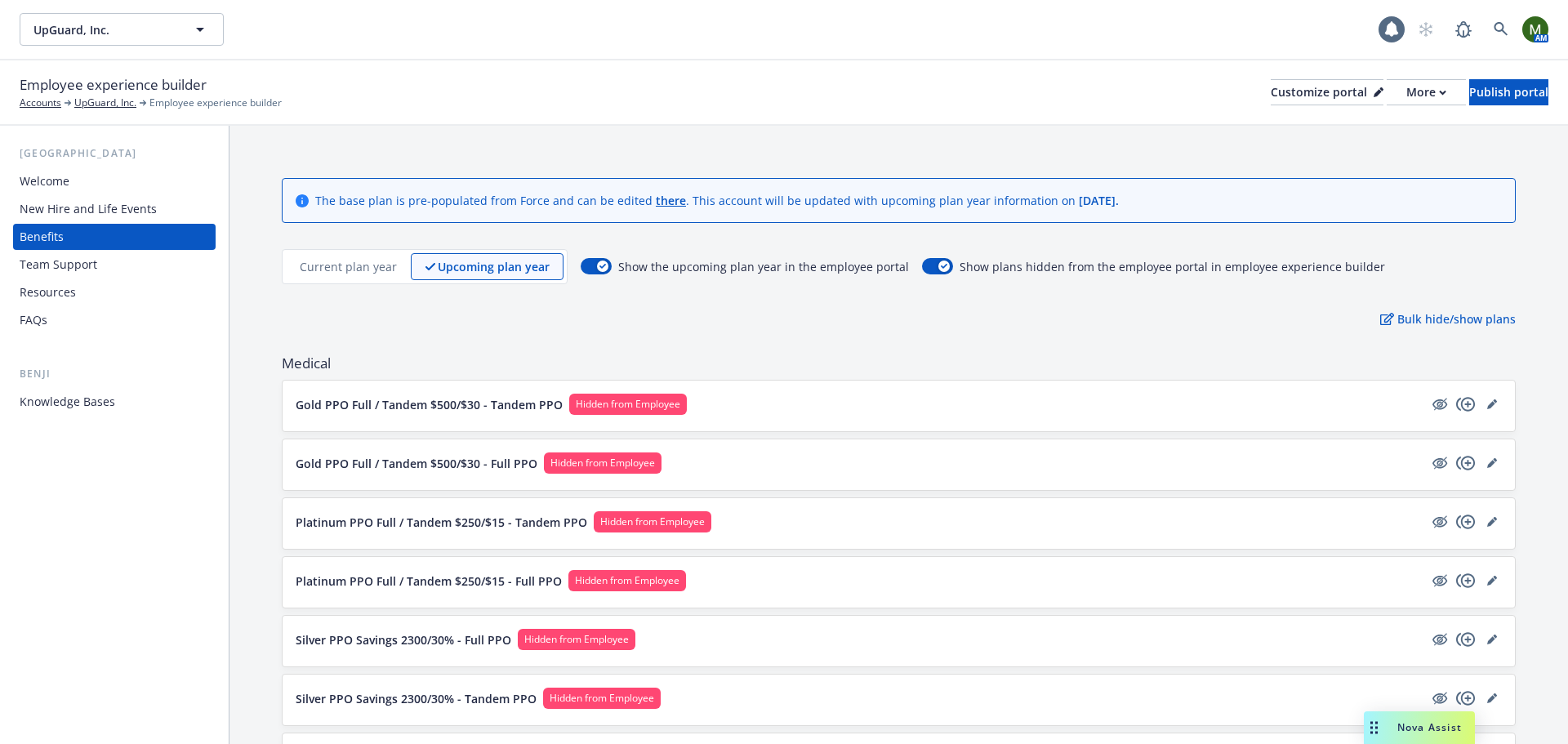
click at [379, 258] on p "Current plan year" at bounding box center [348, 267] width 97 height 17
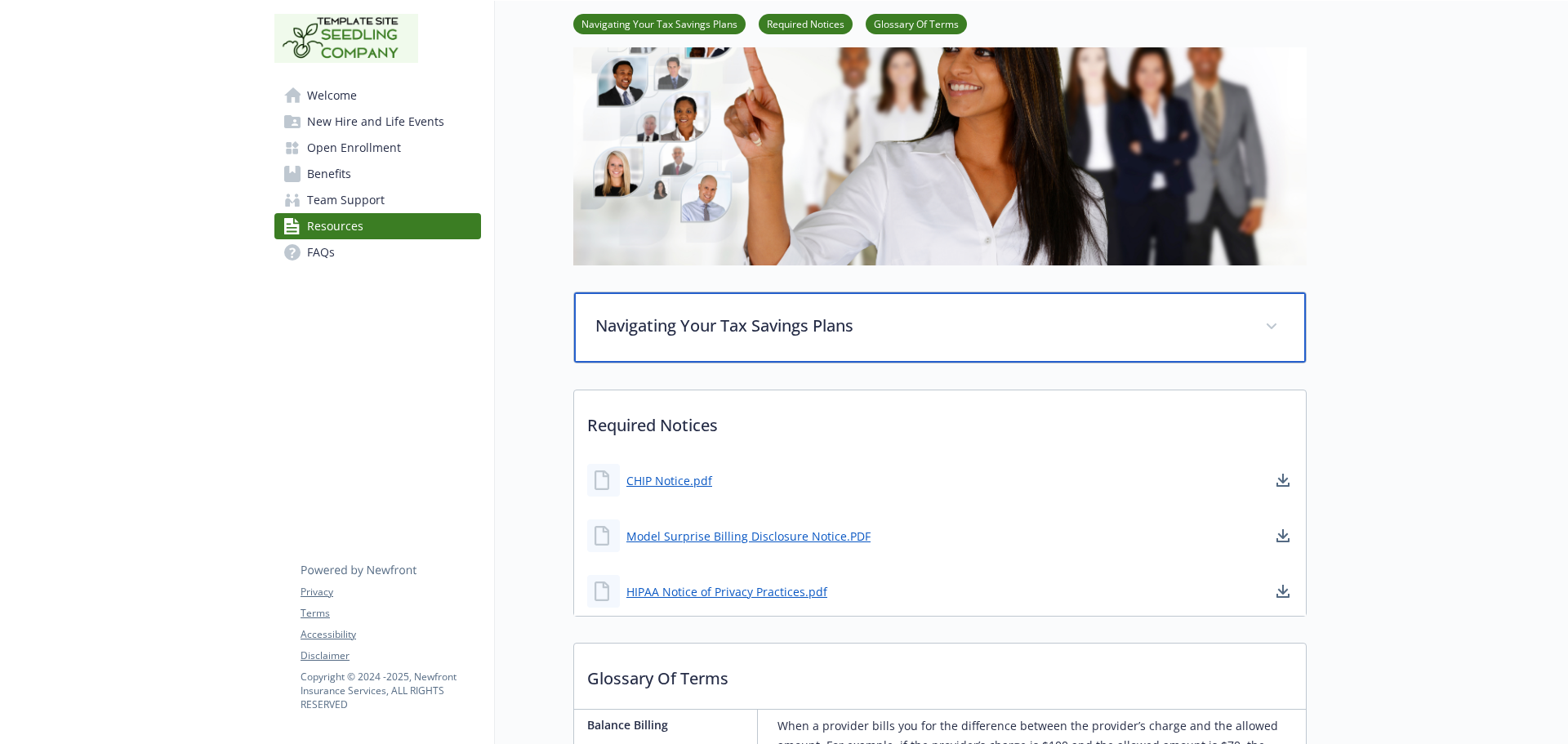
click at [746, 336] on p "Navigating Your Tax Savings Plans" at bounding box center [920, 326] width 650 height 25
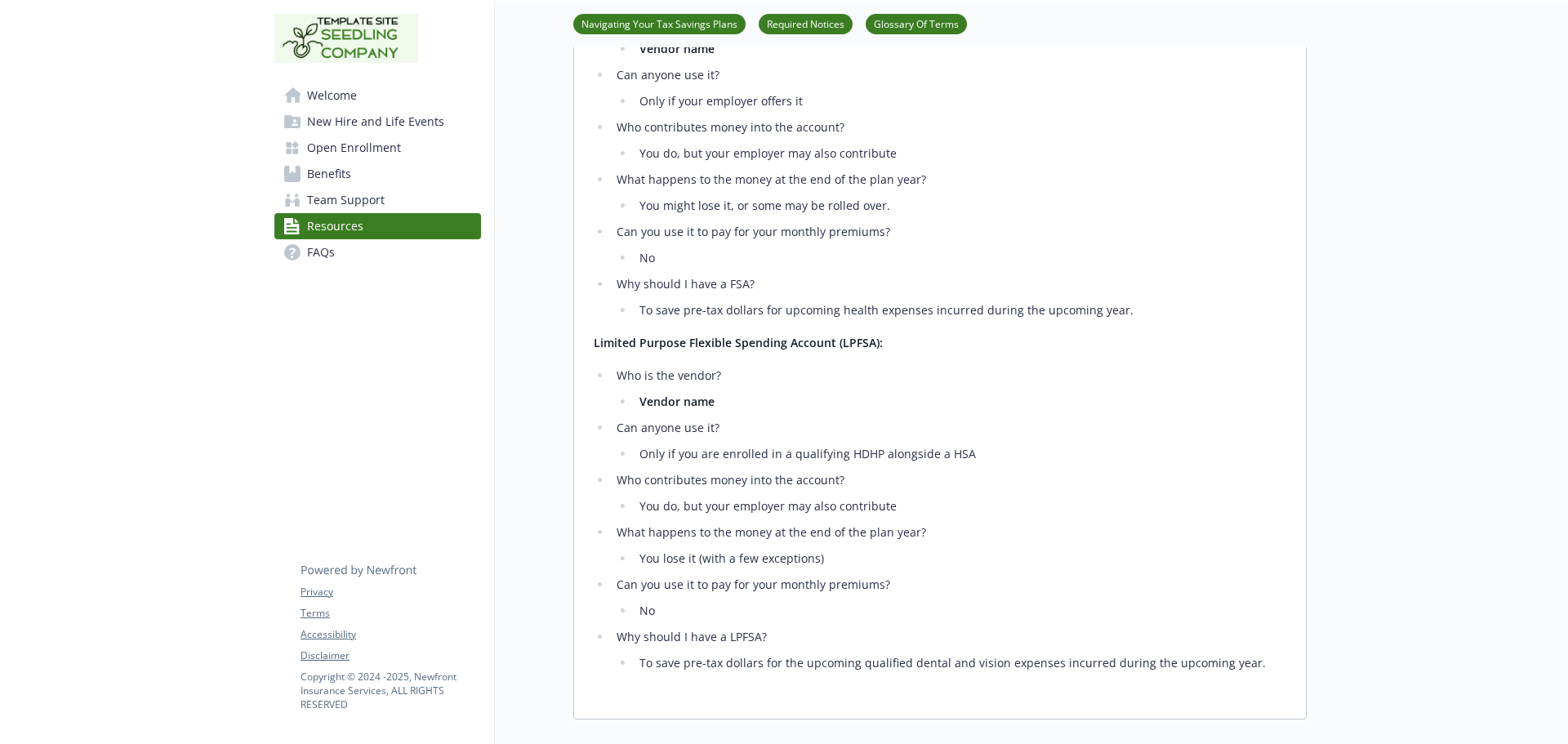
scroll to position [1552, 0]
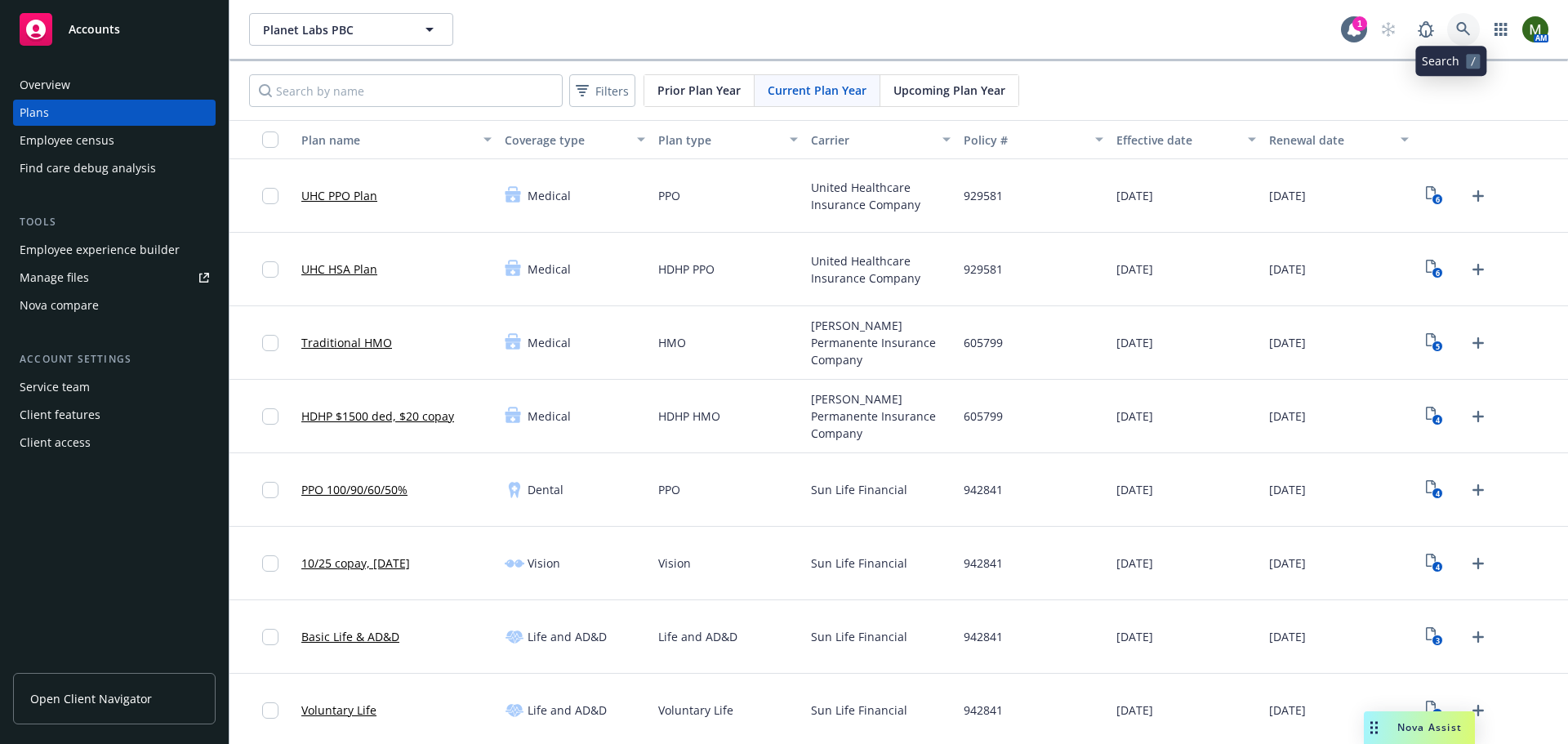
click at [1456, 32] on icon at bounding box center [1463, 29] width 15 height 15
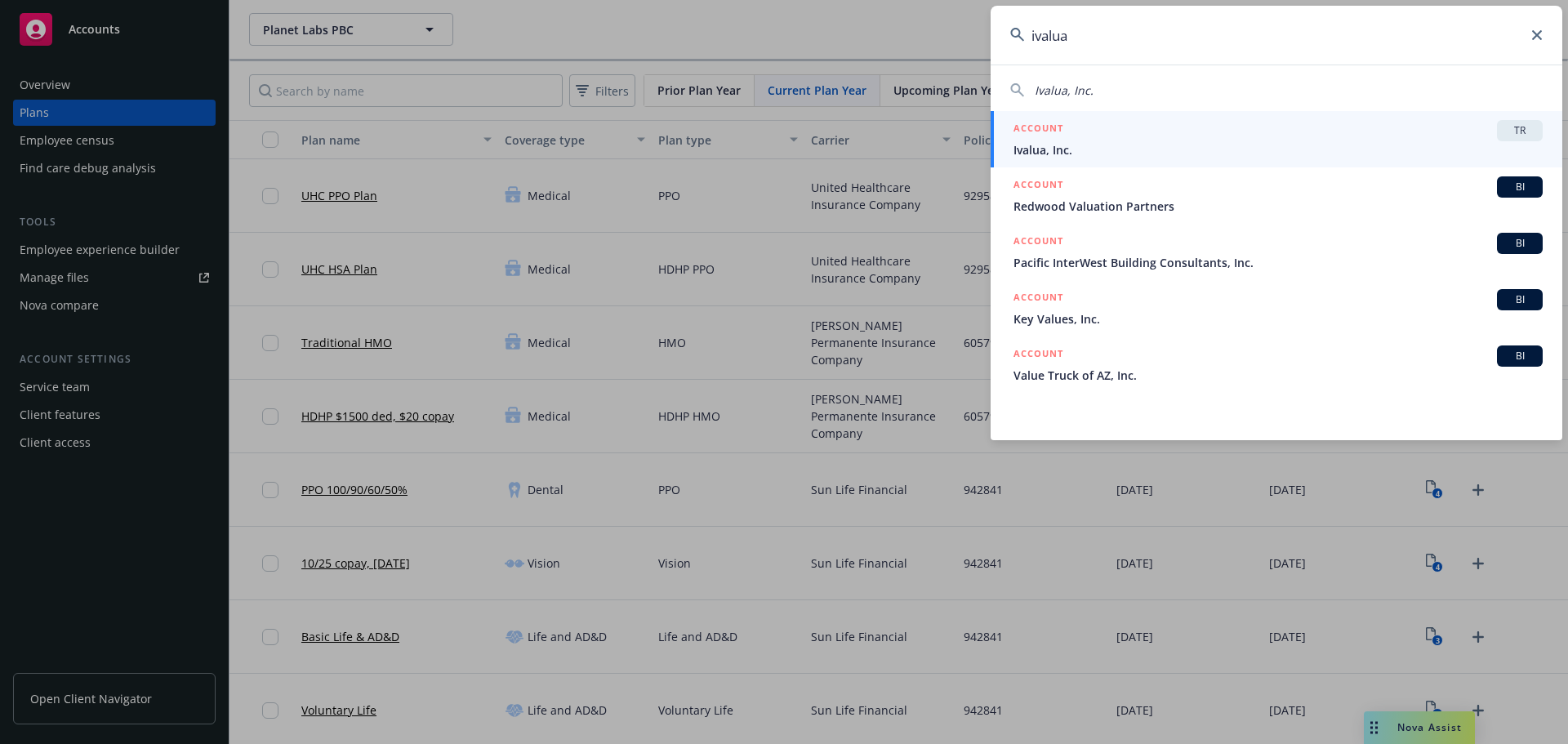
type input "ivalua"
click at [1279, 141] on div "ACCOUNT TR" at bounding box center [1278, 131] width 529 height 21
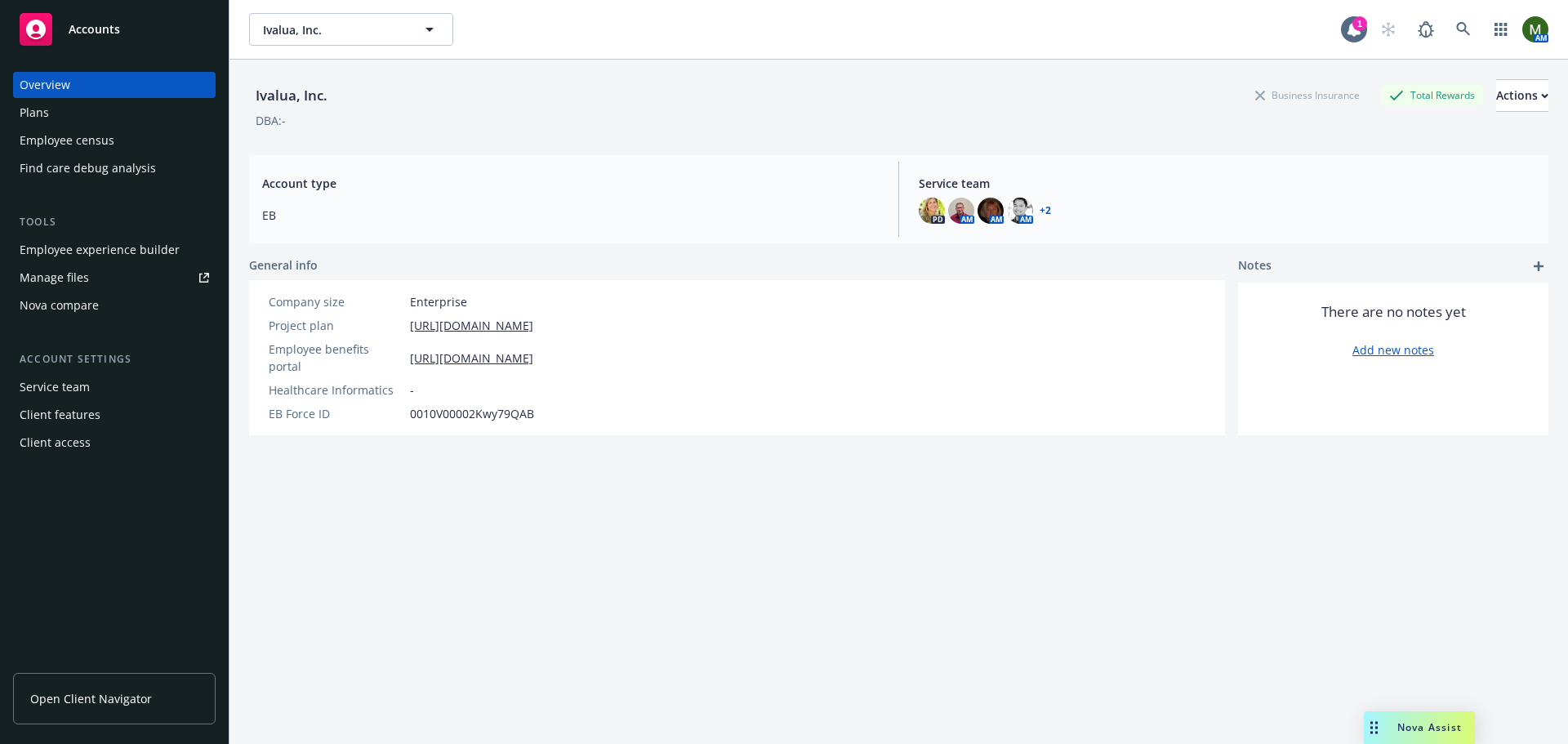
click at [129, 253] on div "Employee experience builder" at bounding box center [100, 250] width 160 height 26
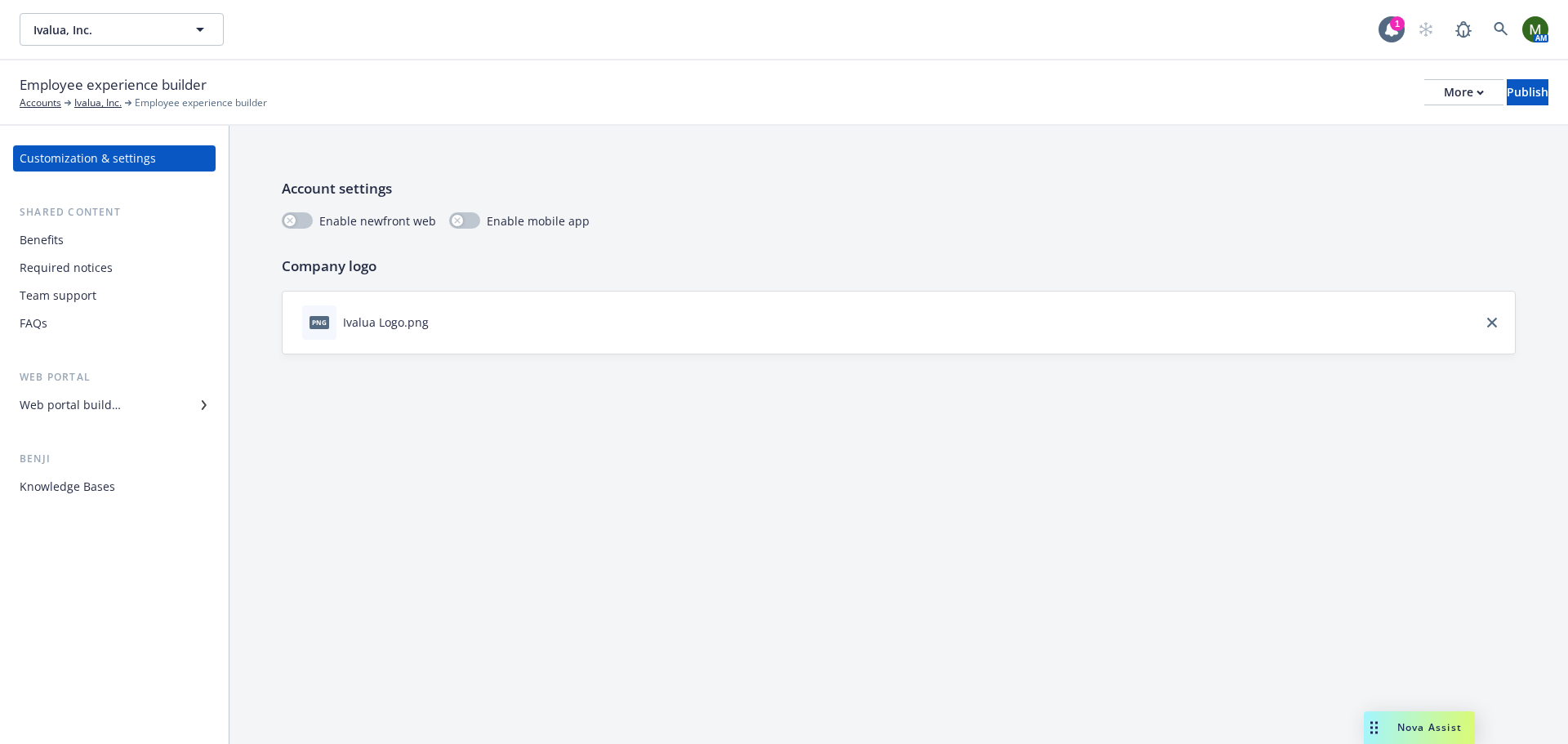
click at [76, 241] on div "Benefits" at bounding box center [114, 240] width 190 height 26
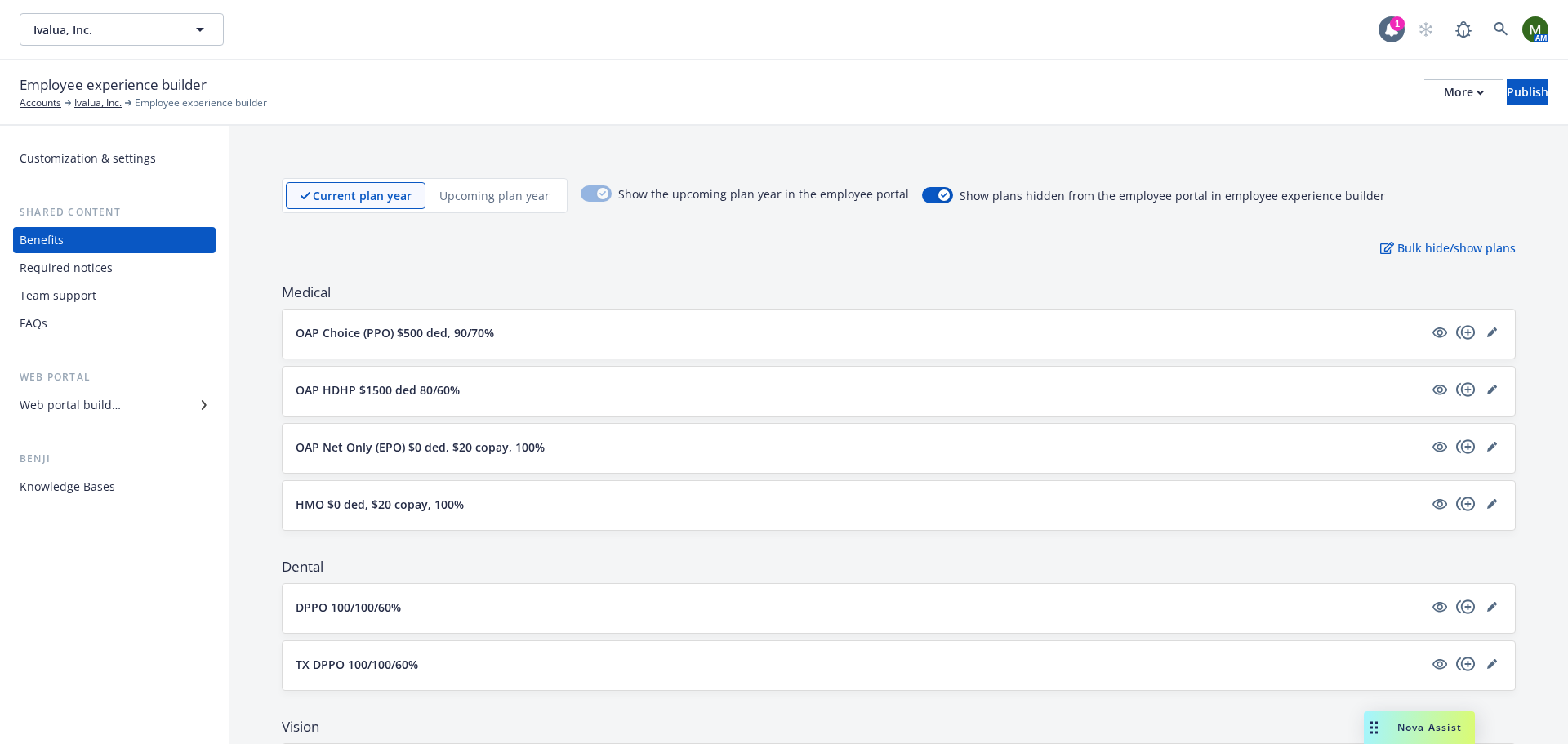
click at [484, 193] on p "Upcoming plan year" at bounding box center [494, 195] width 110 height 17
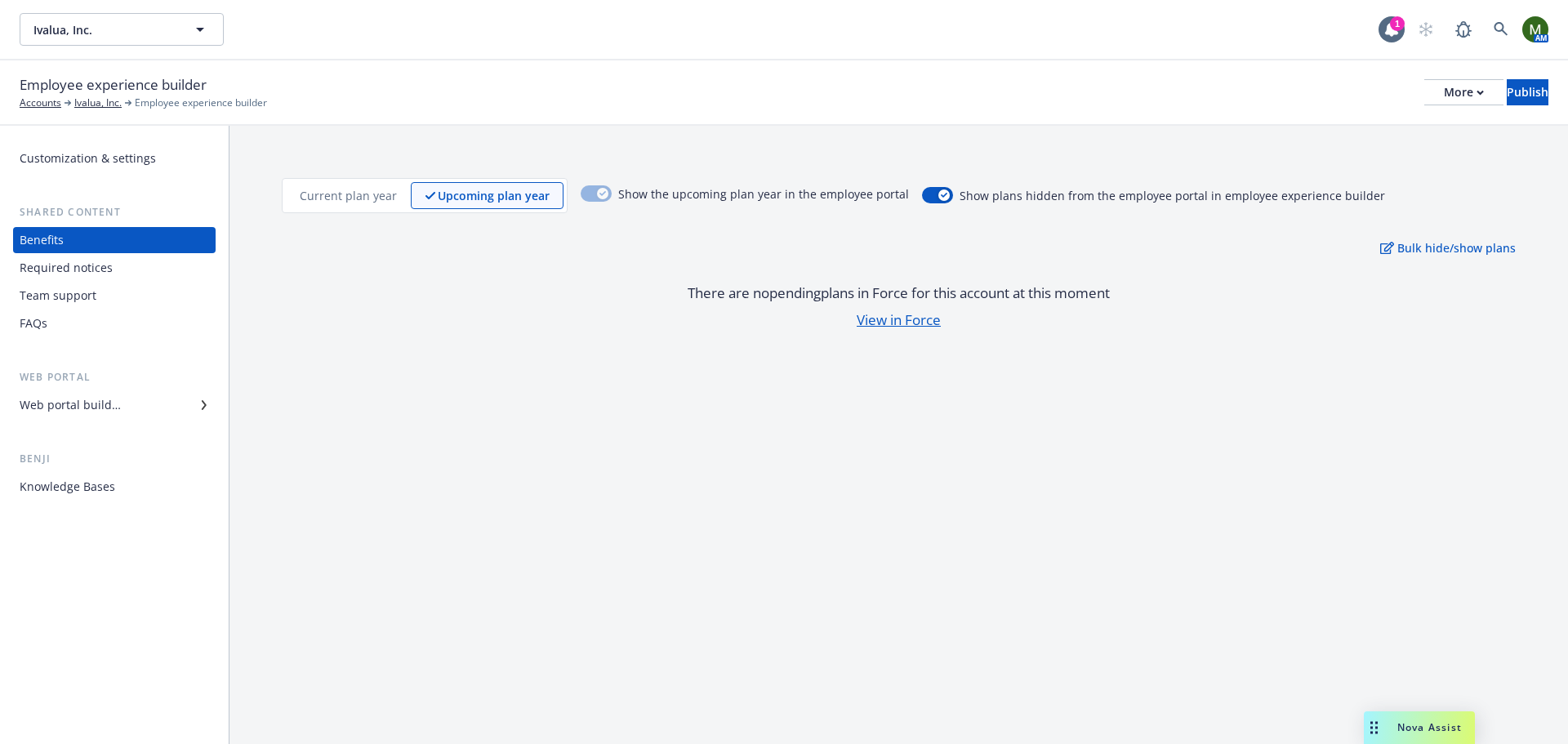
click at [366, 182] on div "Current plan year" at bounding box center [348, 195] width 125 height 27
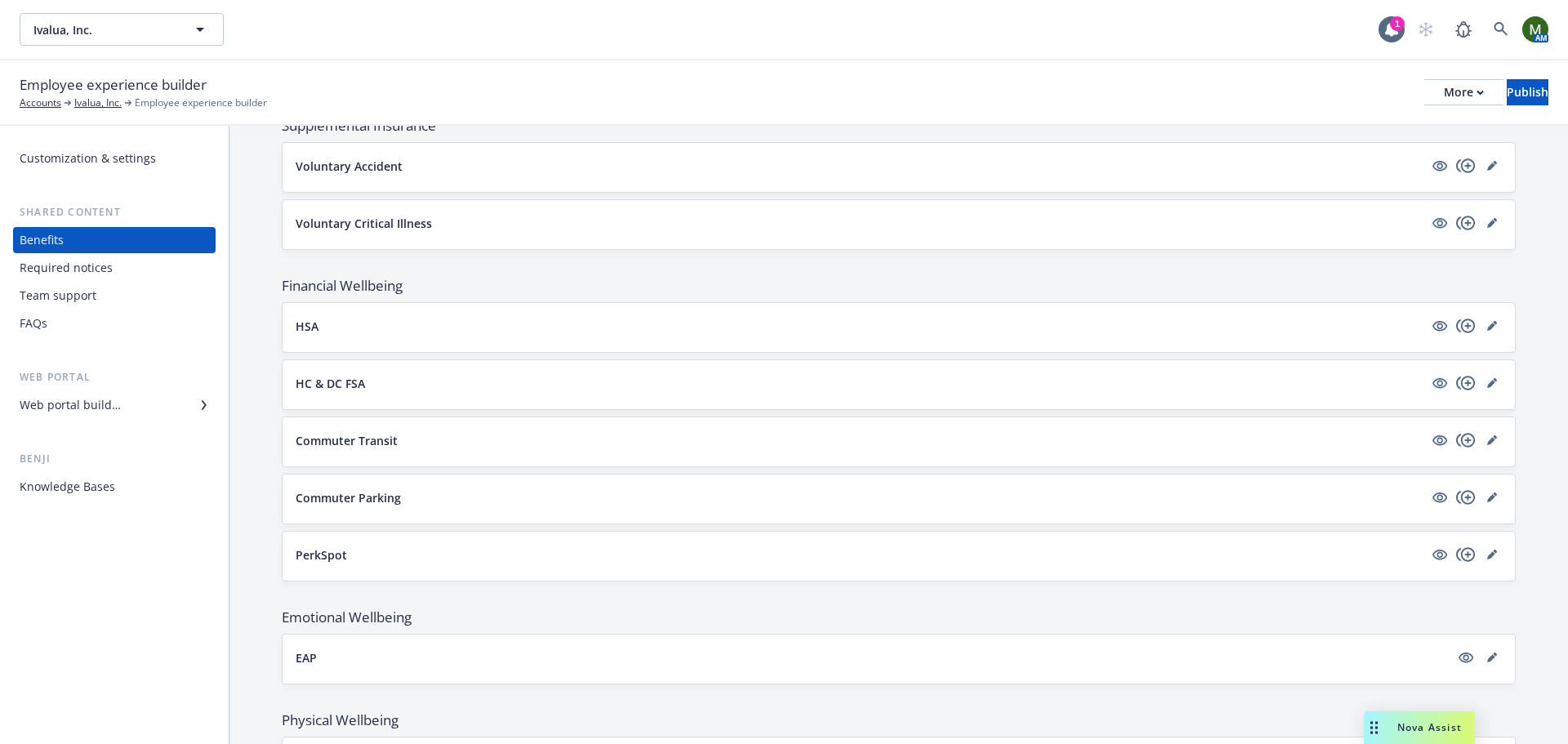
scroll to position [1337, 0]
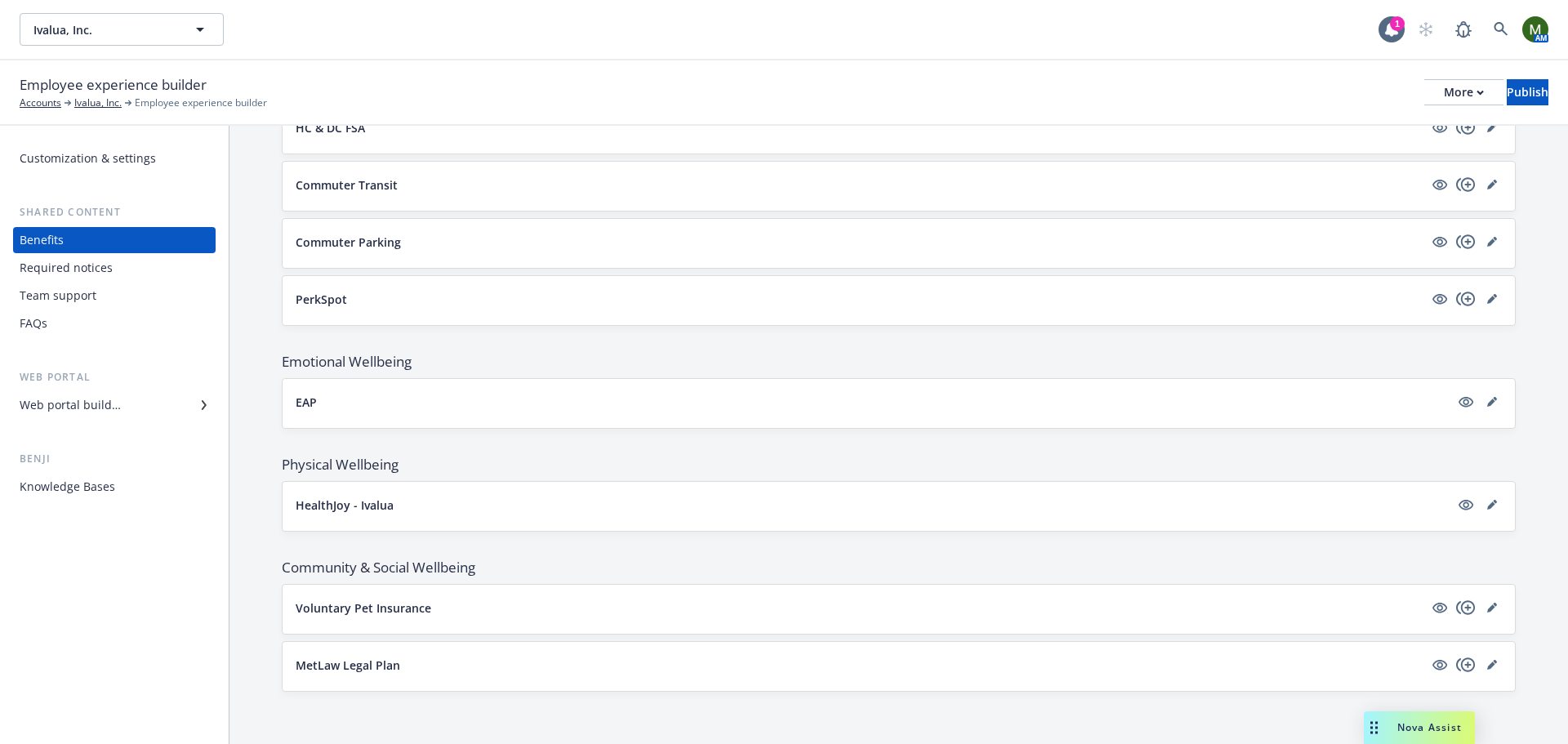
click at [197, 402] on div "Web portal builder" at bounding box center [114, 405] width 190 height 26
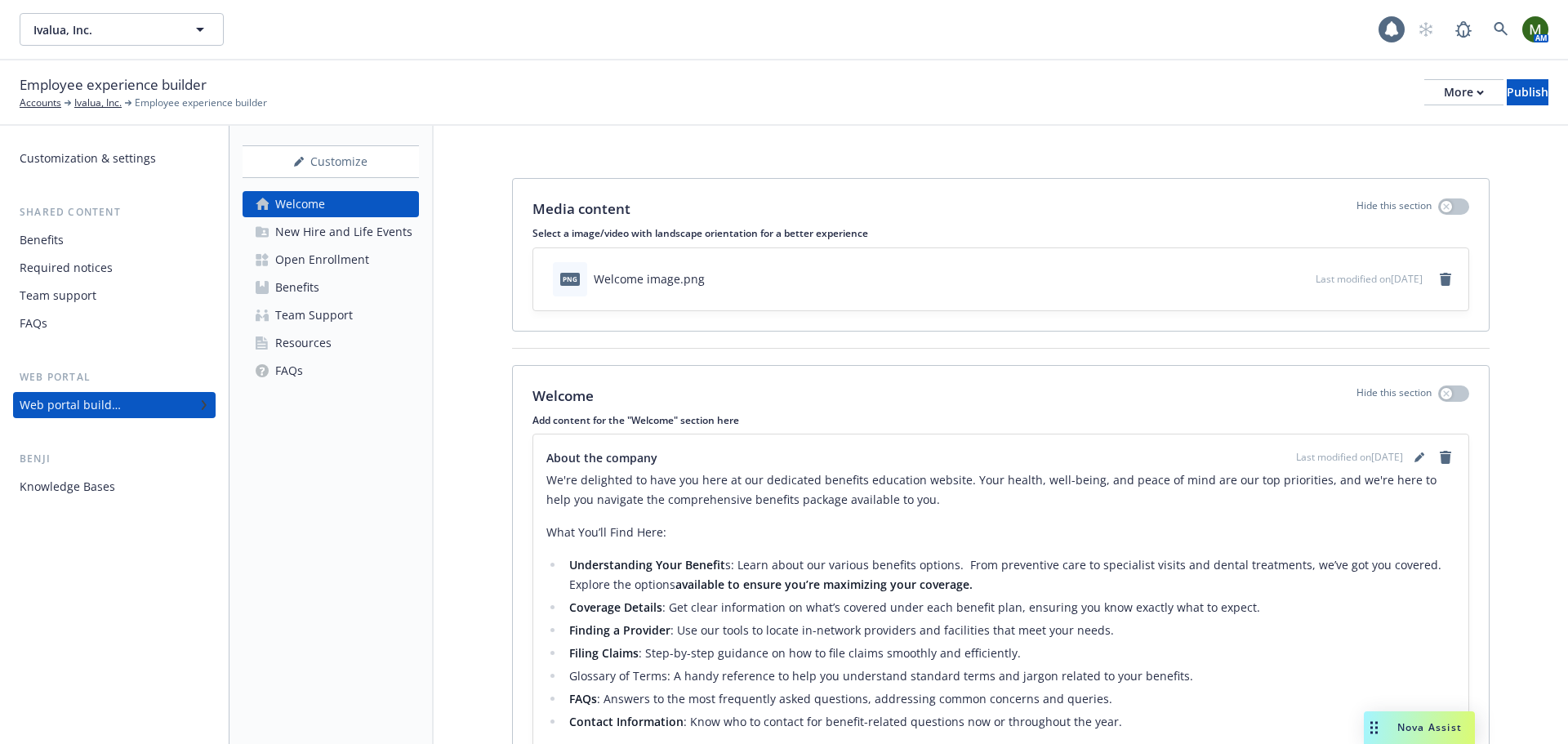
click at [311, 289] on div "Benefits" at bounding box center [298, 288] width 44 height 26
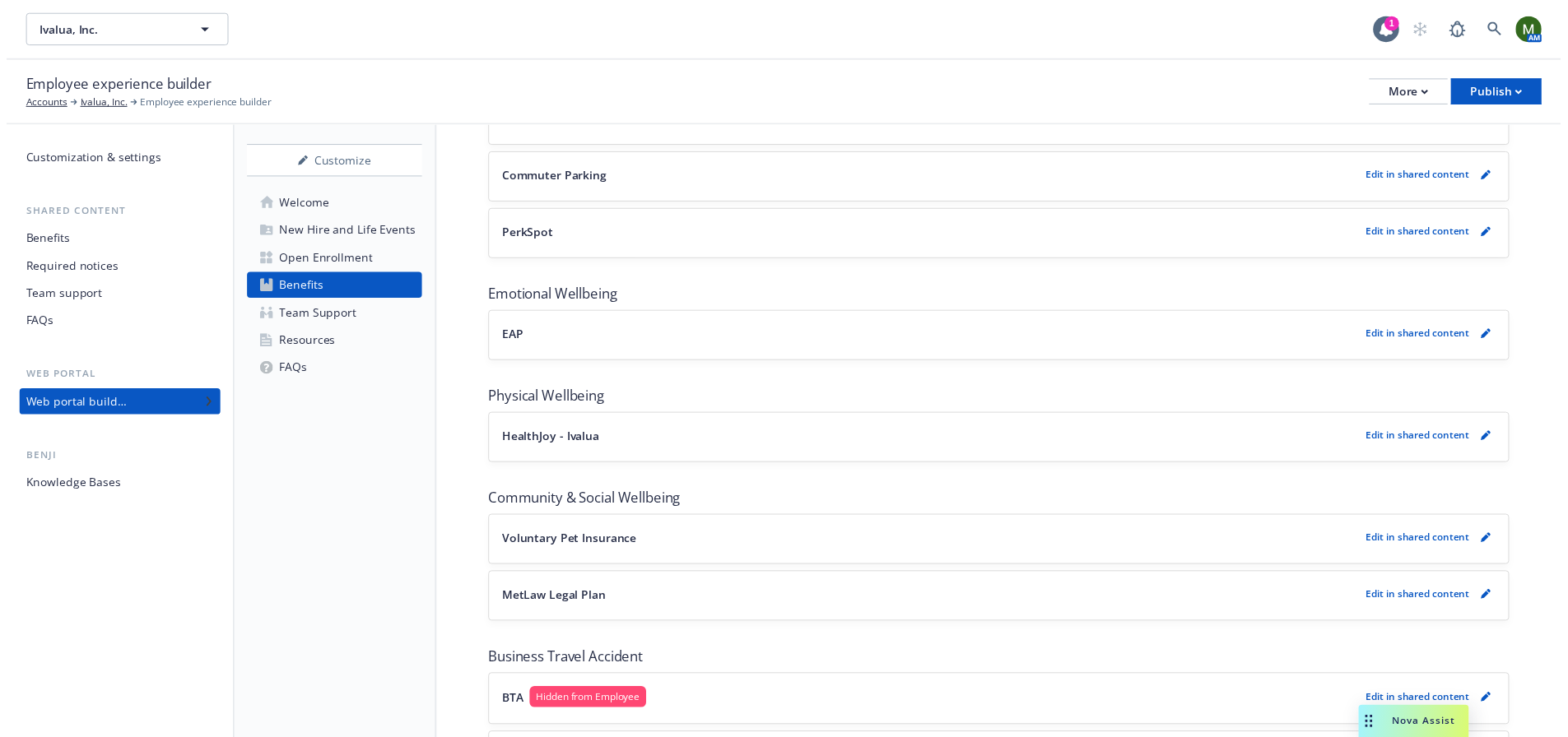
scroll to position [1570, 0]
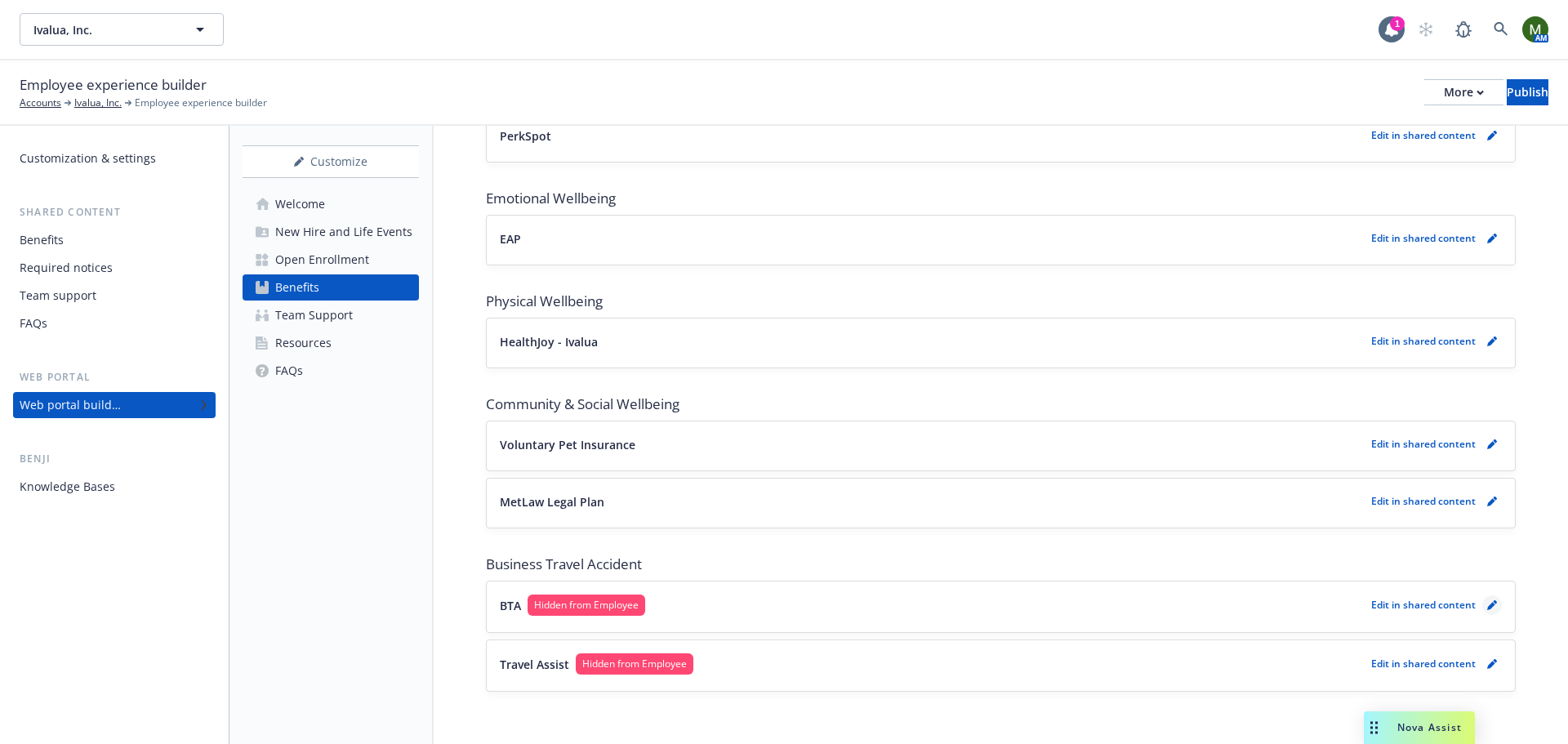
click at [1487, 606] on icon "pencil" at bounding box center [1492, 605] width 10 height 10
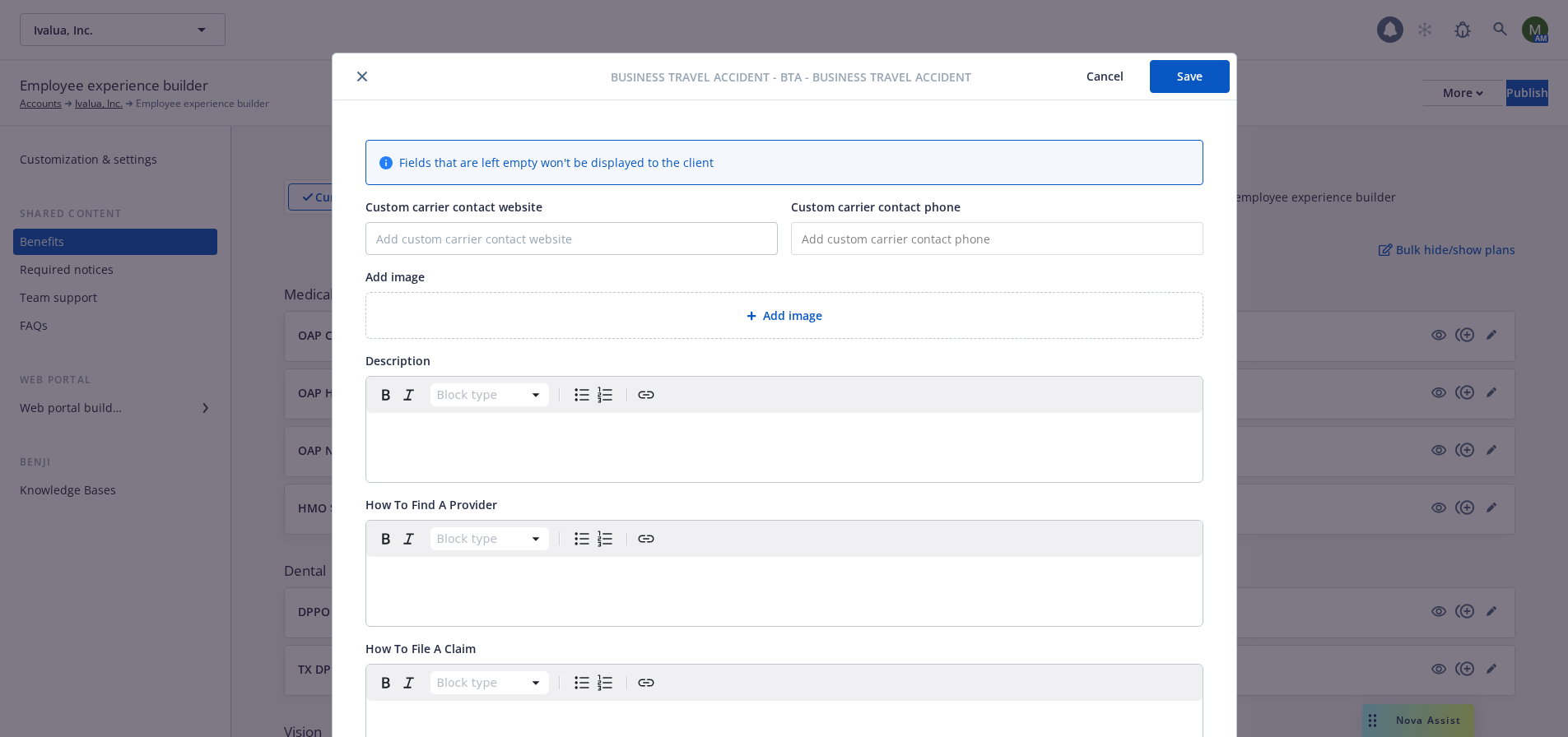
scroll to position [1570, 0]
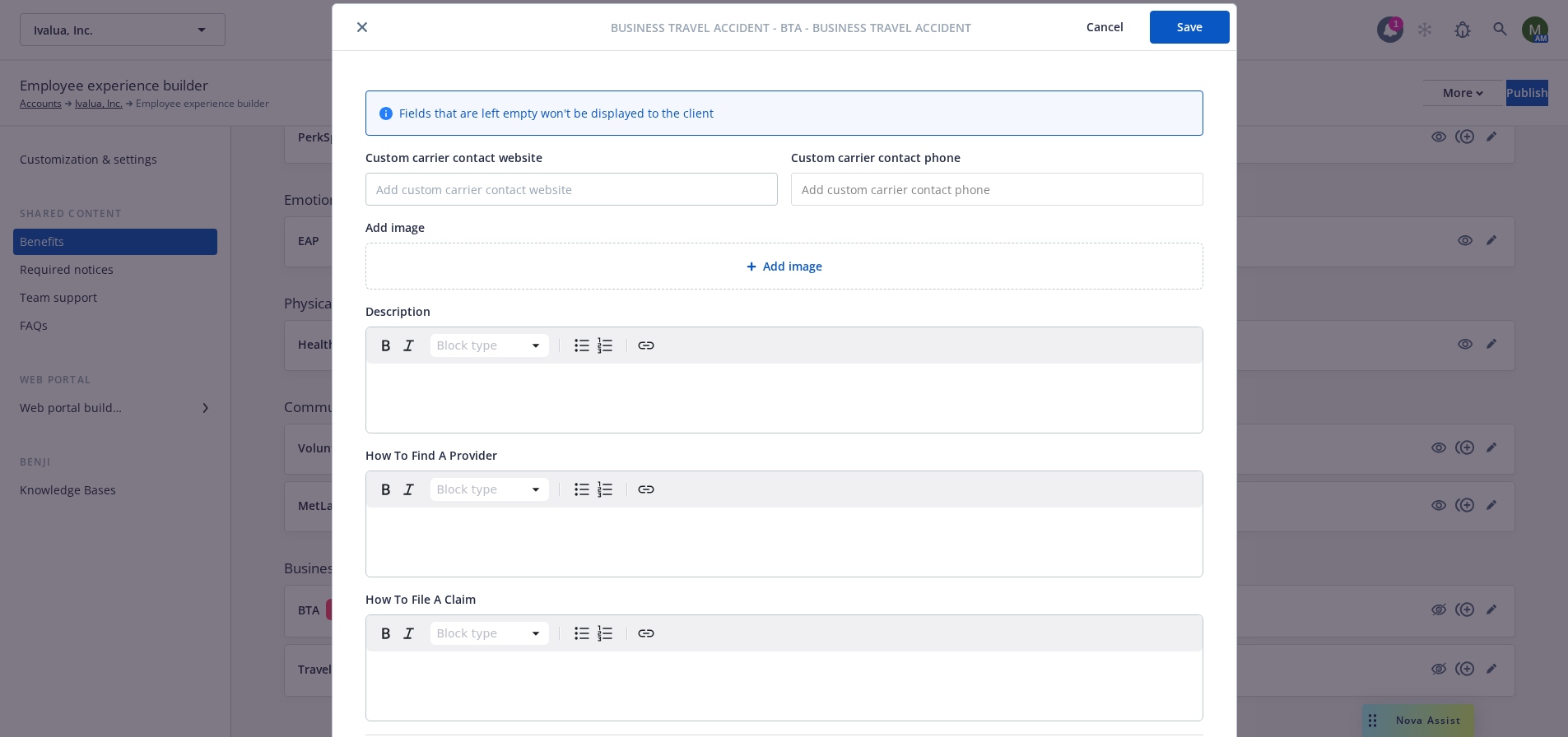
click at [354, 21] on button "close" at bounding box center [363, 27] width 20 height 20
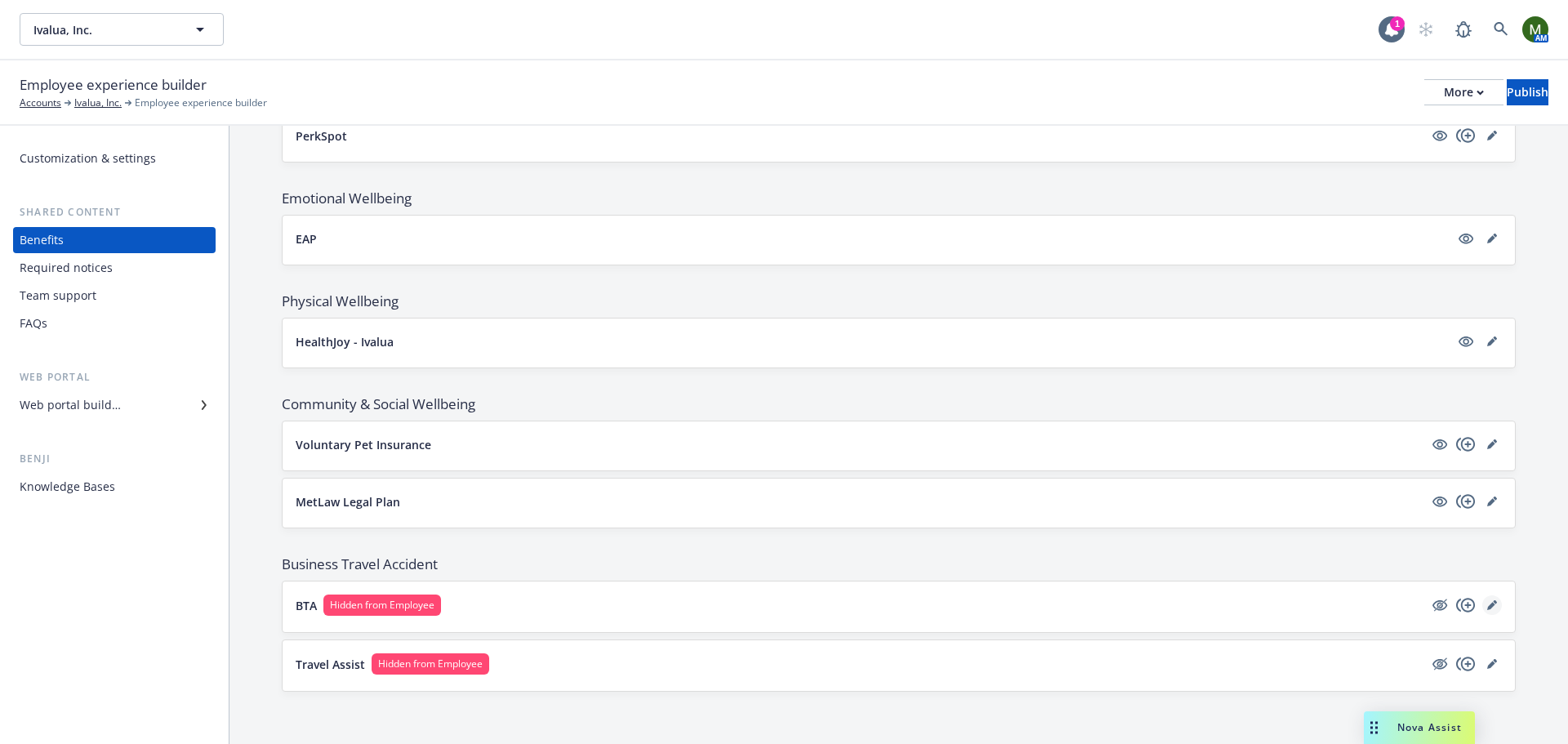
click at [1487, 605] on link "editPencil" at bounding box center [1492, 605] width 20 height 20
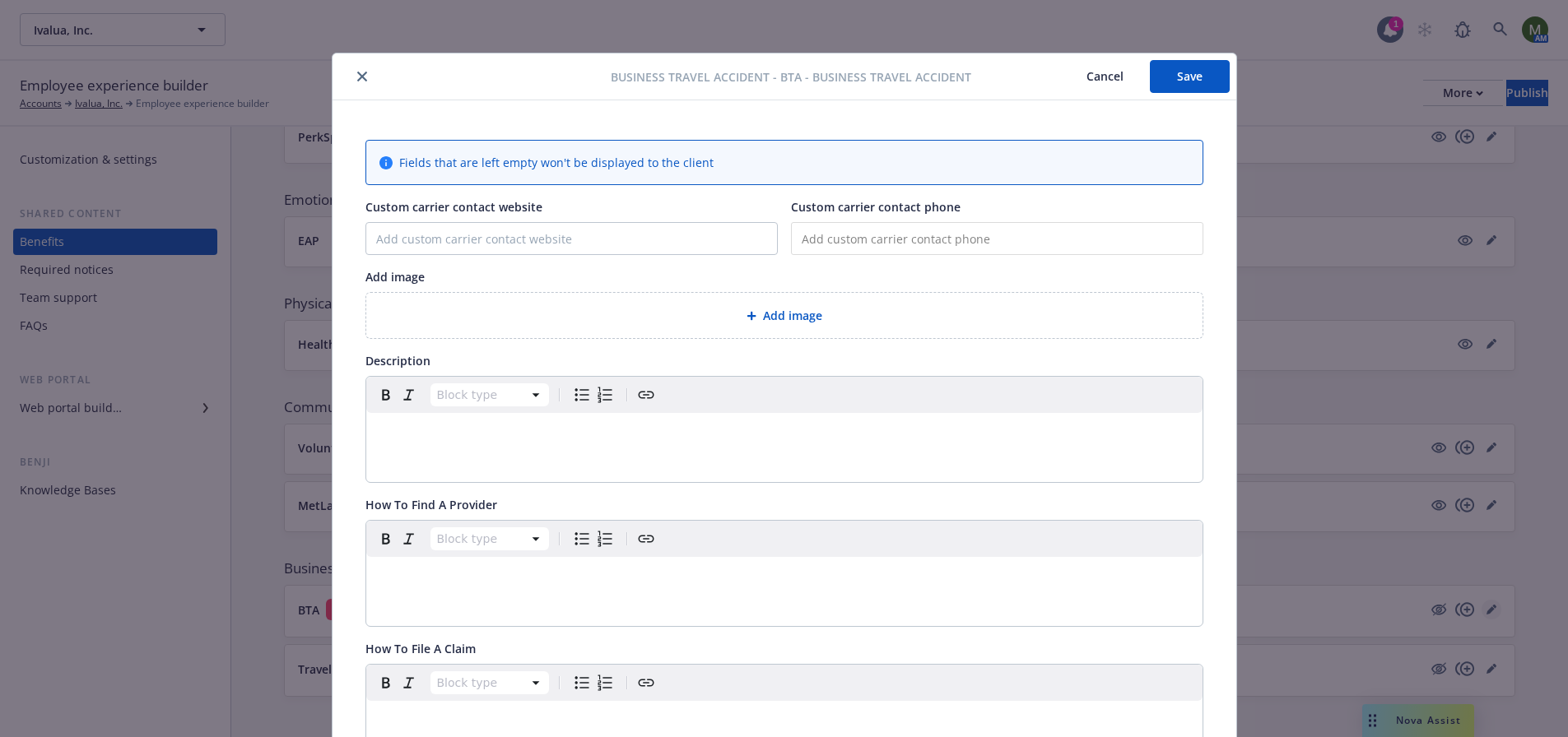
scroll to position [49, 0]
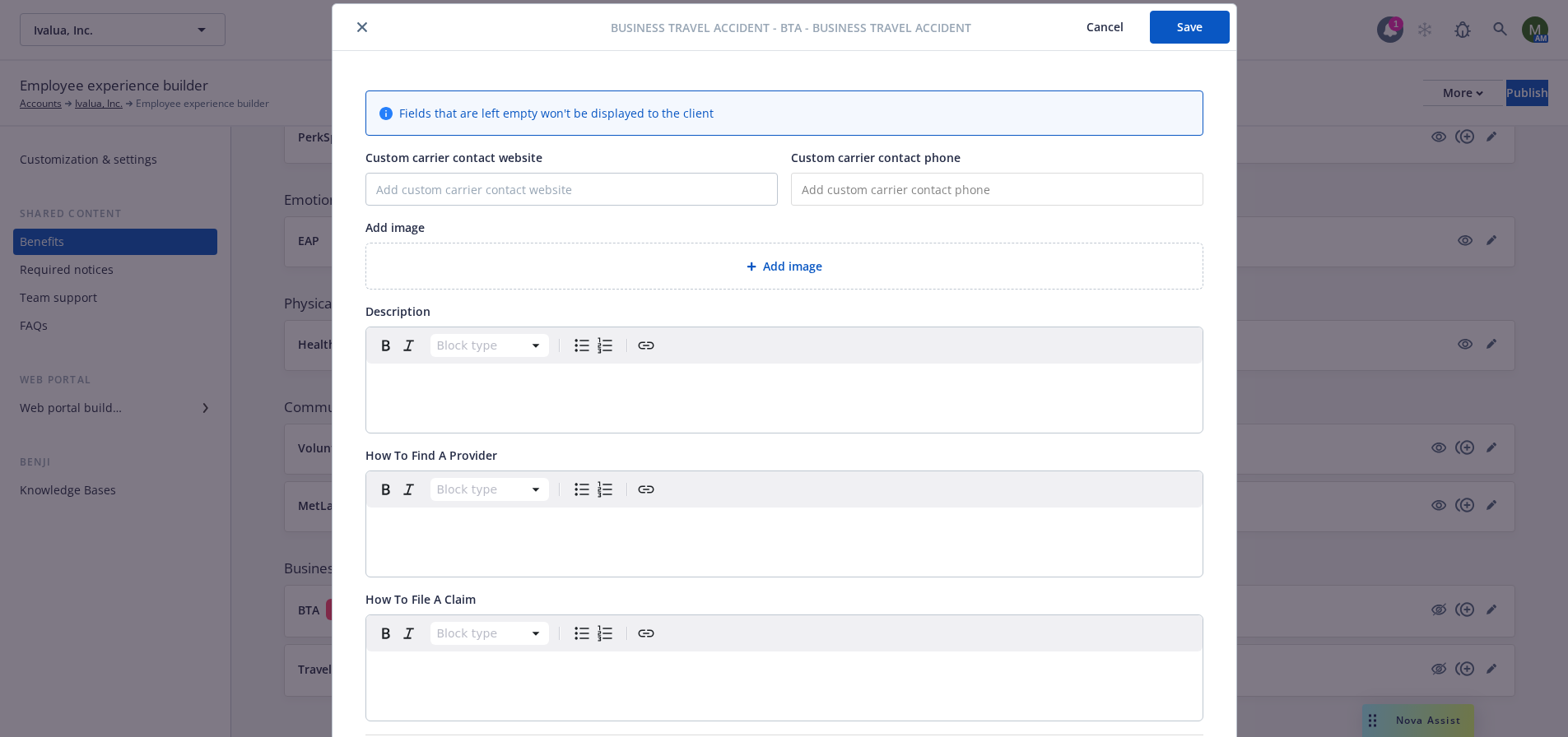
click at [366, 26] on div at bounding box center [475, 27] width 272 height 20
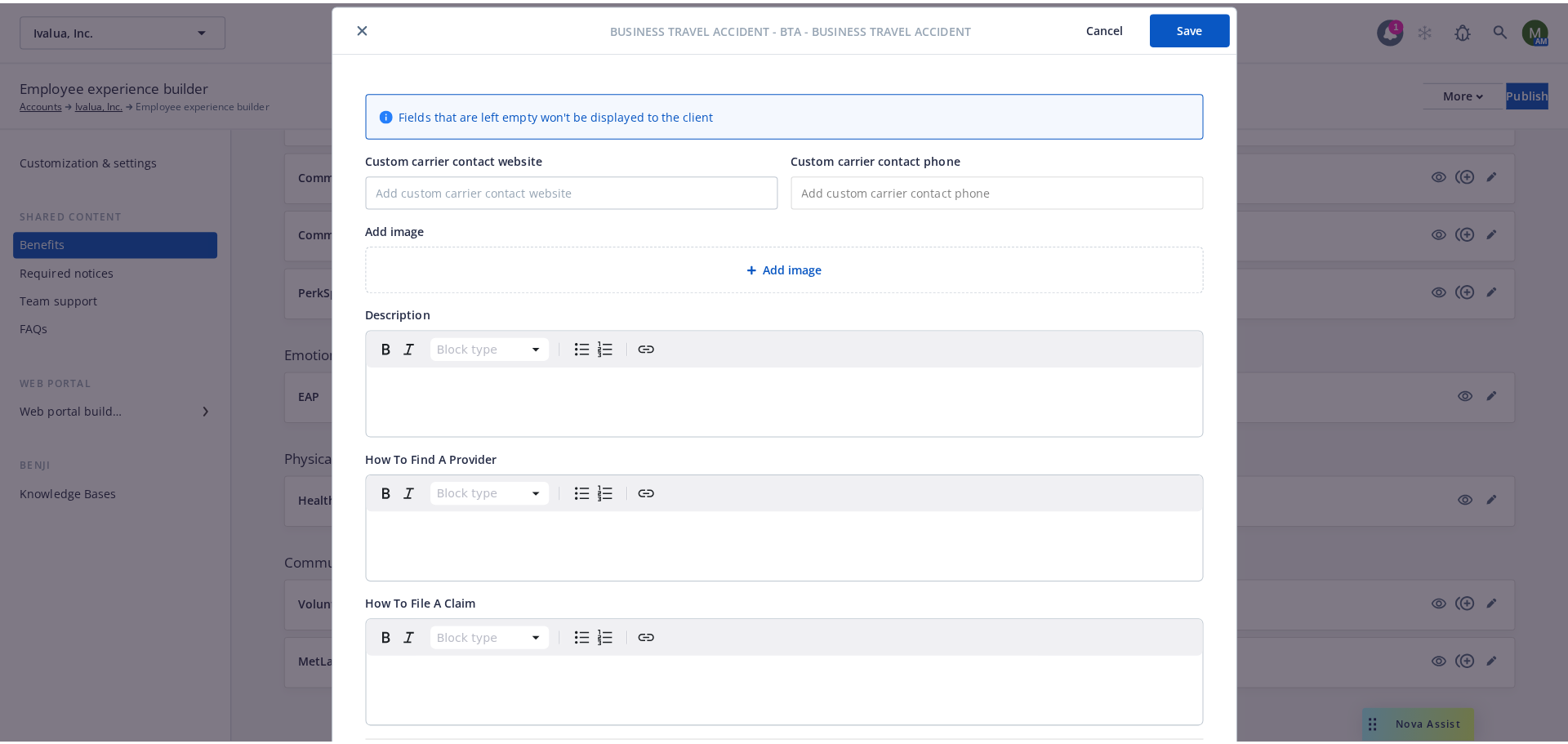
scroll to position [1337, 0]
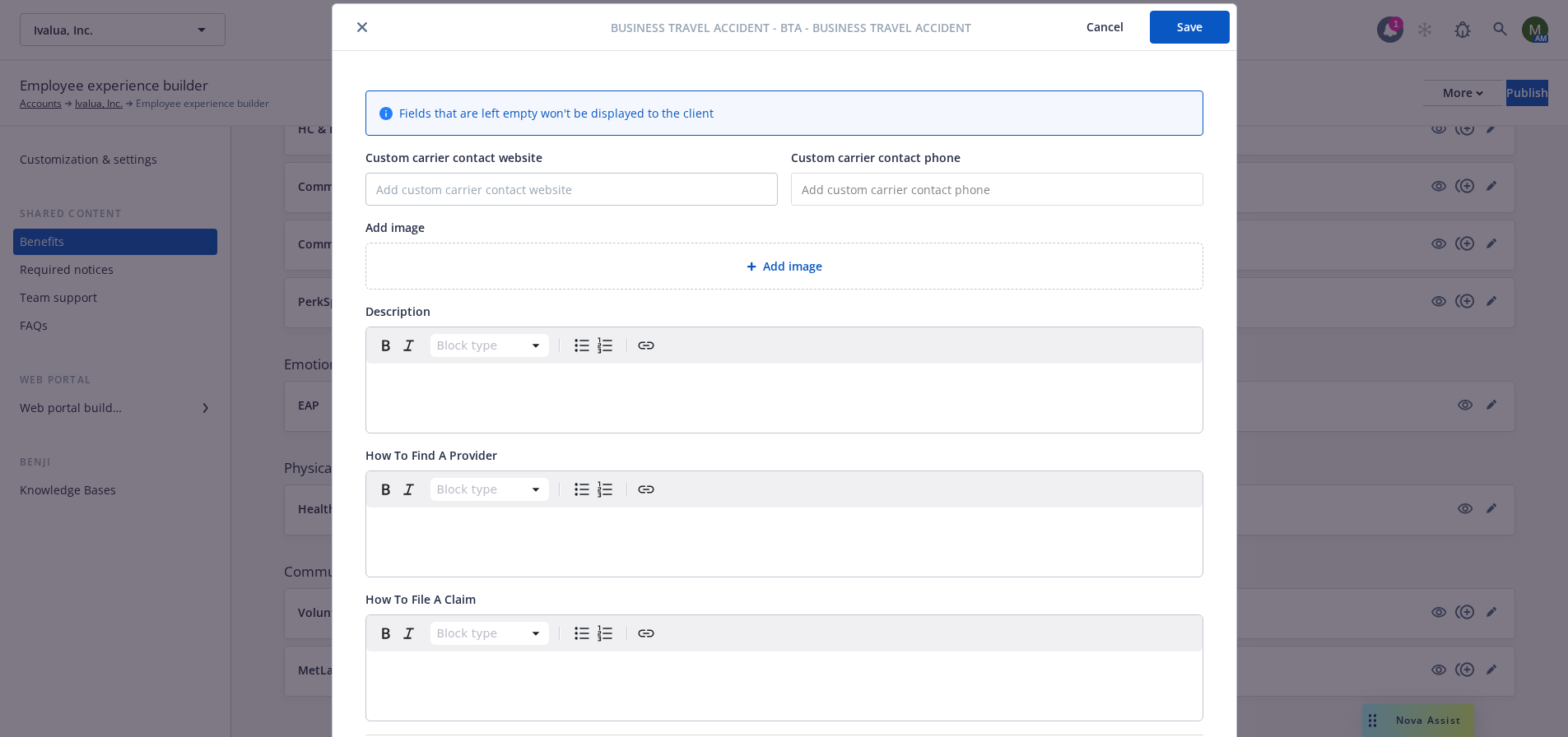
click at [1118, 172] on div "Custom carrier contact phone" at bounding box center [997, 177] width 412 height 57
click at [358, 27] on icon "close" at bounding box center [363, 27] width 10 height 10
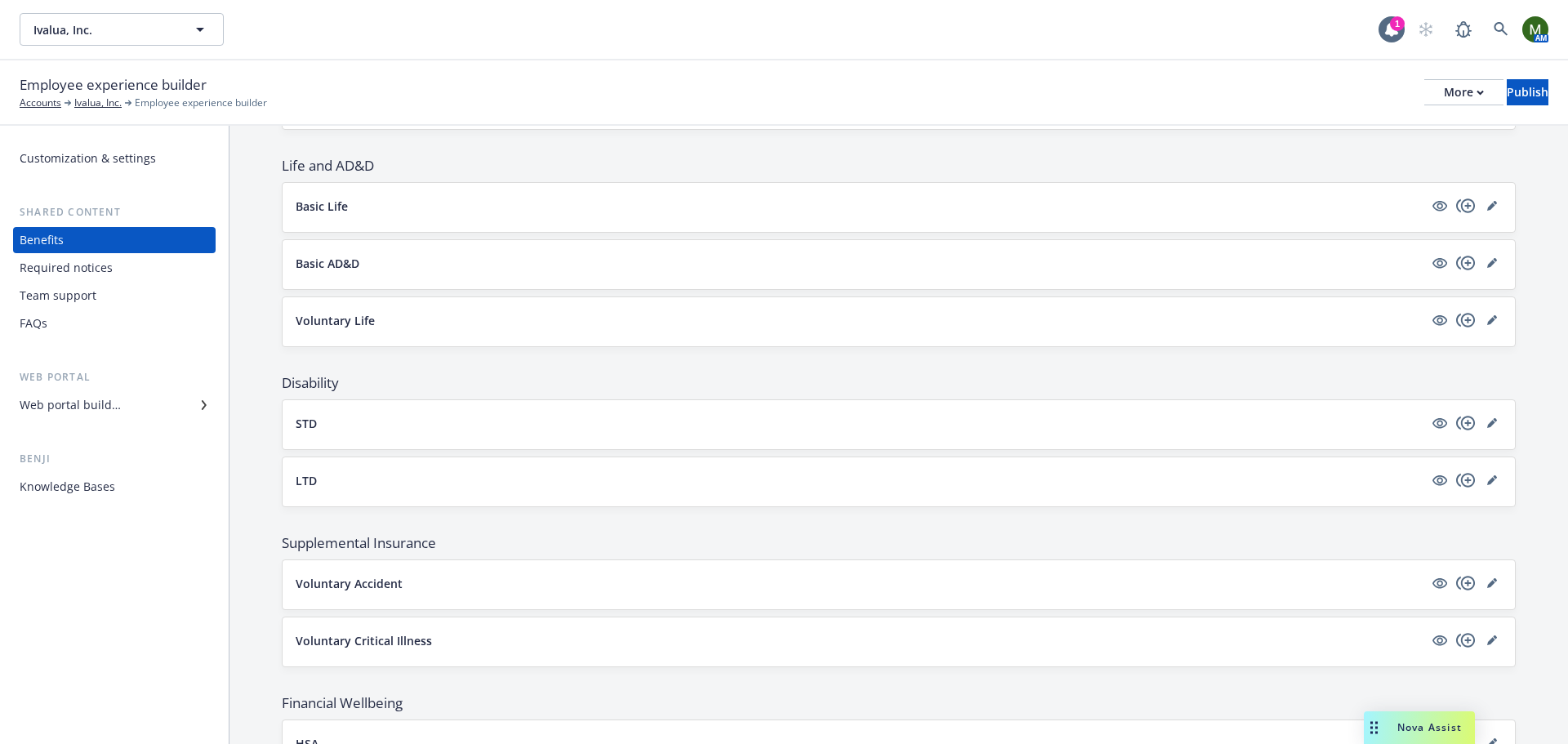
scroll to position [1011, 0]
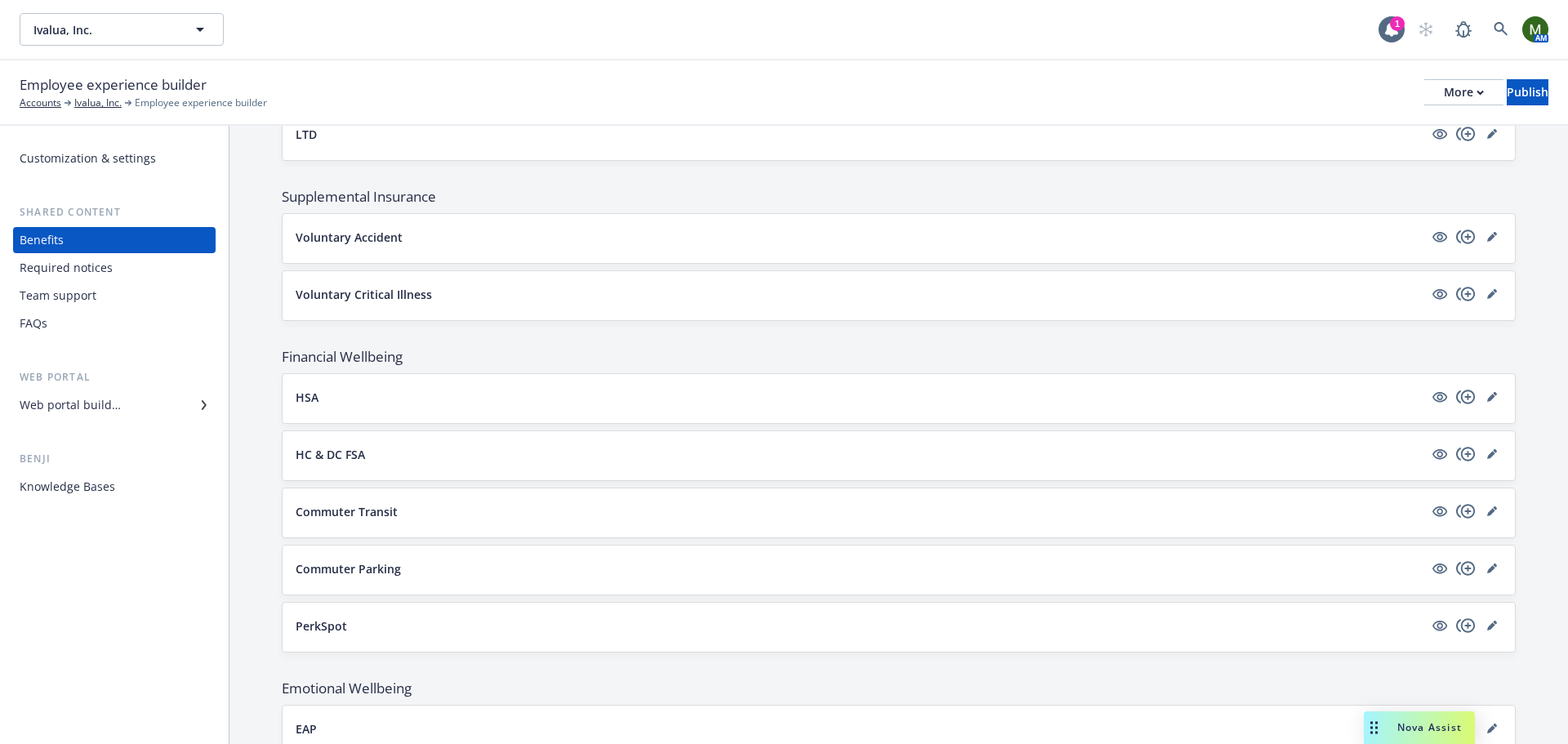
click at [94, 401] on div "Web portal builder" at bounding box center [70, 405] width 101 height 26
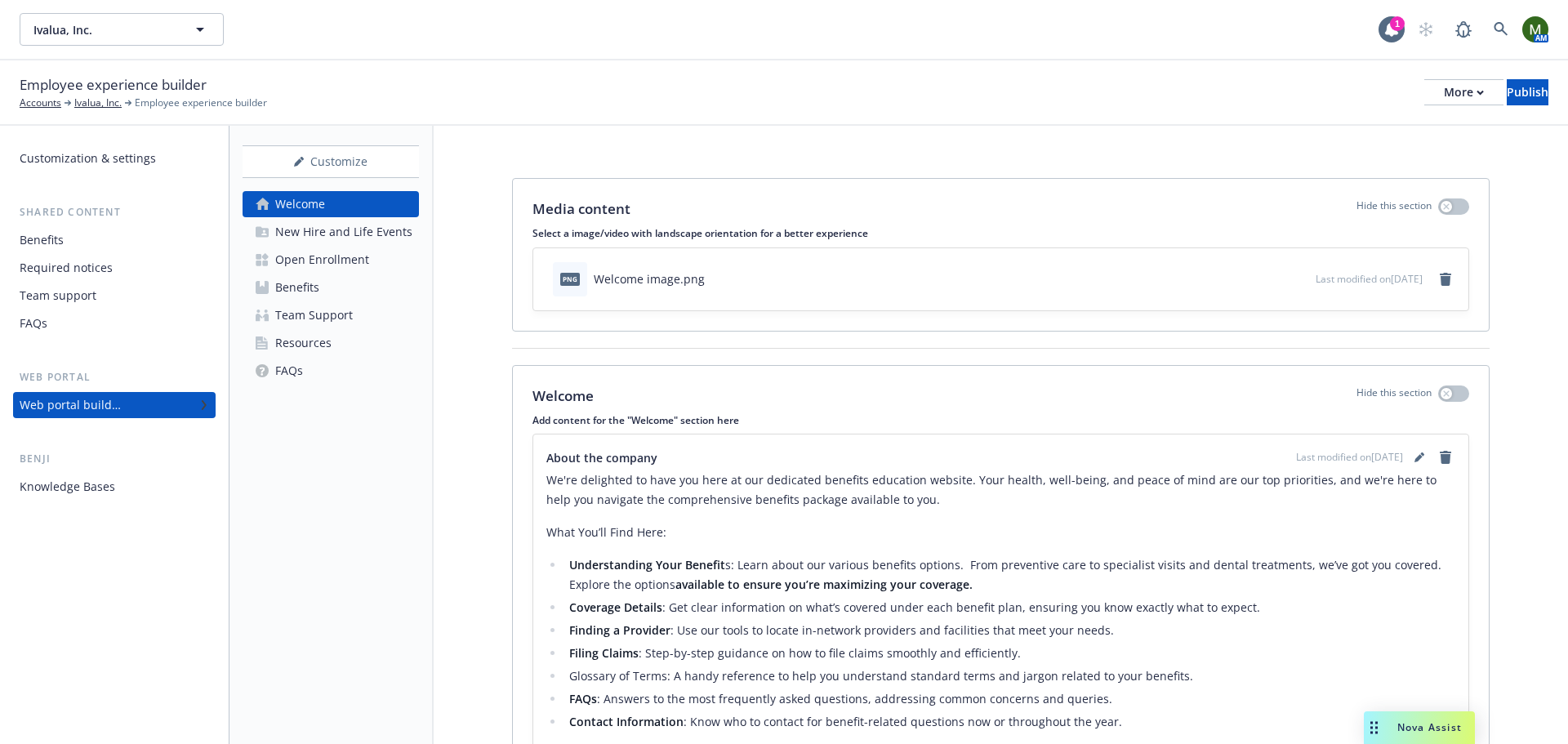
click at [349, 285] on link "Benefits" at bounding box center [331, 288] width 177 height 26
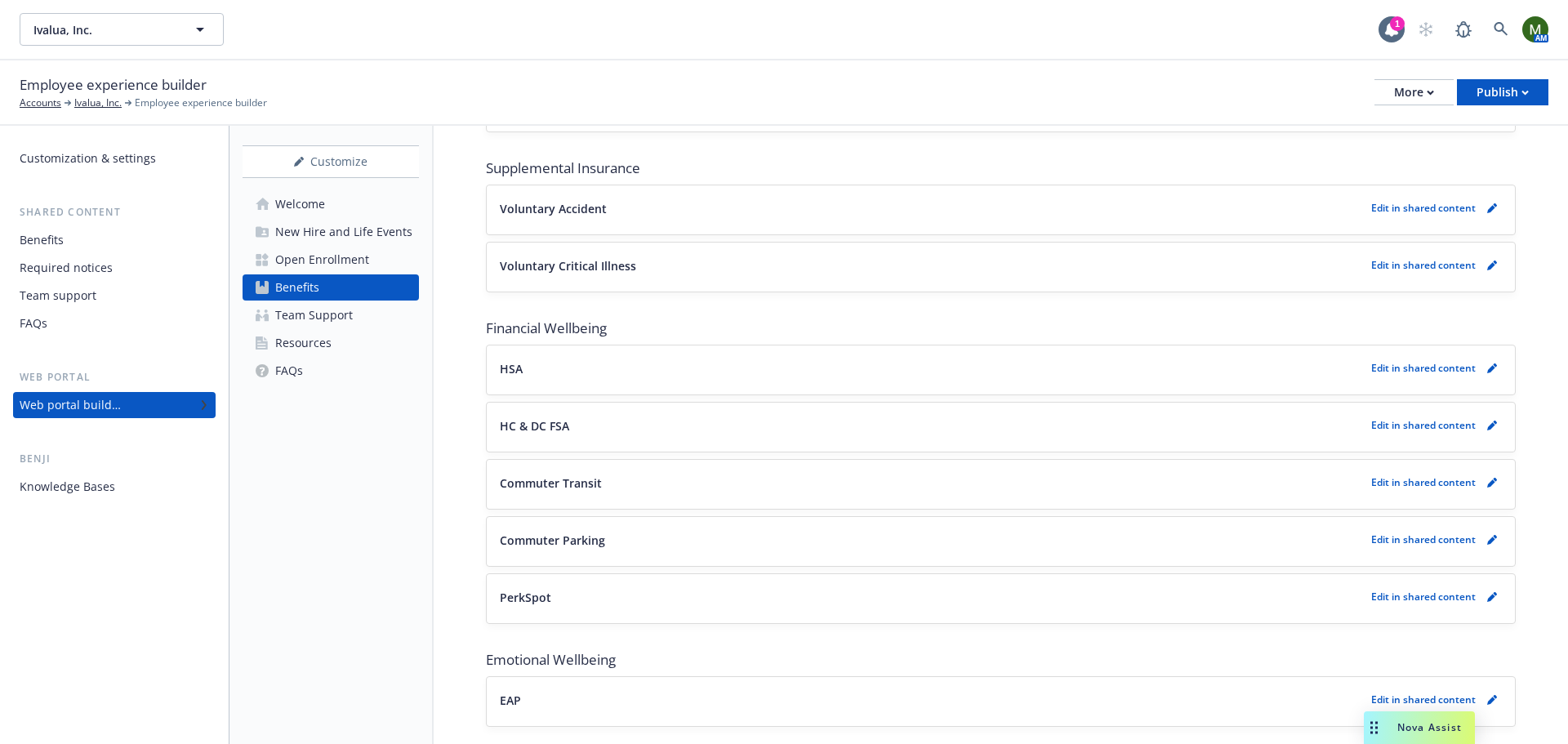
scroll to position [1337, 0]
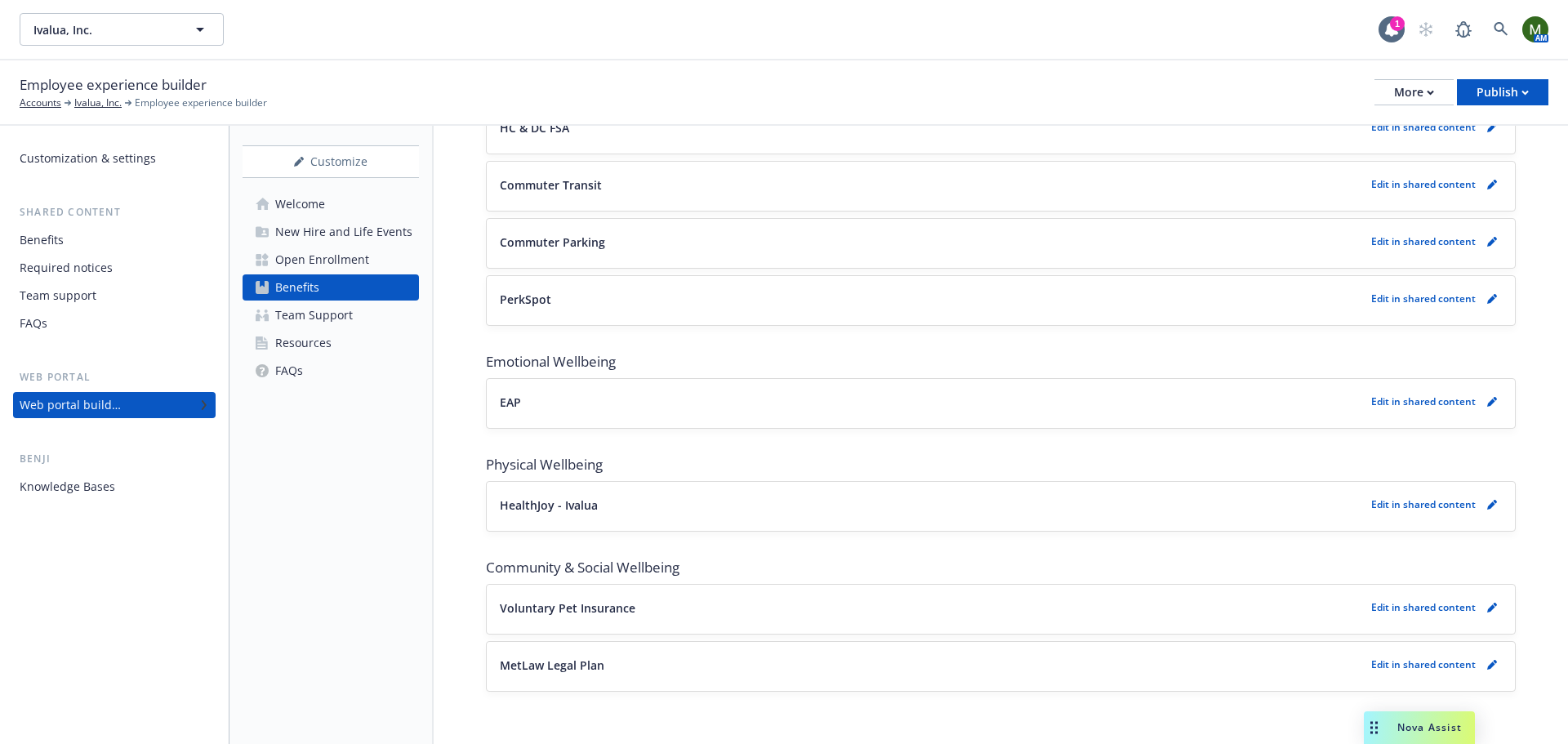
click at [338, 290] on link "Benefits" at bounding box center [331, 288] width 177 height 26
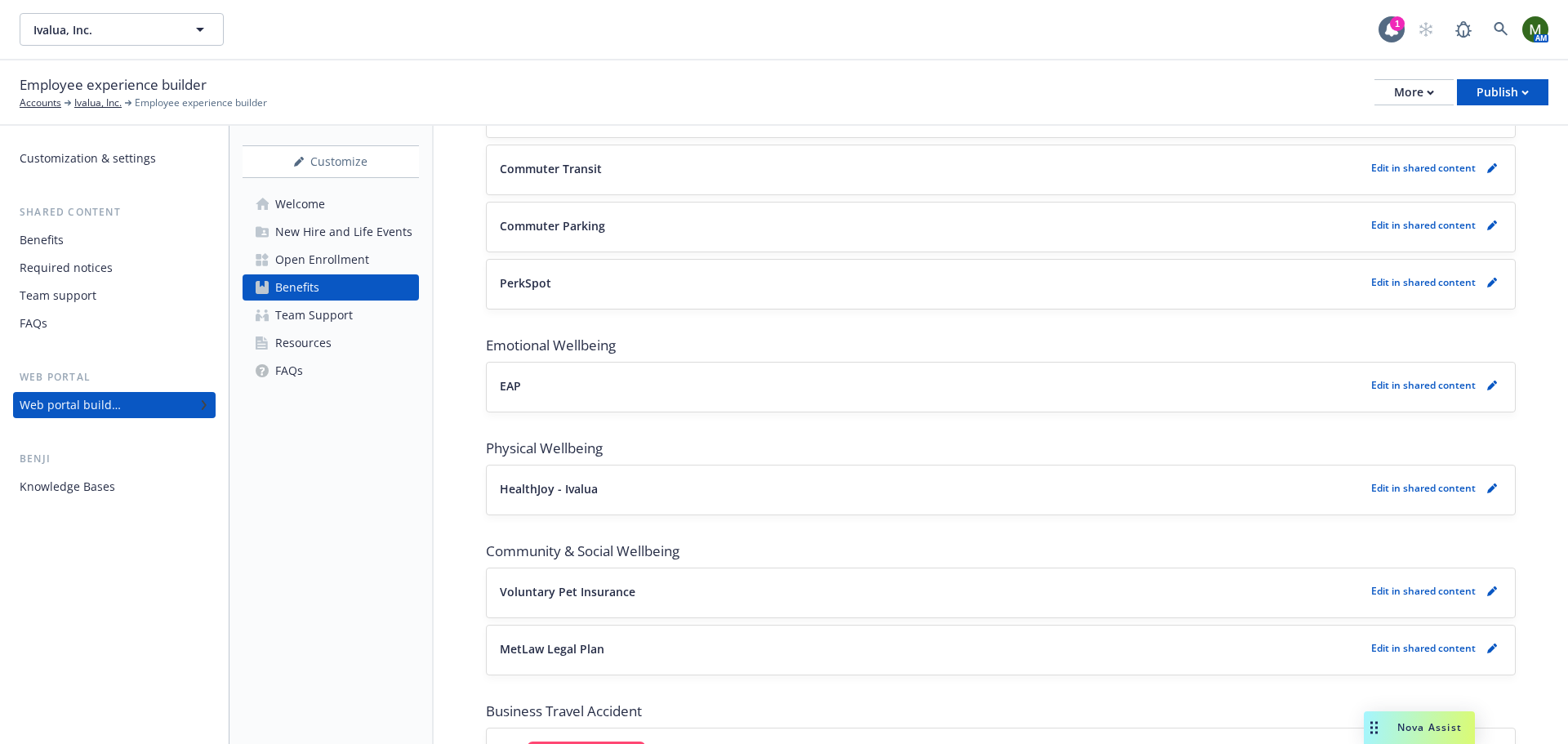
scroll to position [1559, 0]
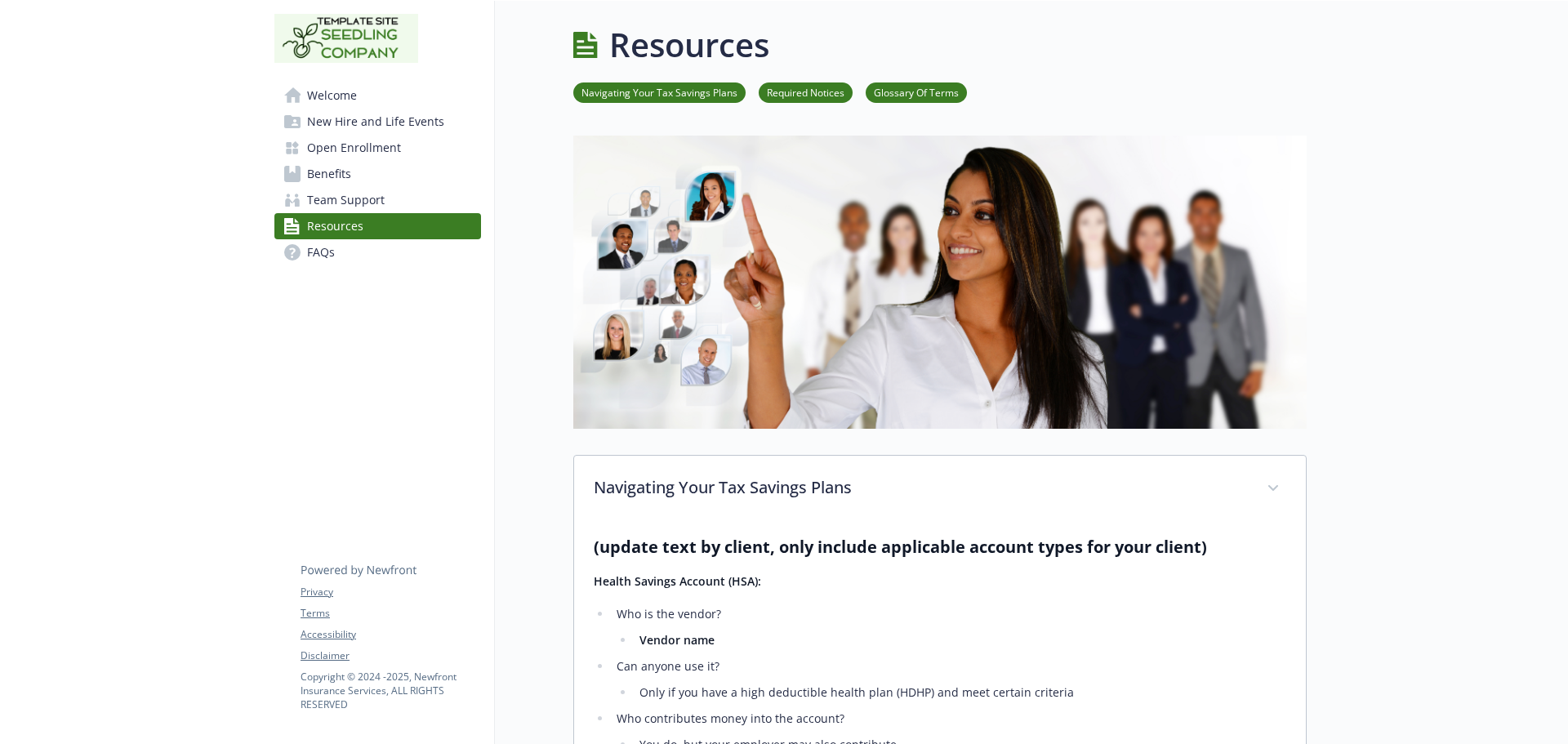
scroll to position [1552, 0]
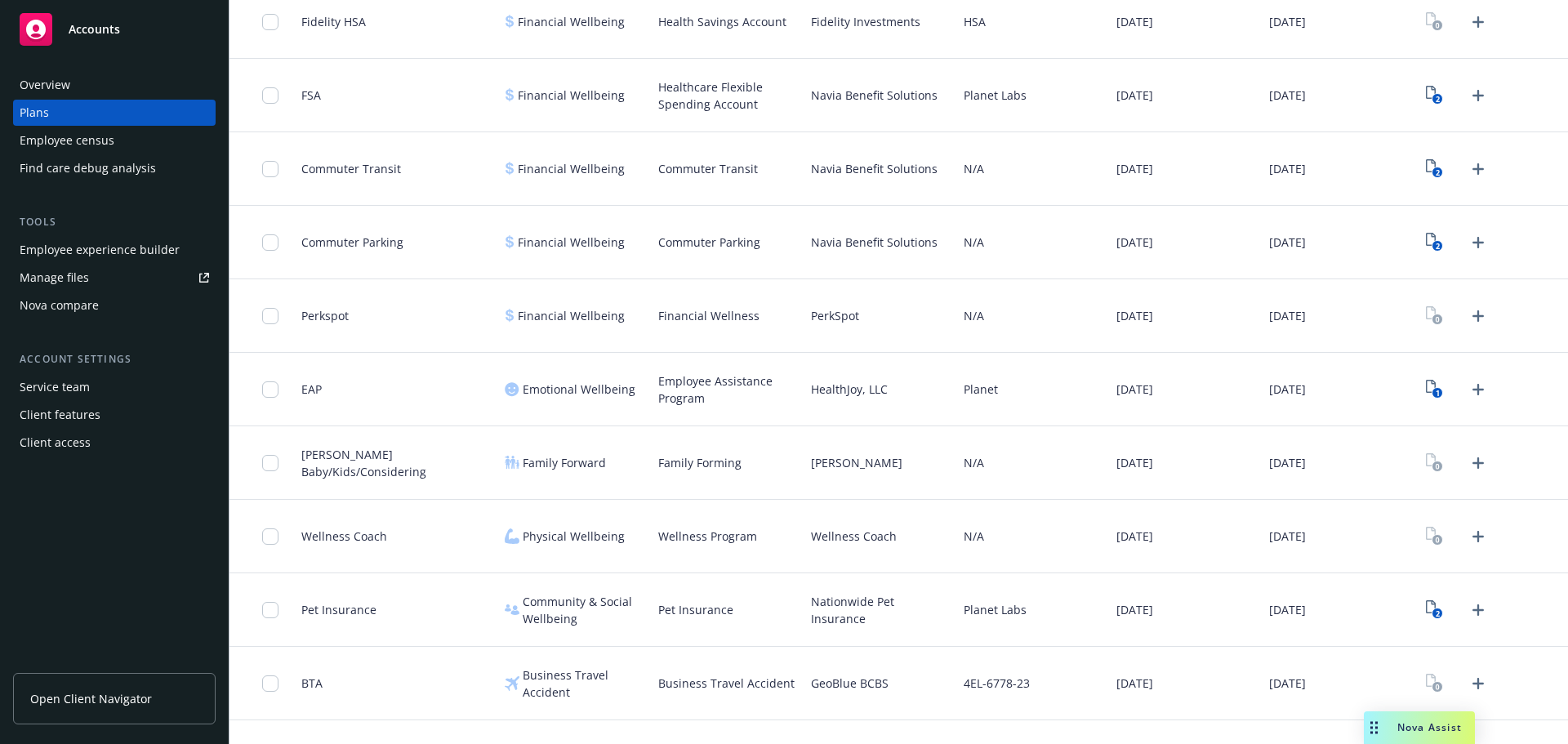
scroll to position [1326, 0]
